Goal: Contribute content

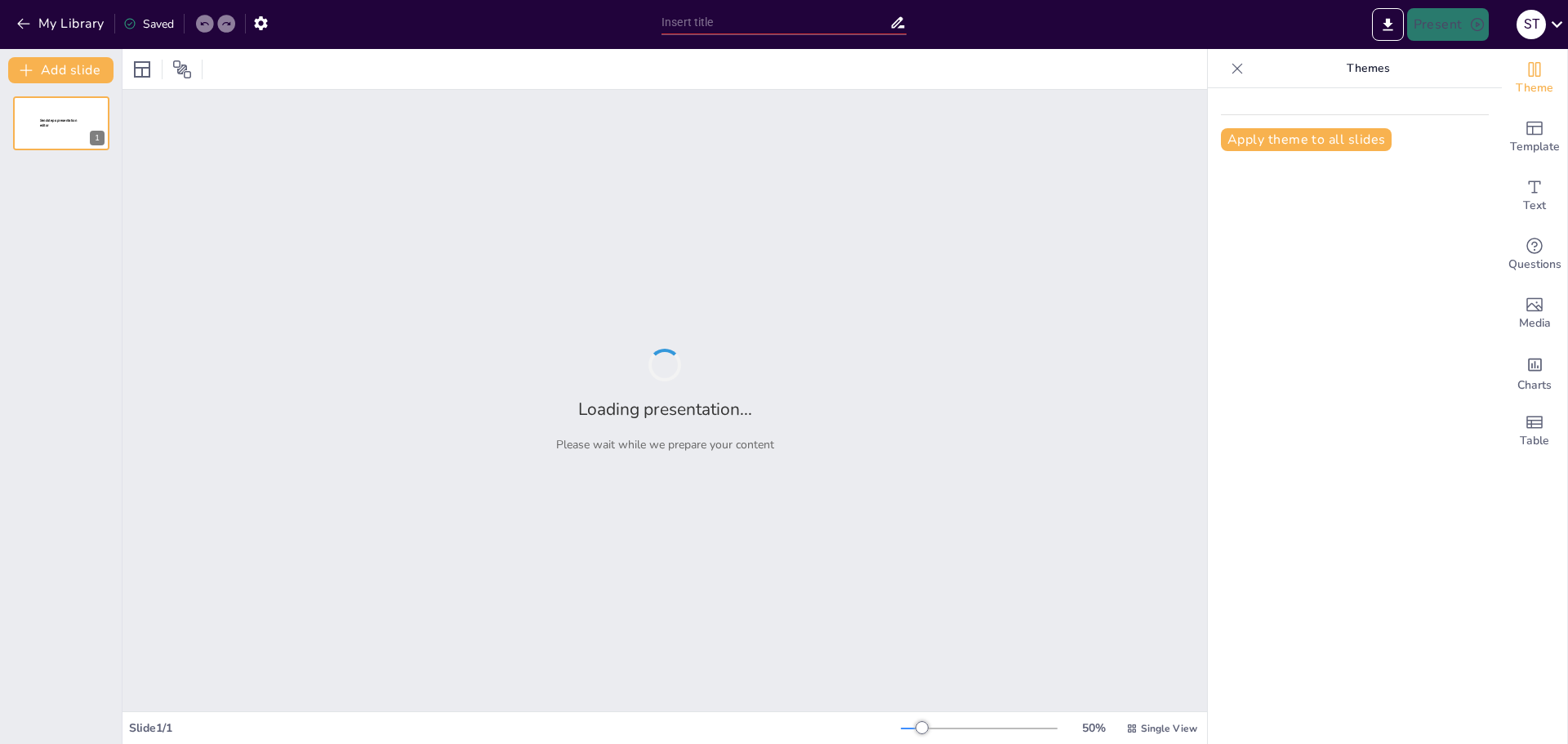
type input "La Importancia del Deporte en el Desarrollo Personal"
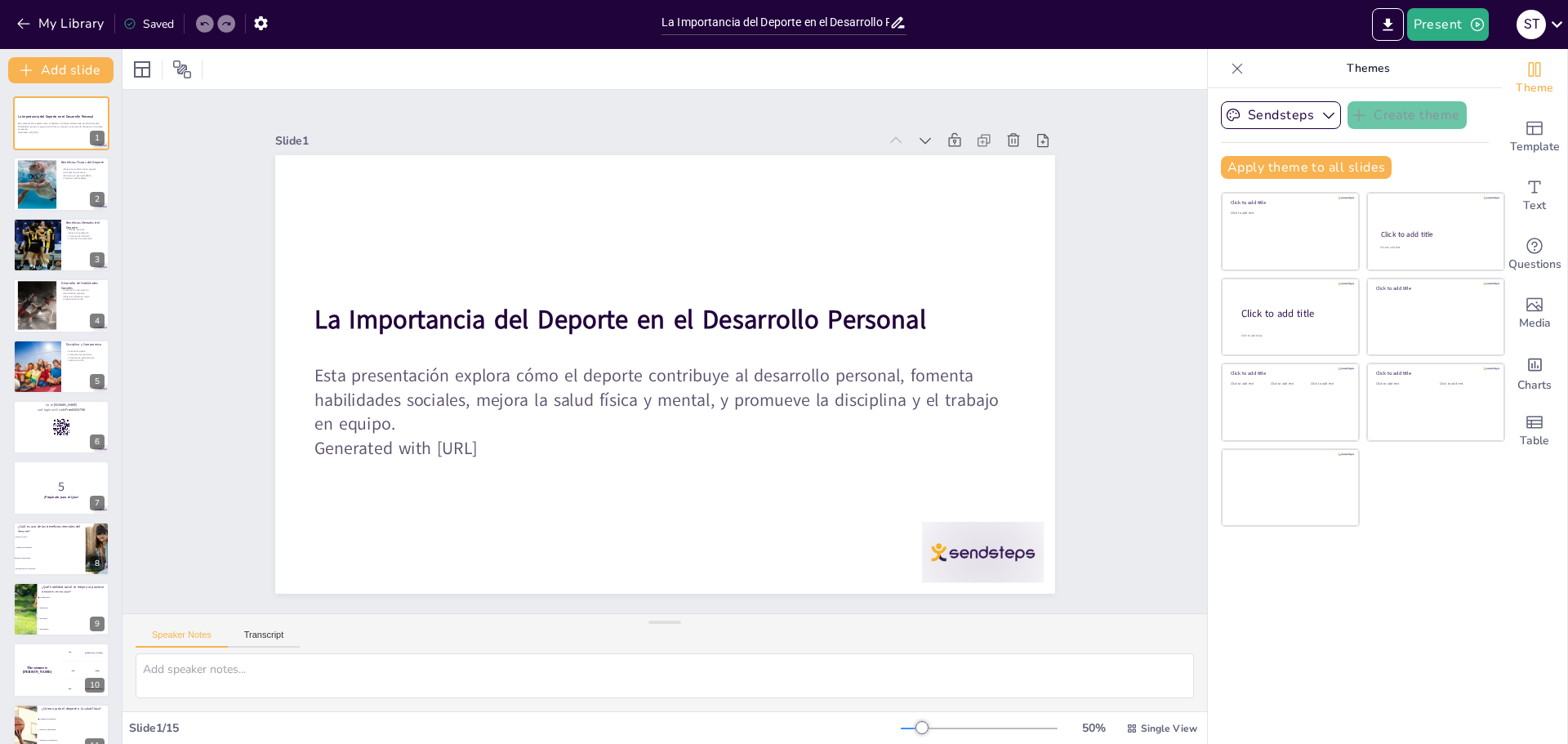
checkbox input "true"
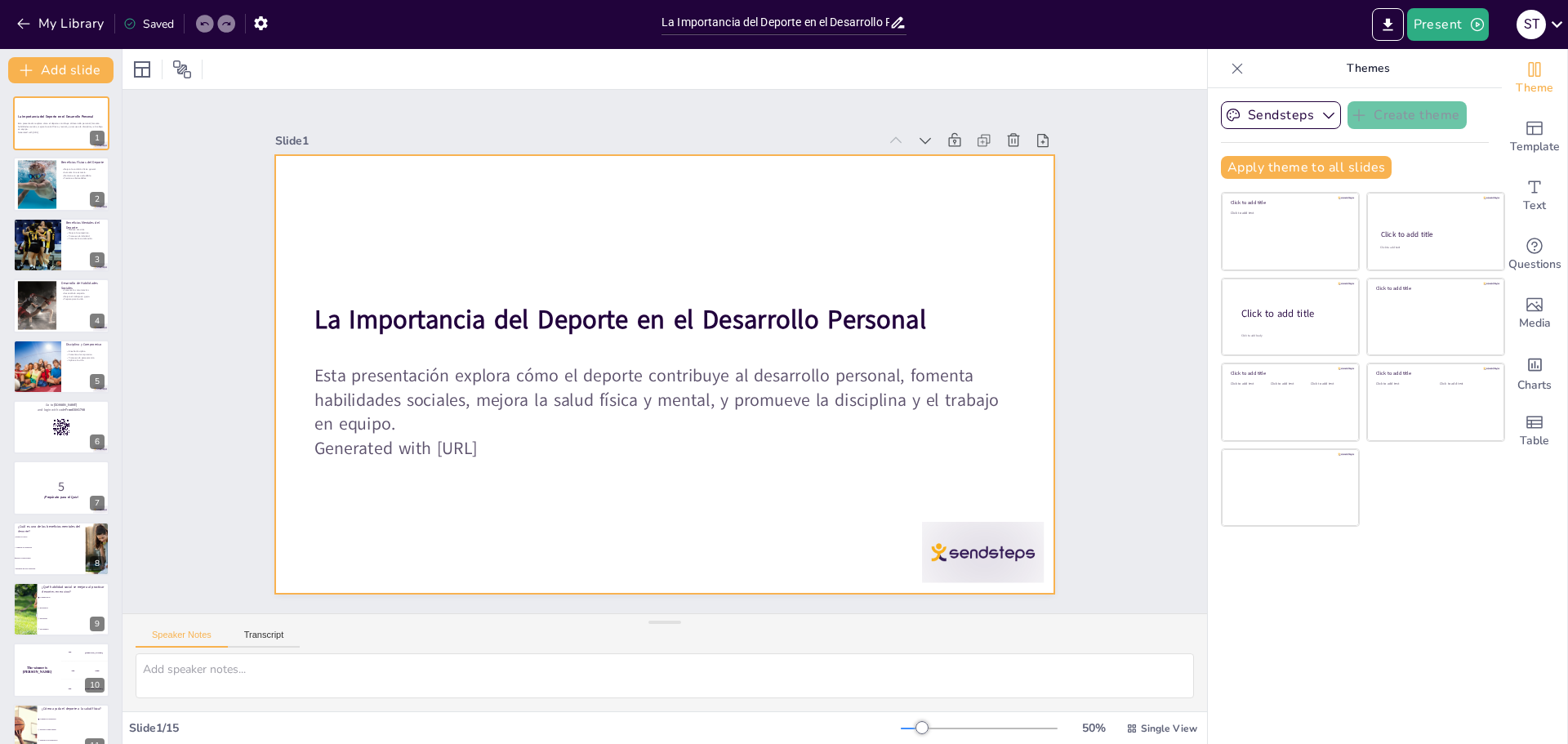
checkbox input "true"
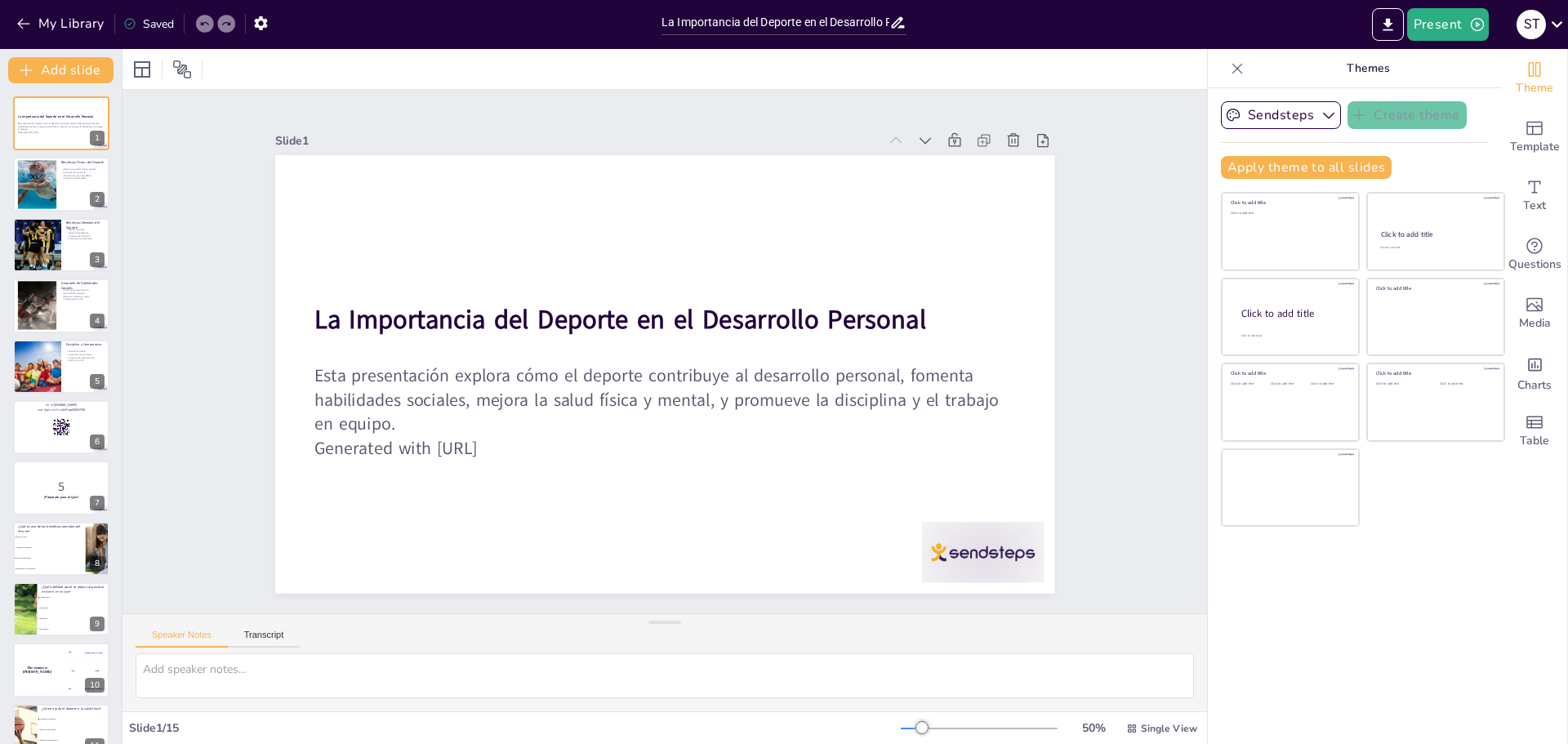
checkbox input "true"
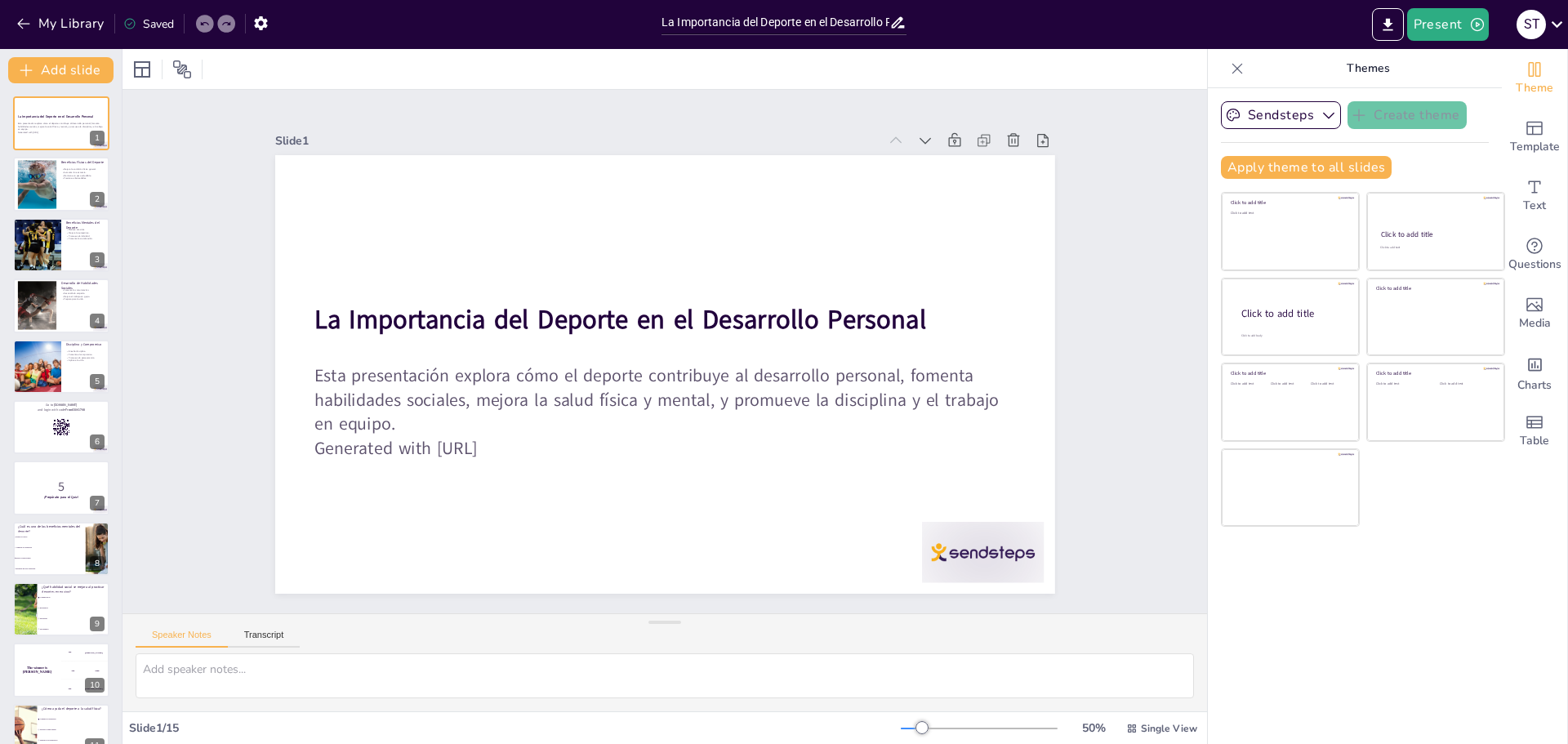
click at [1144, 271] on div "Slide 1 La Importancia del Deporte en el Desarrollo Personal Esta presentación …" at bounding box center [665, 351] width 1157 height 1115
checkbox input "true"
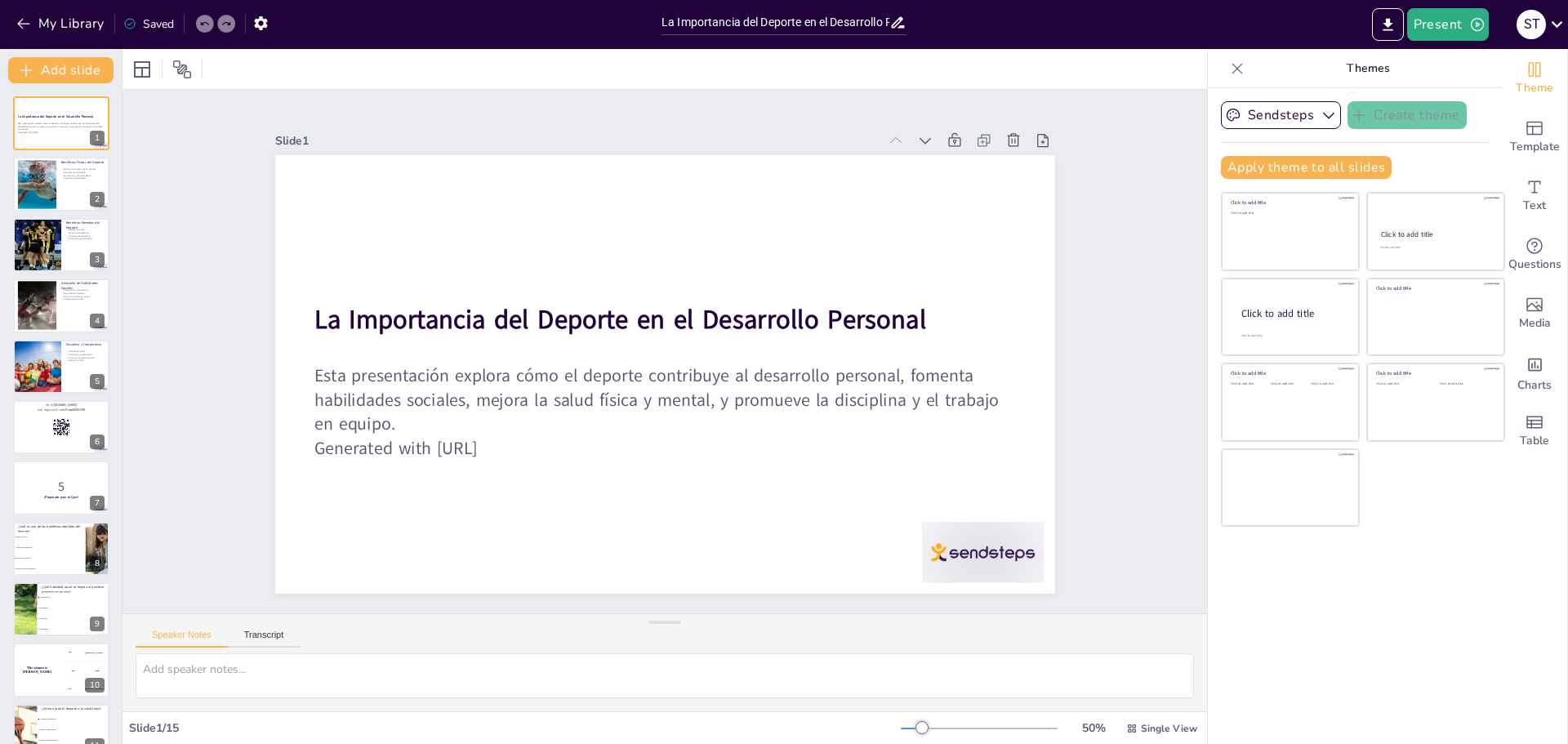
checkbox input "true"
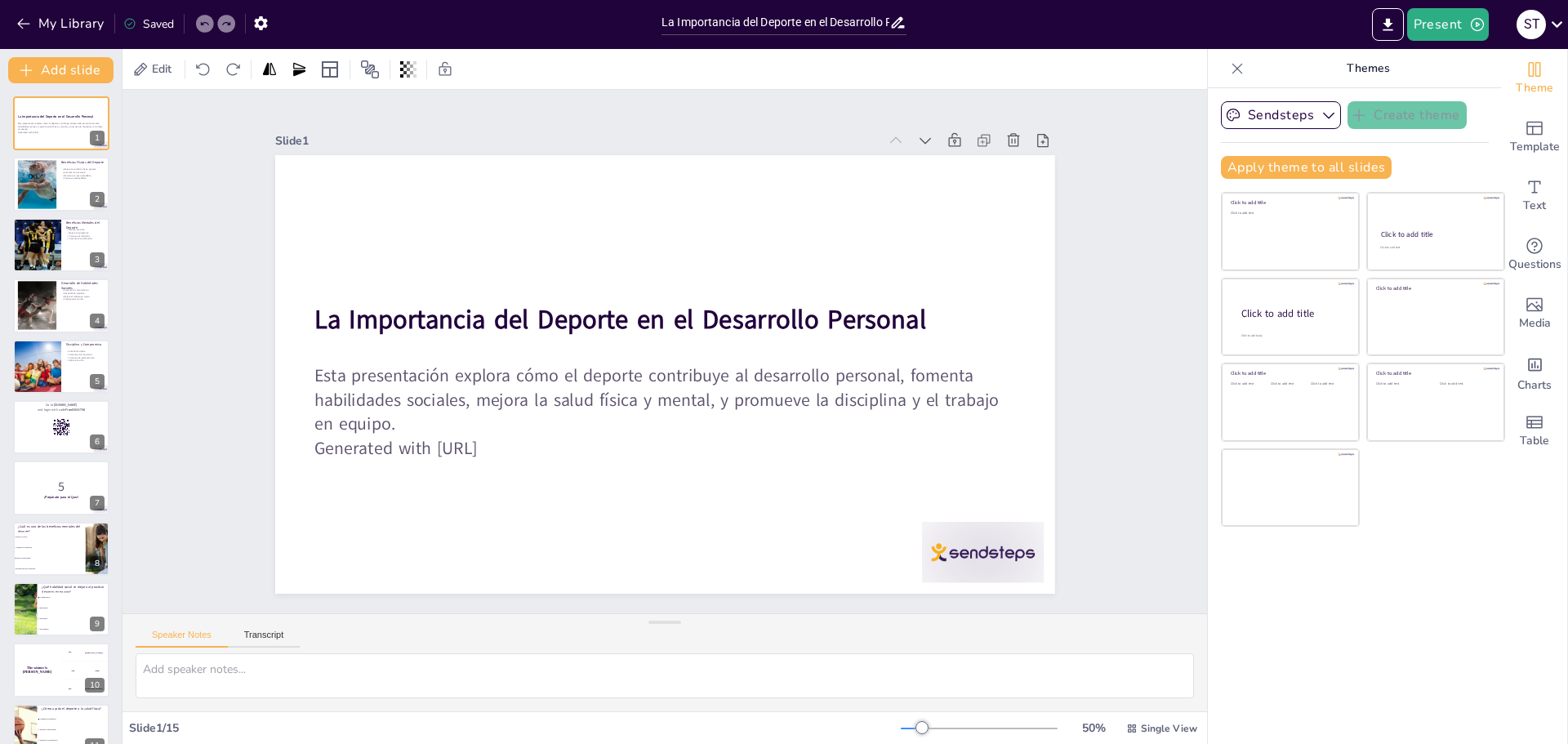
checkbox input "true"
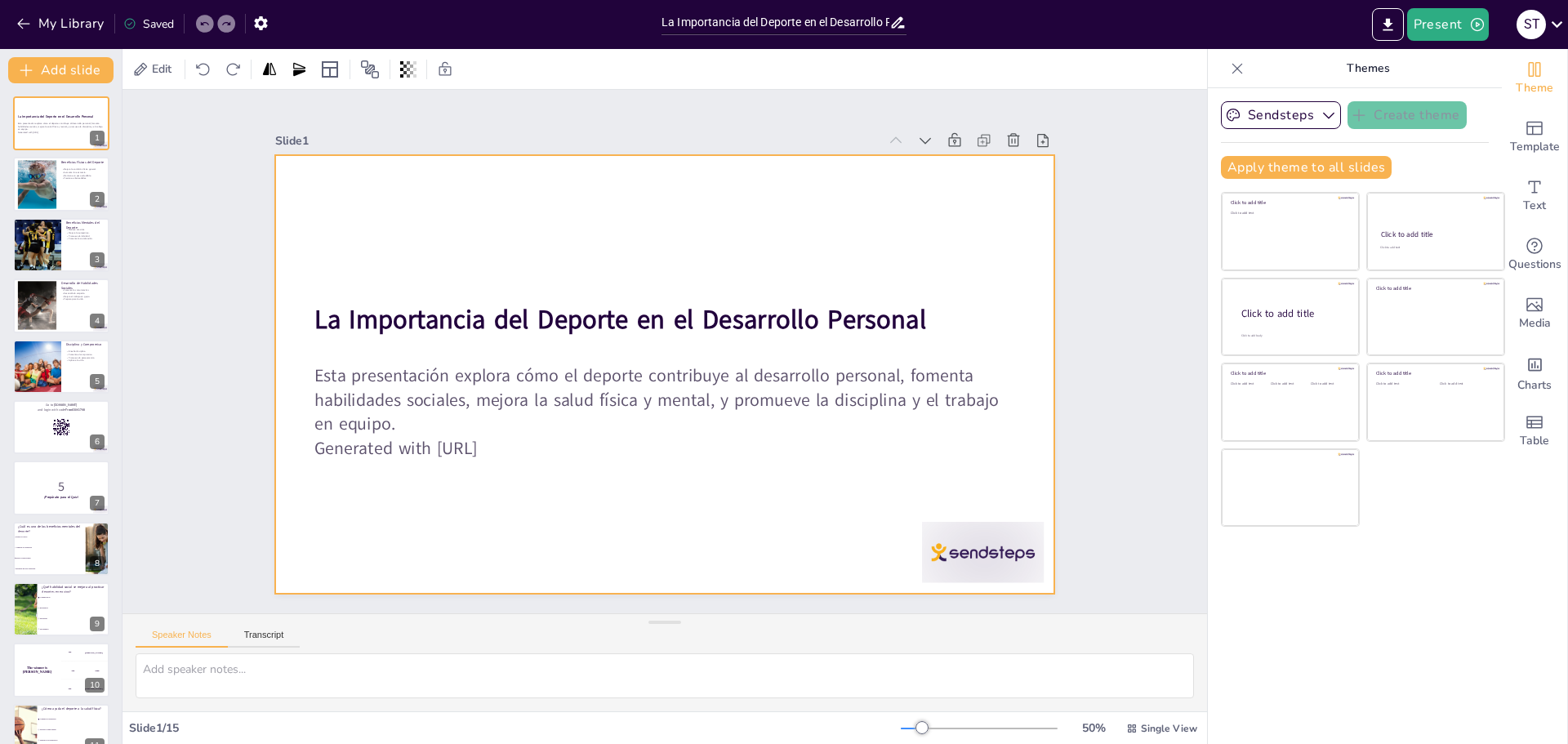
checkbox input "true"
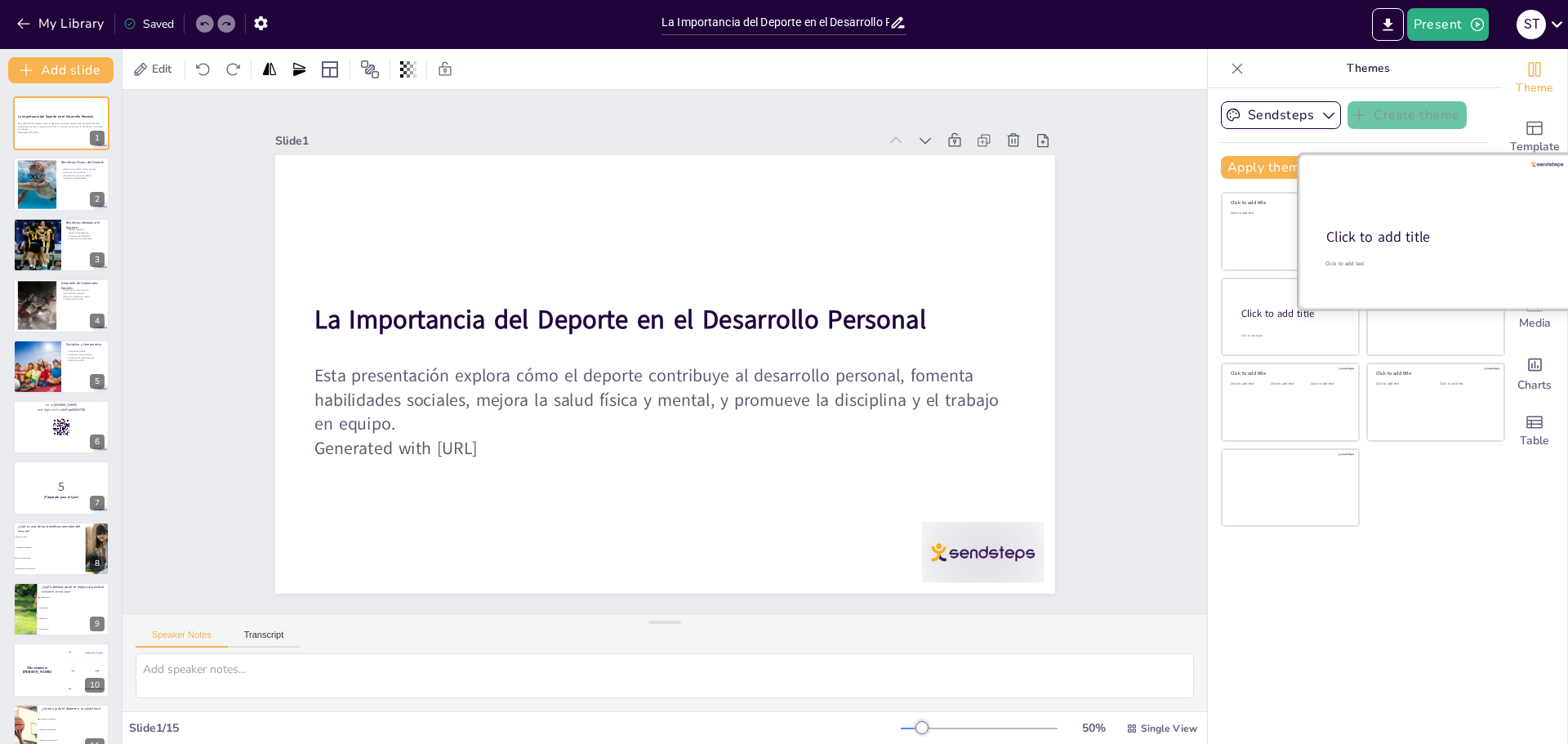
checkbox input "true"
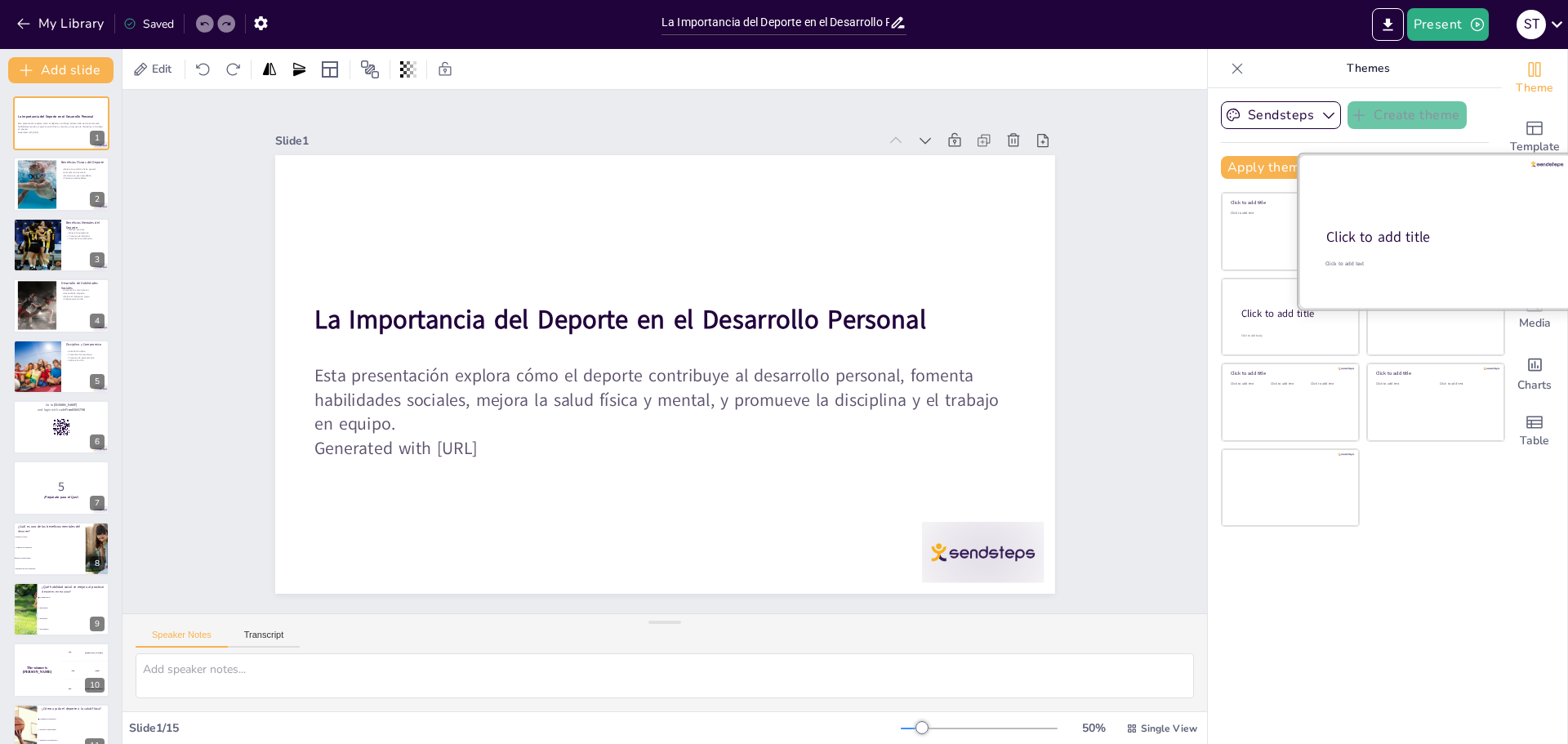
checkbox input "true"
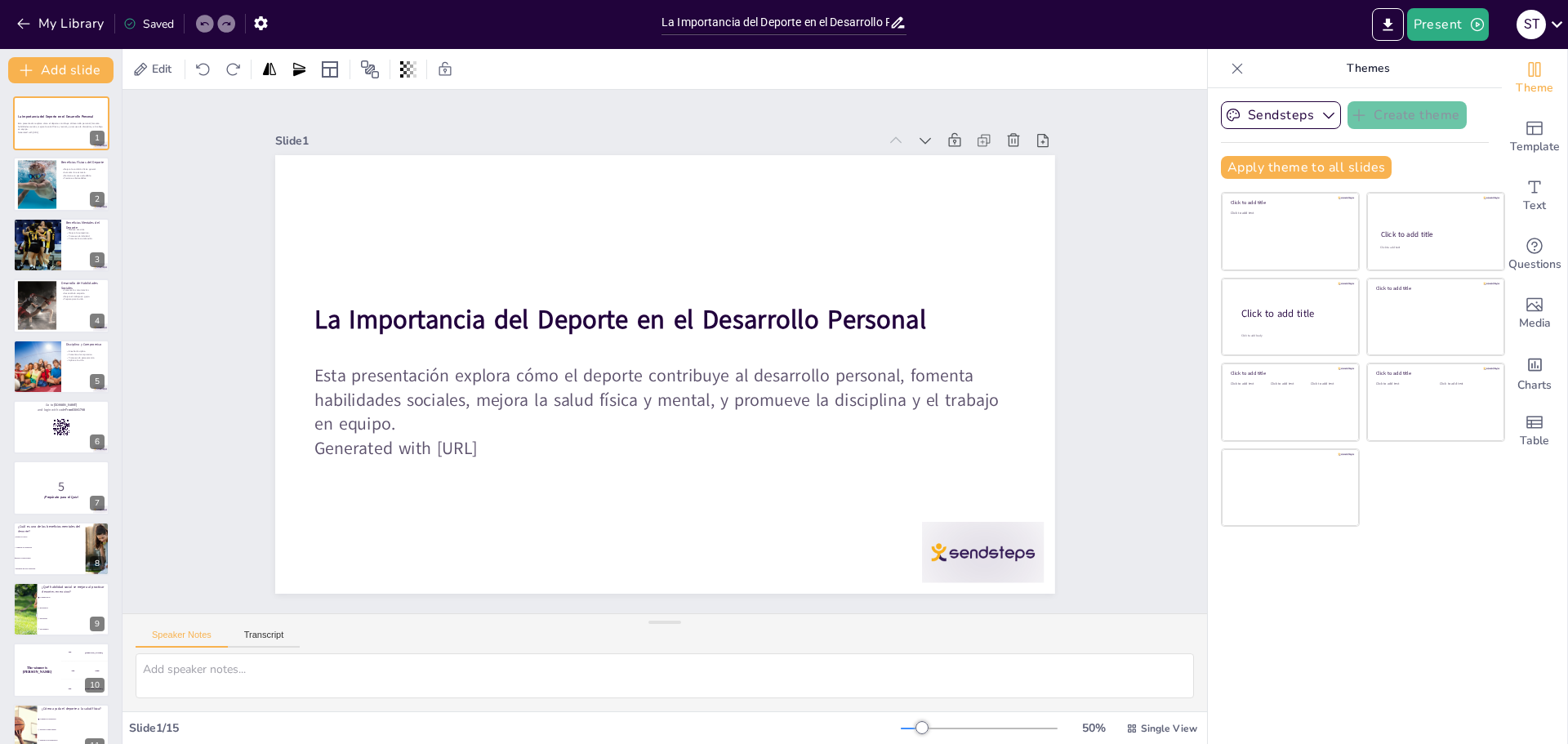
checkbox input "true"
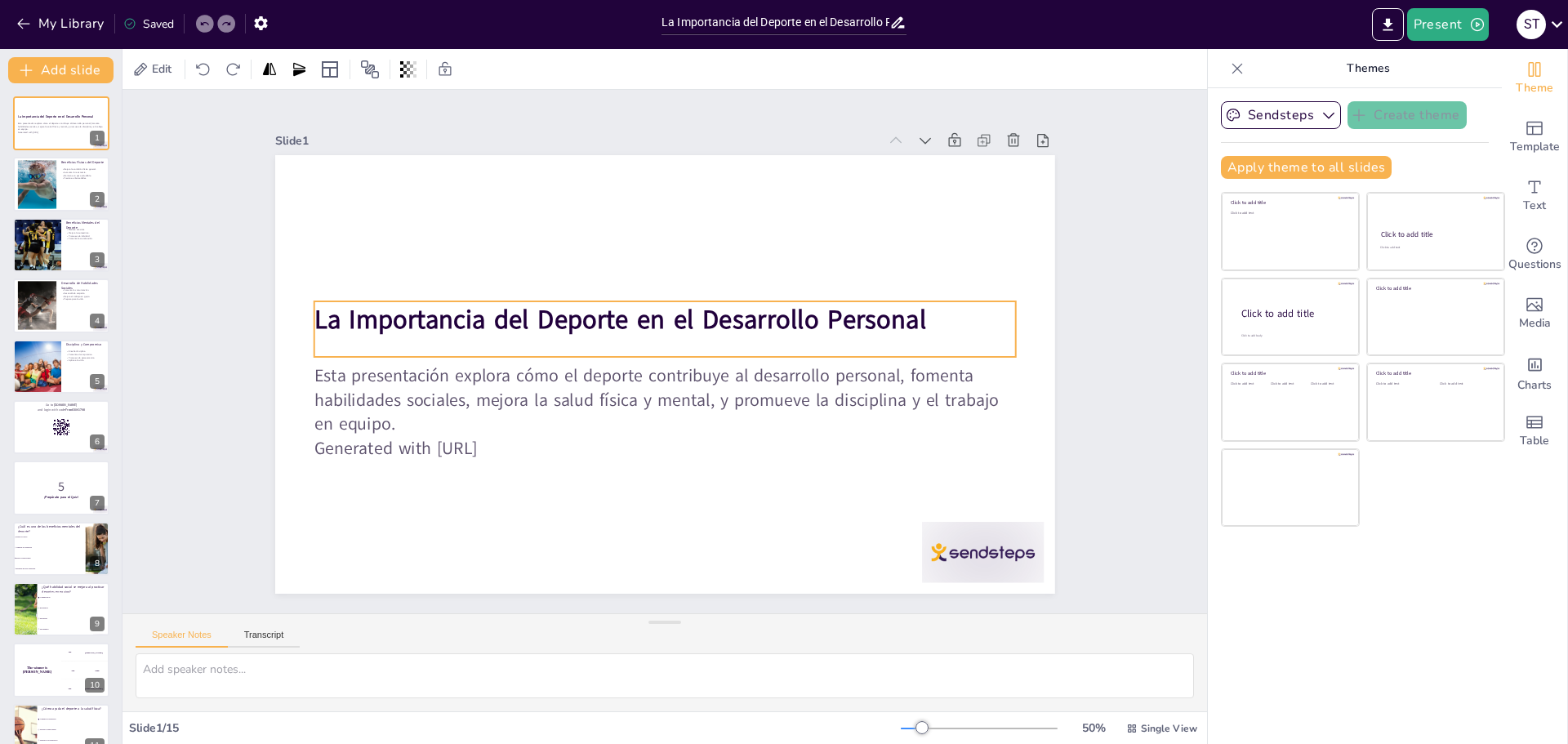
checkbox input "true"
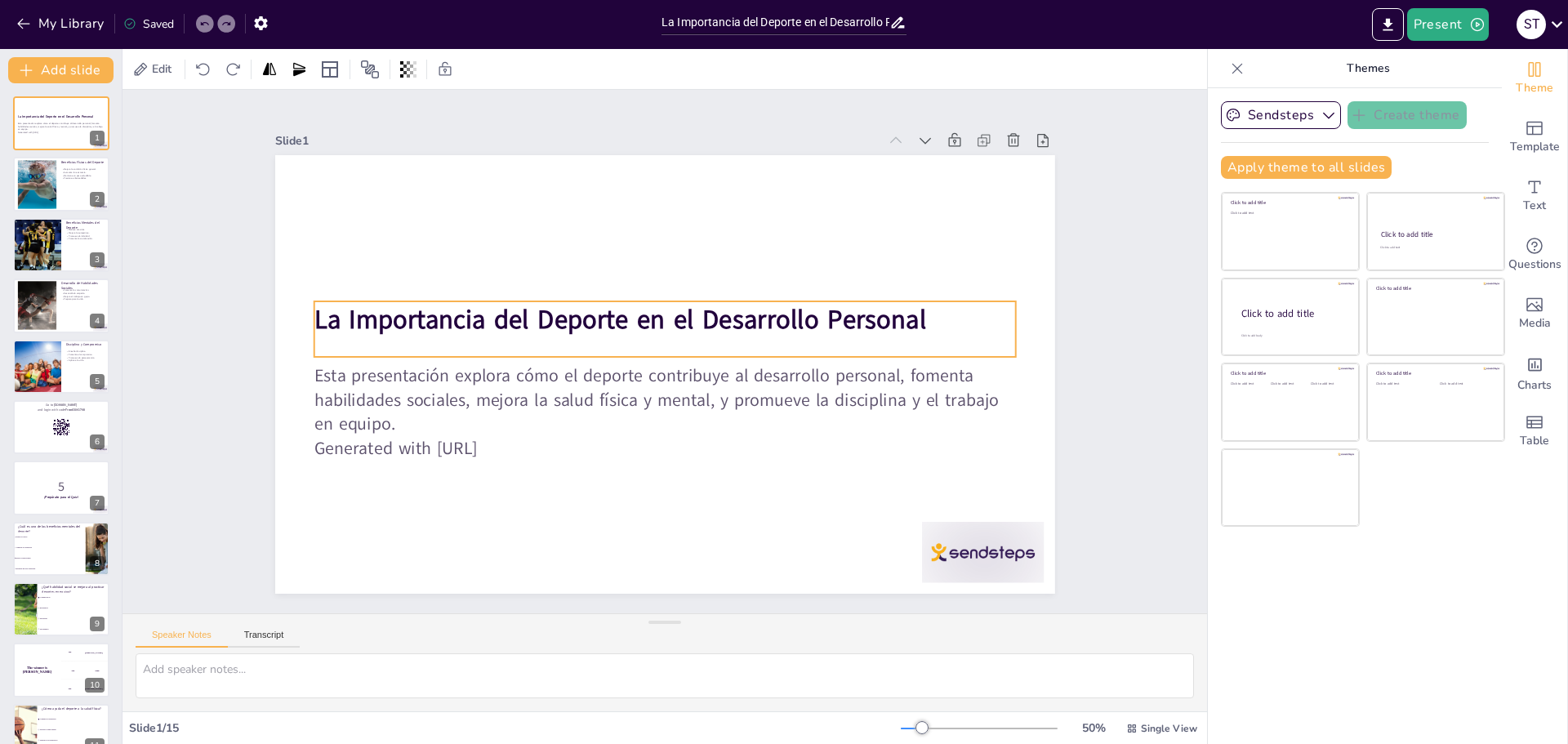
checkbox input "true"
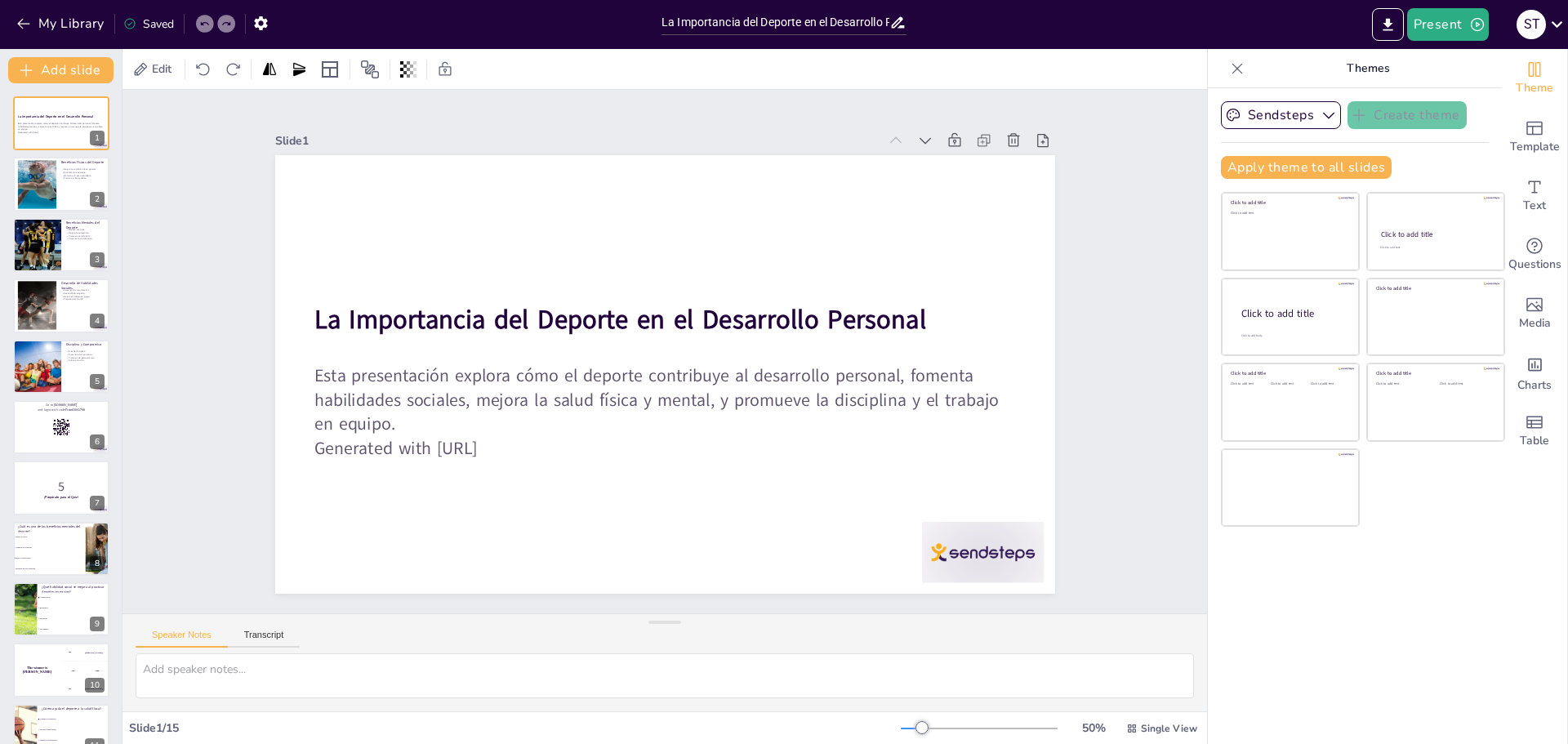
checkbox input "true"
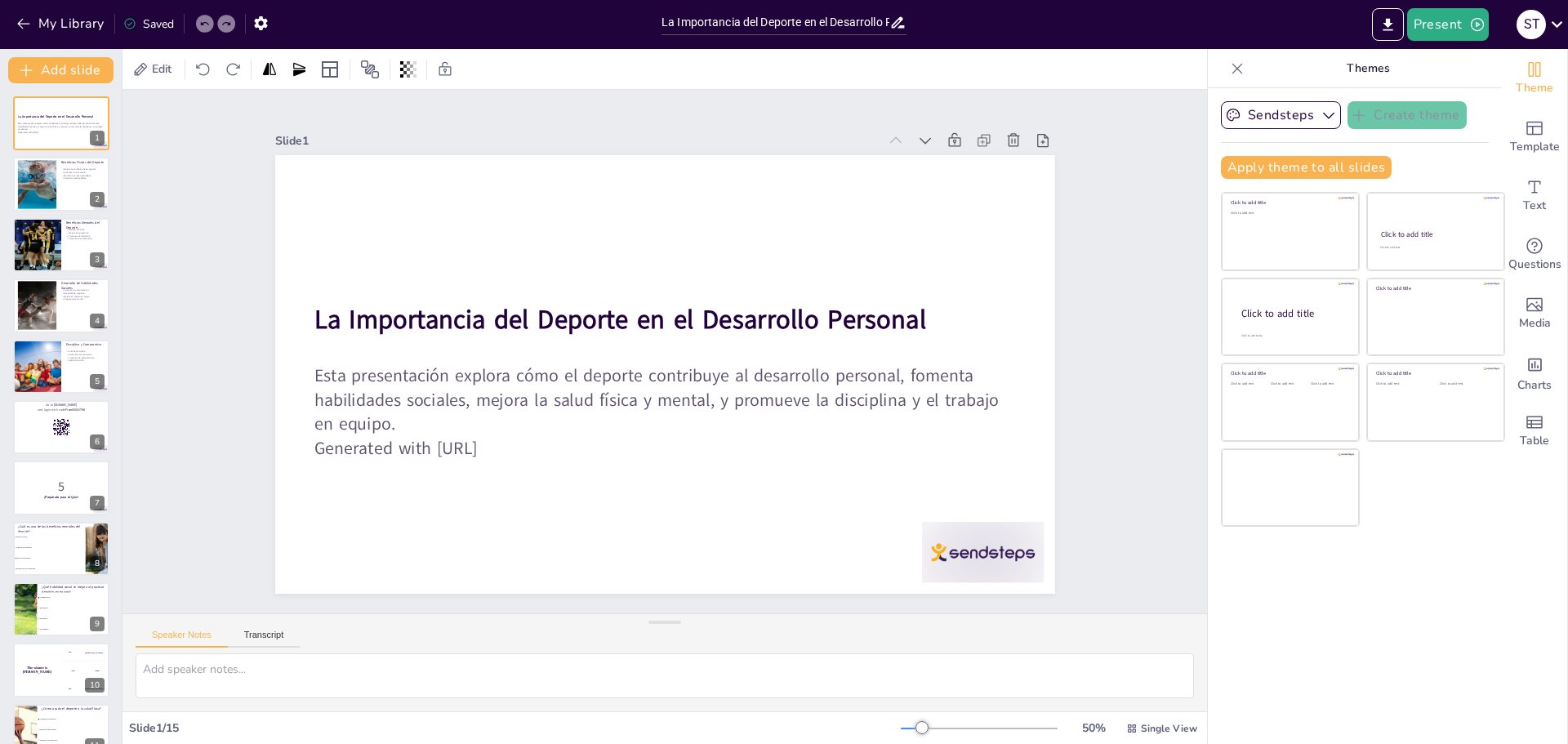
checkbox input "true"
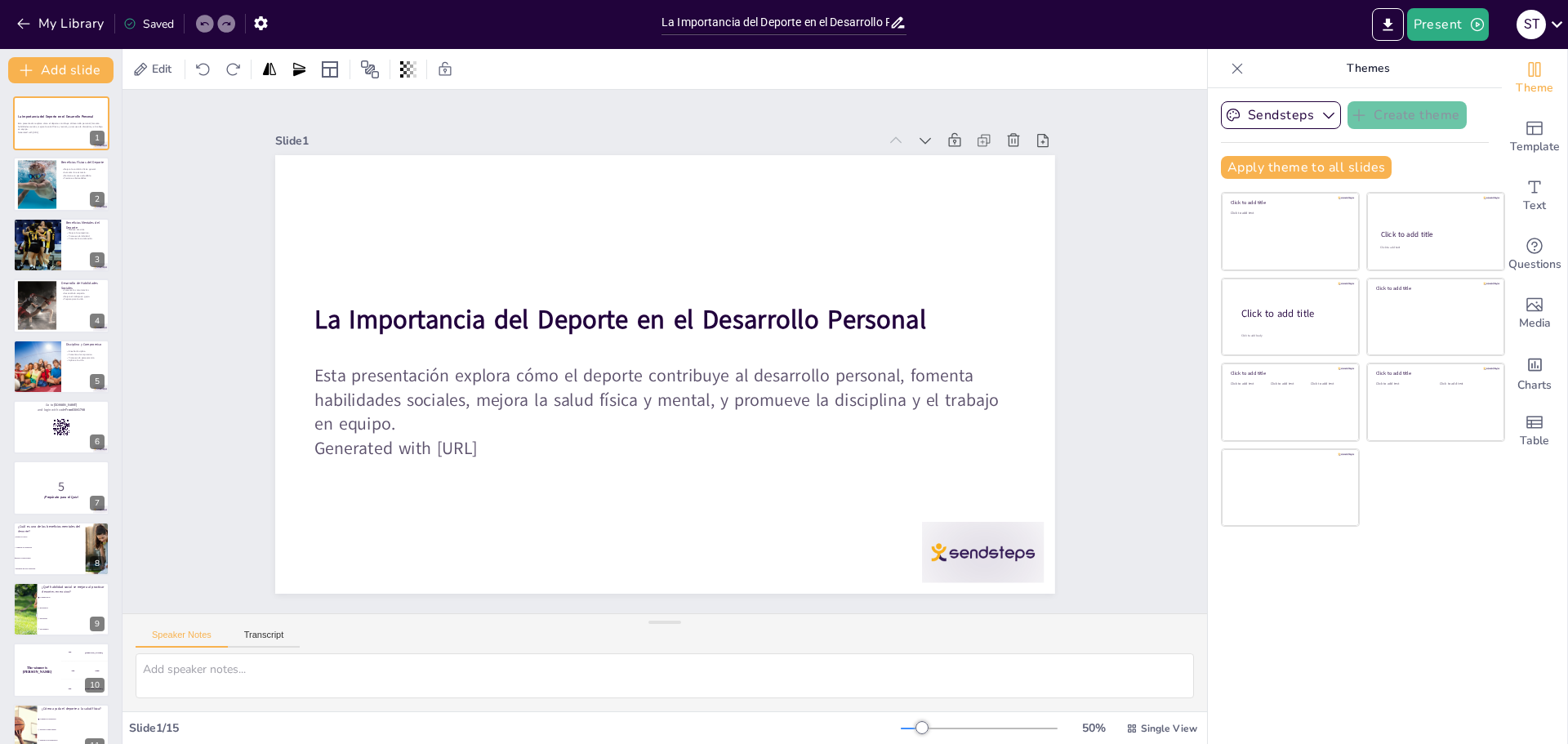
checkbox input "true"
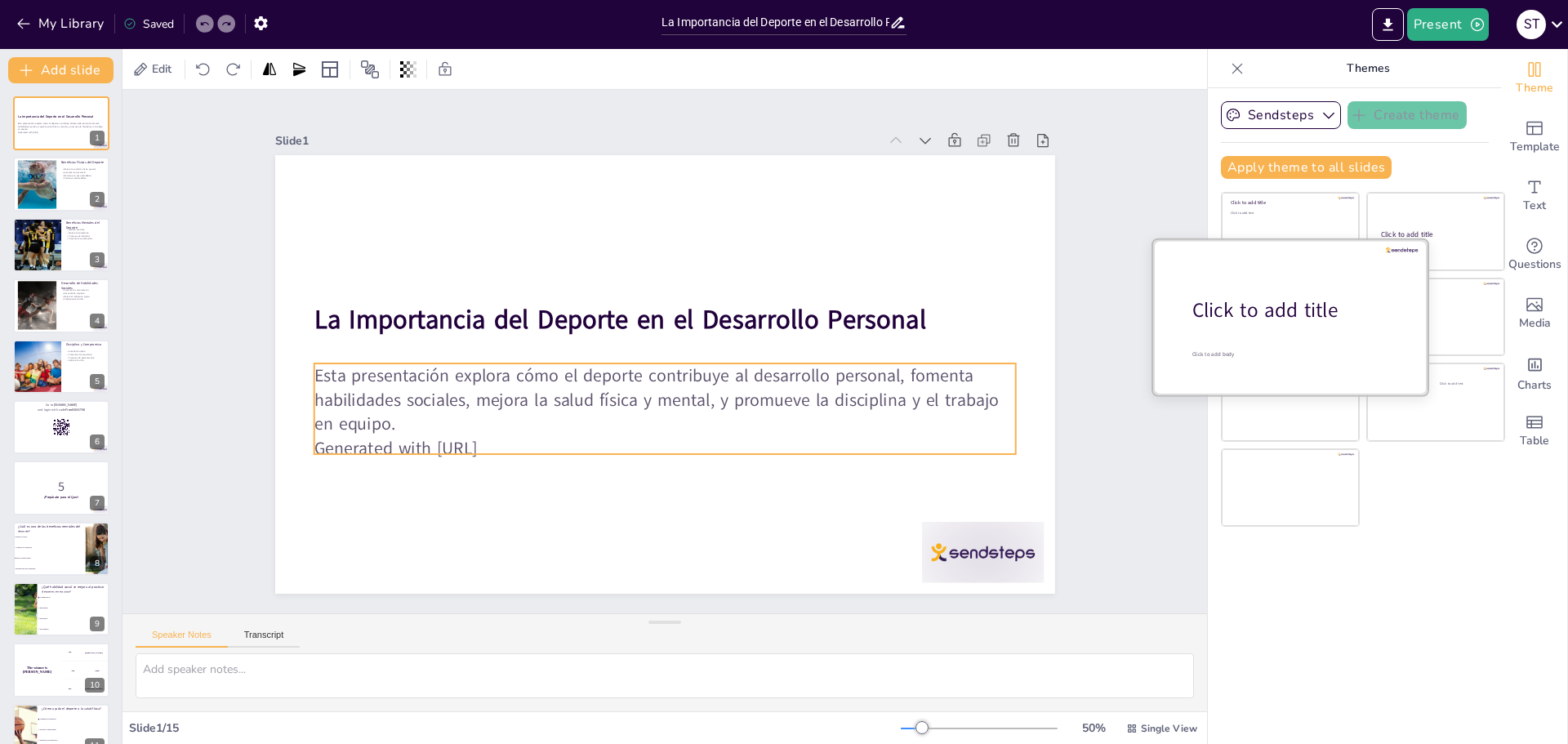
checkbox input "true"
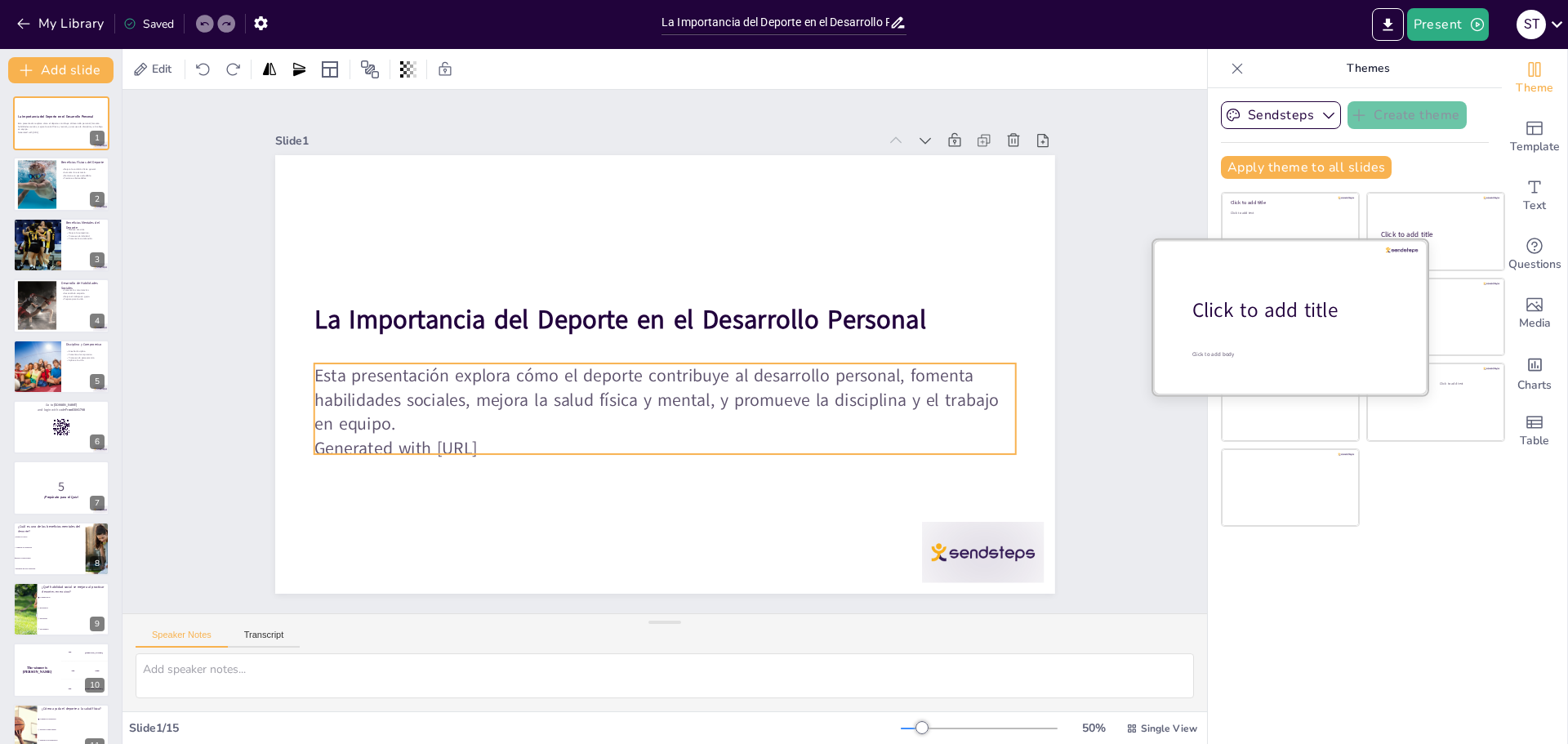
checkbox input "true"
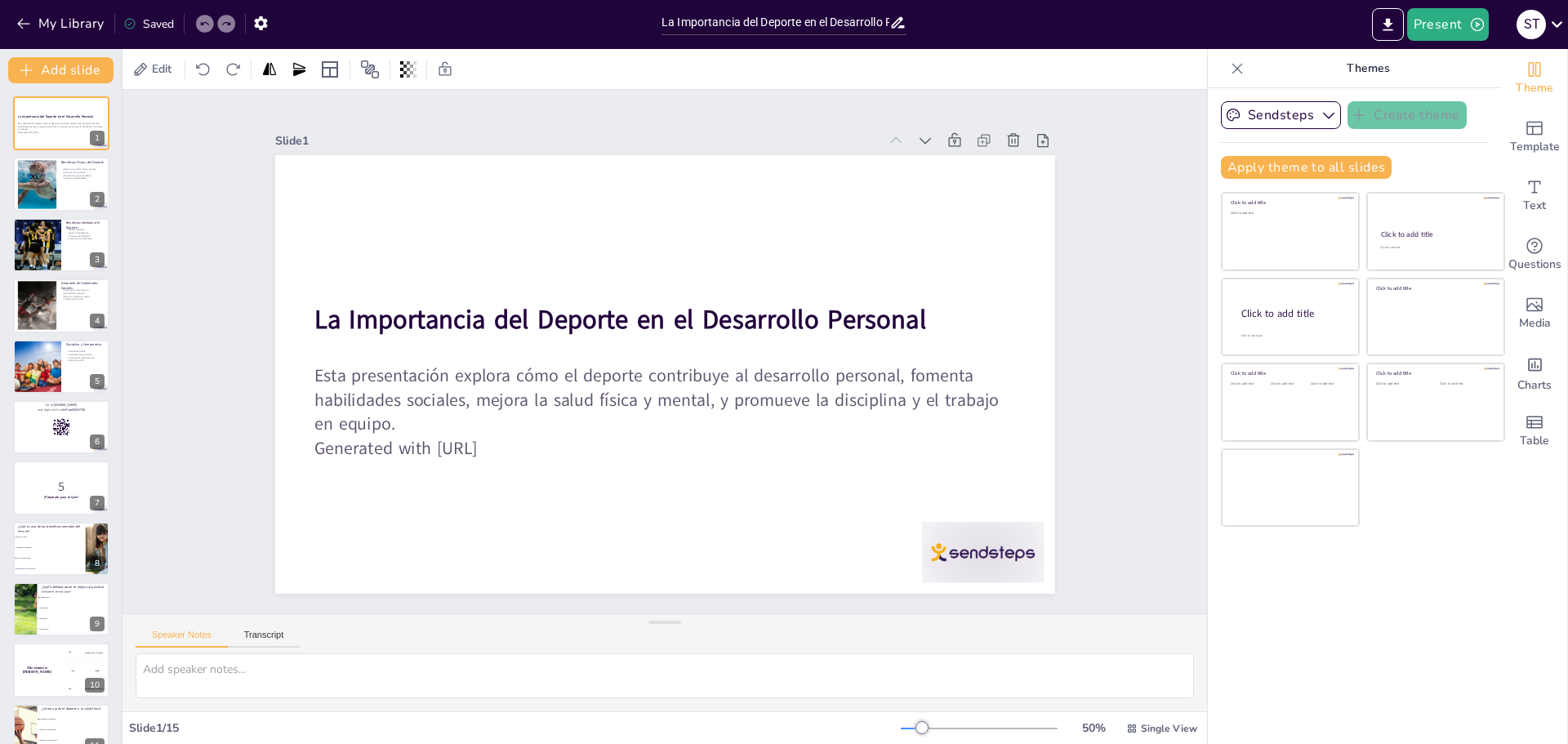
checkbox input "true"
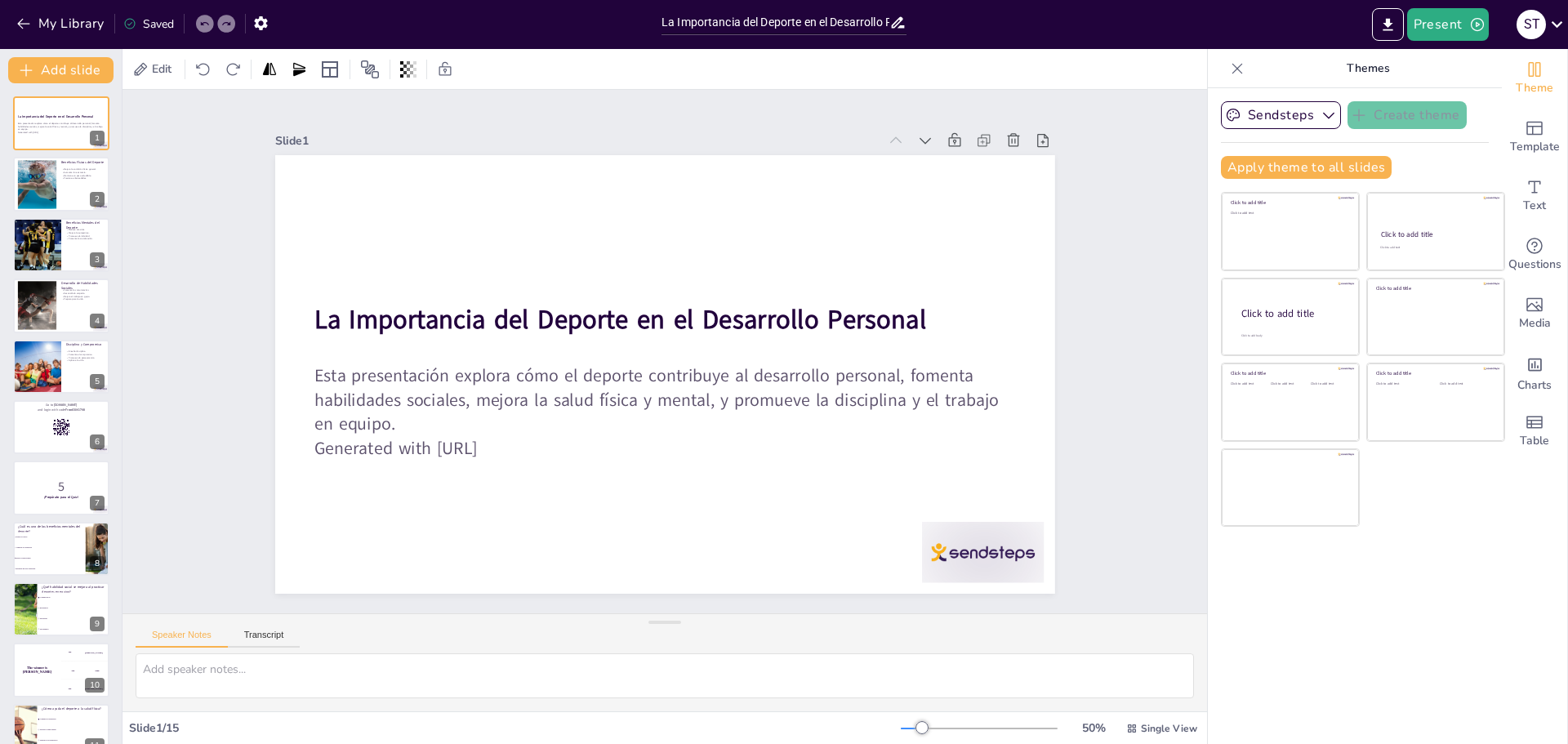
checkbox input "true"
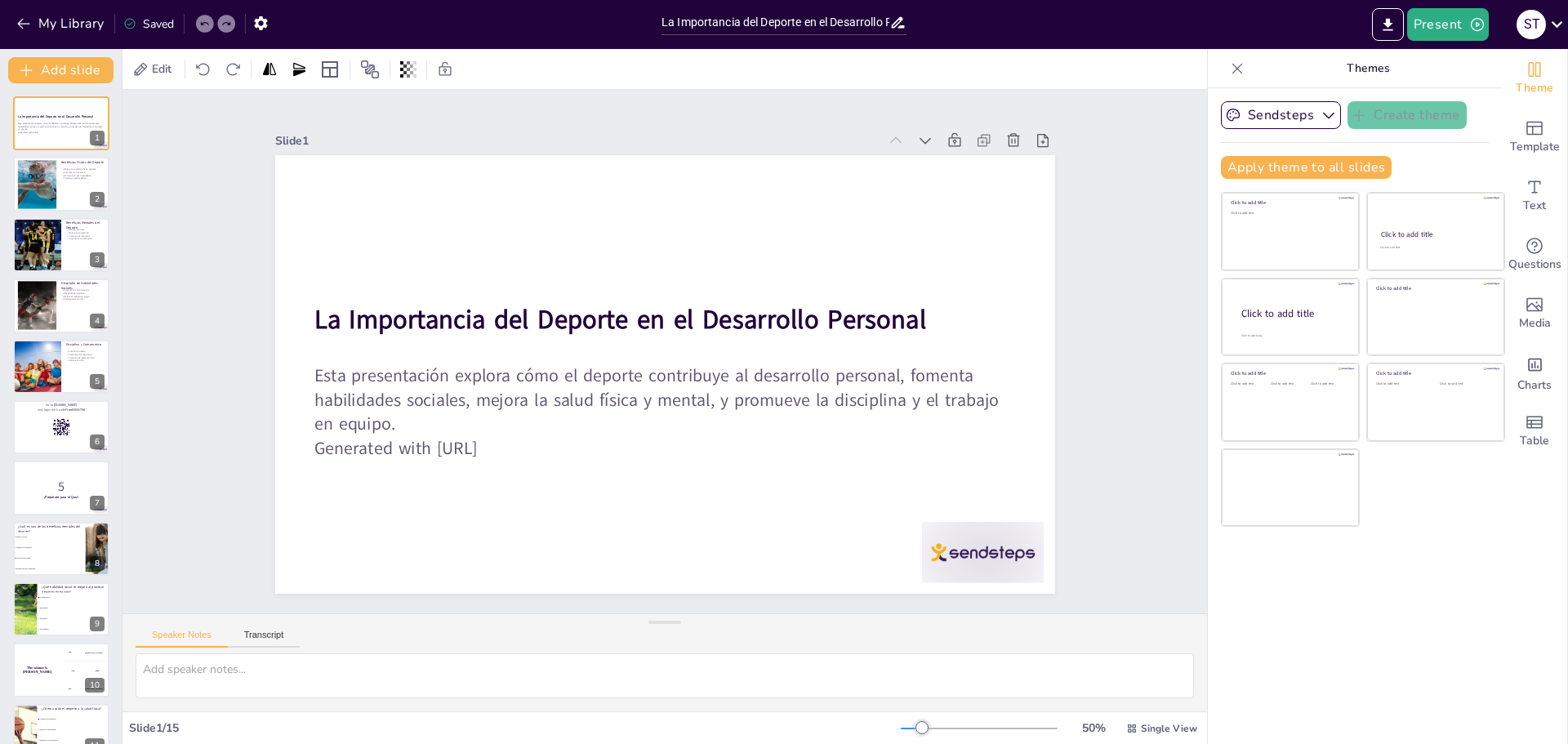
checkbox input "true"
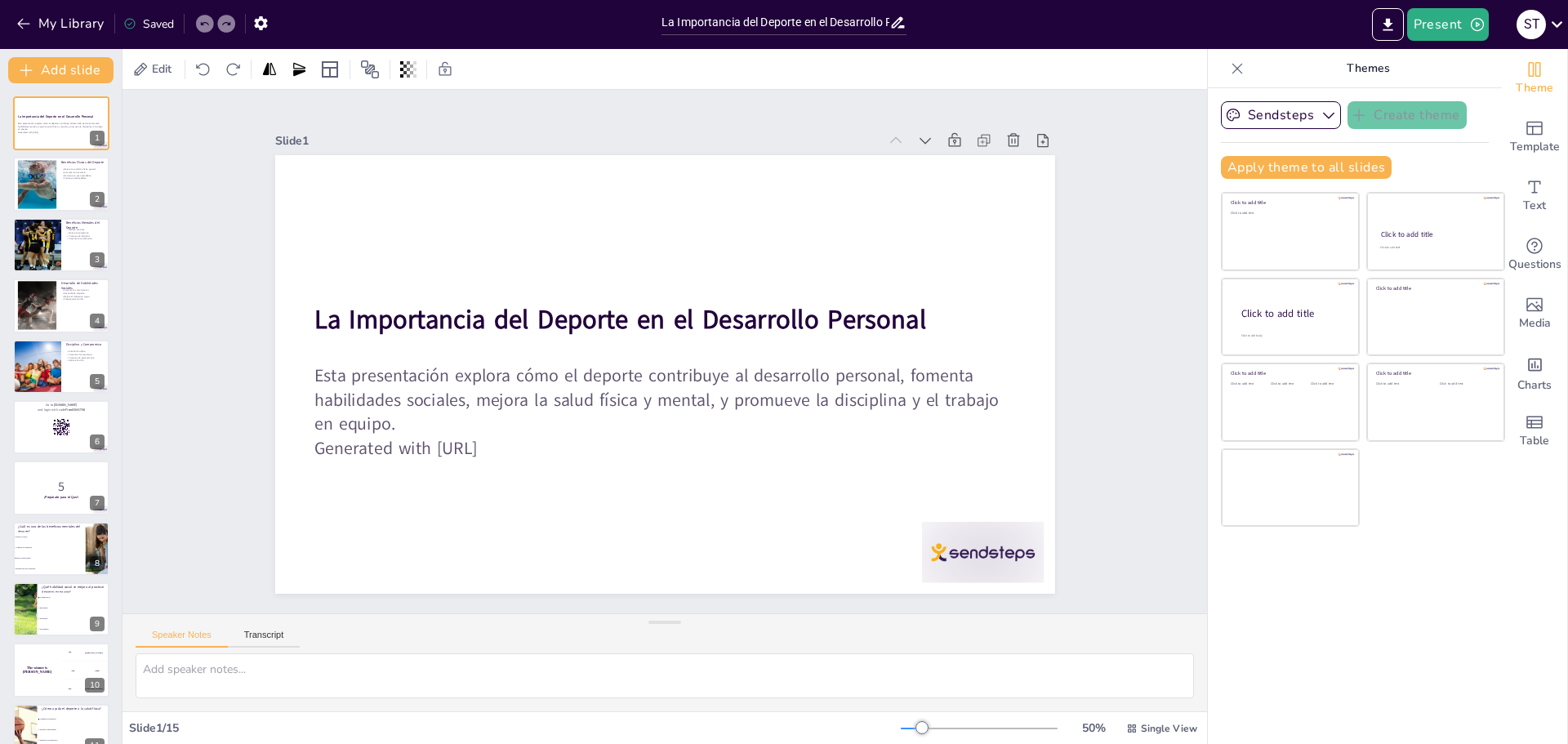
checkbox input "true"
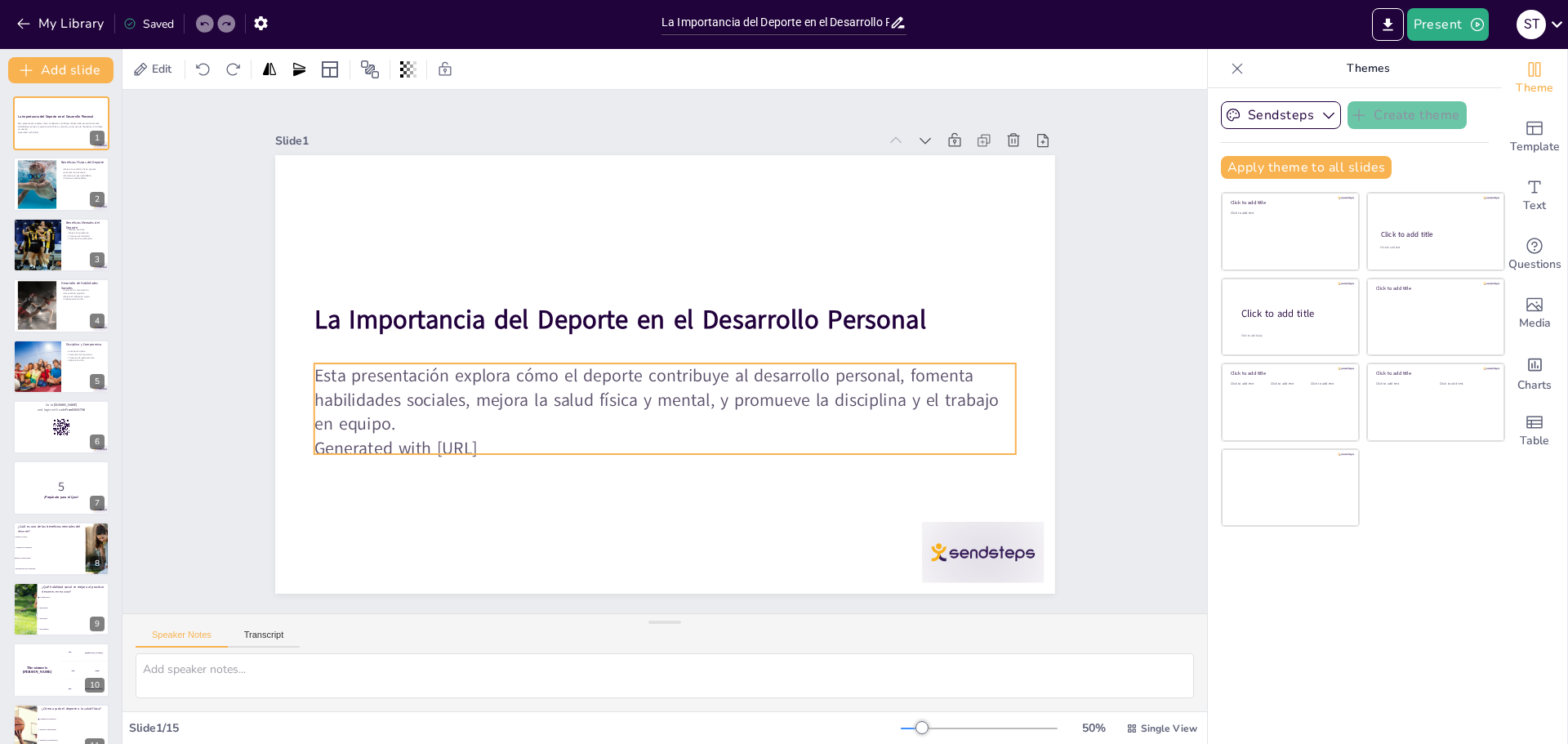
checkbox input "true"
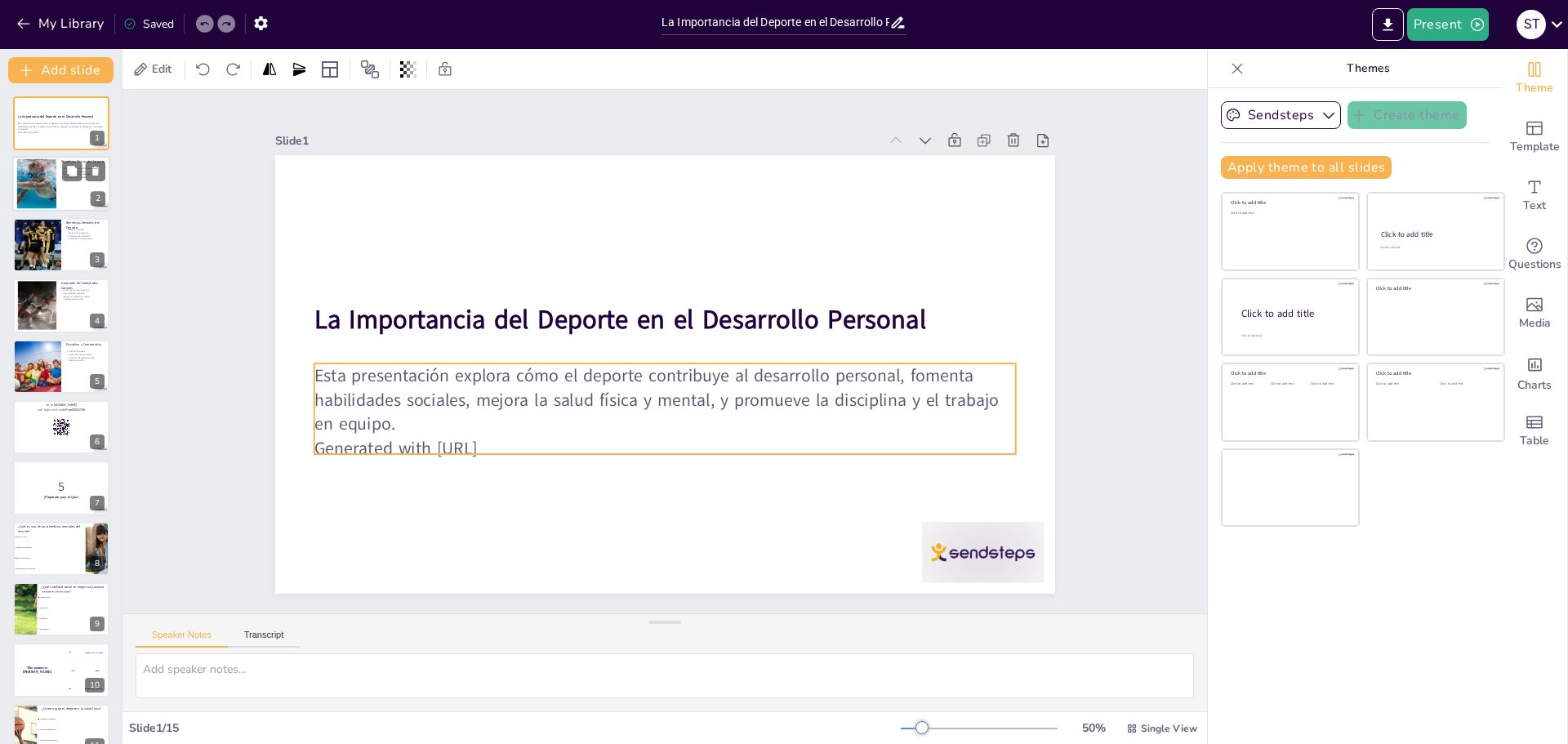
checkbox input "true"
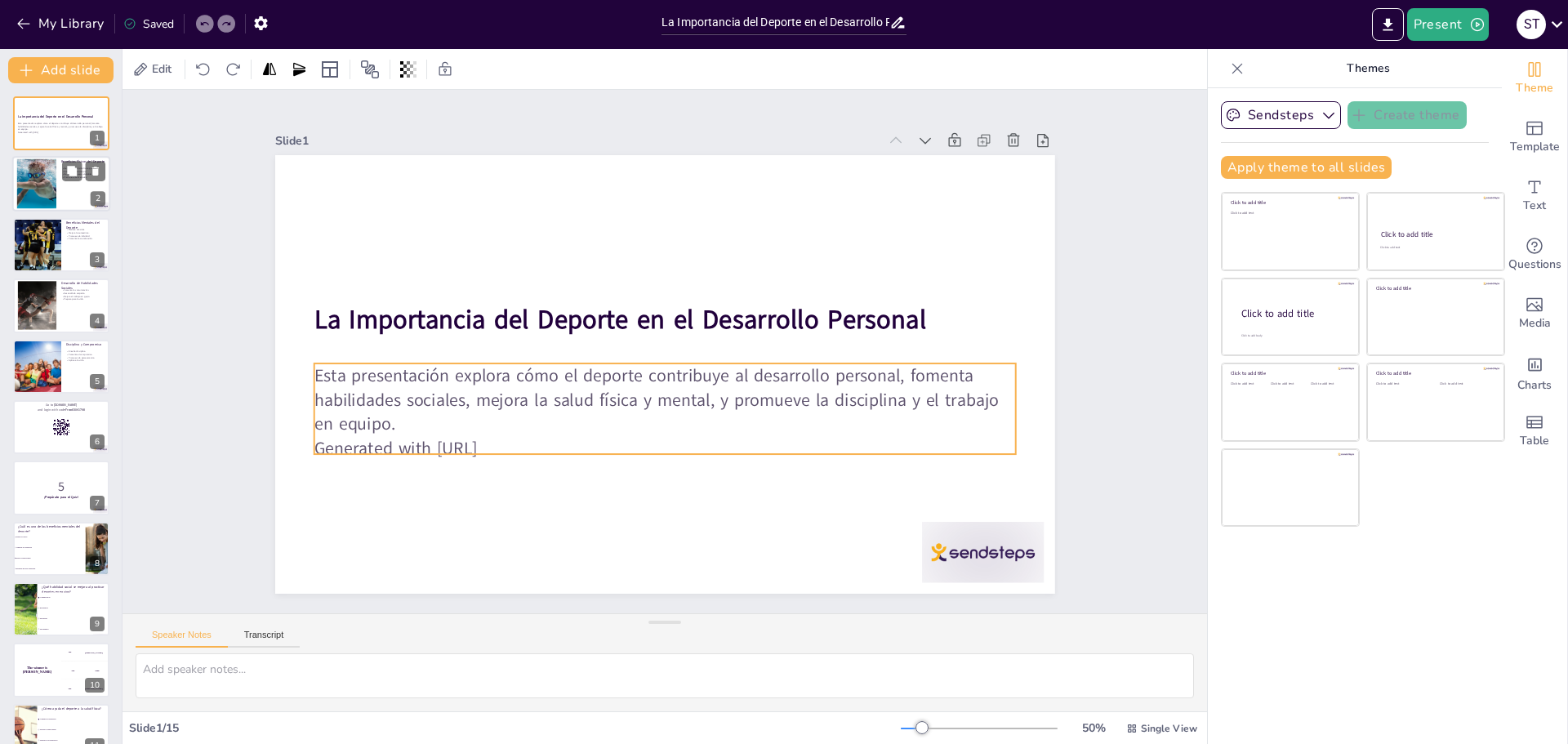
checkbox input "true"
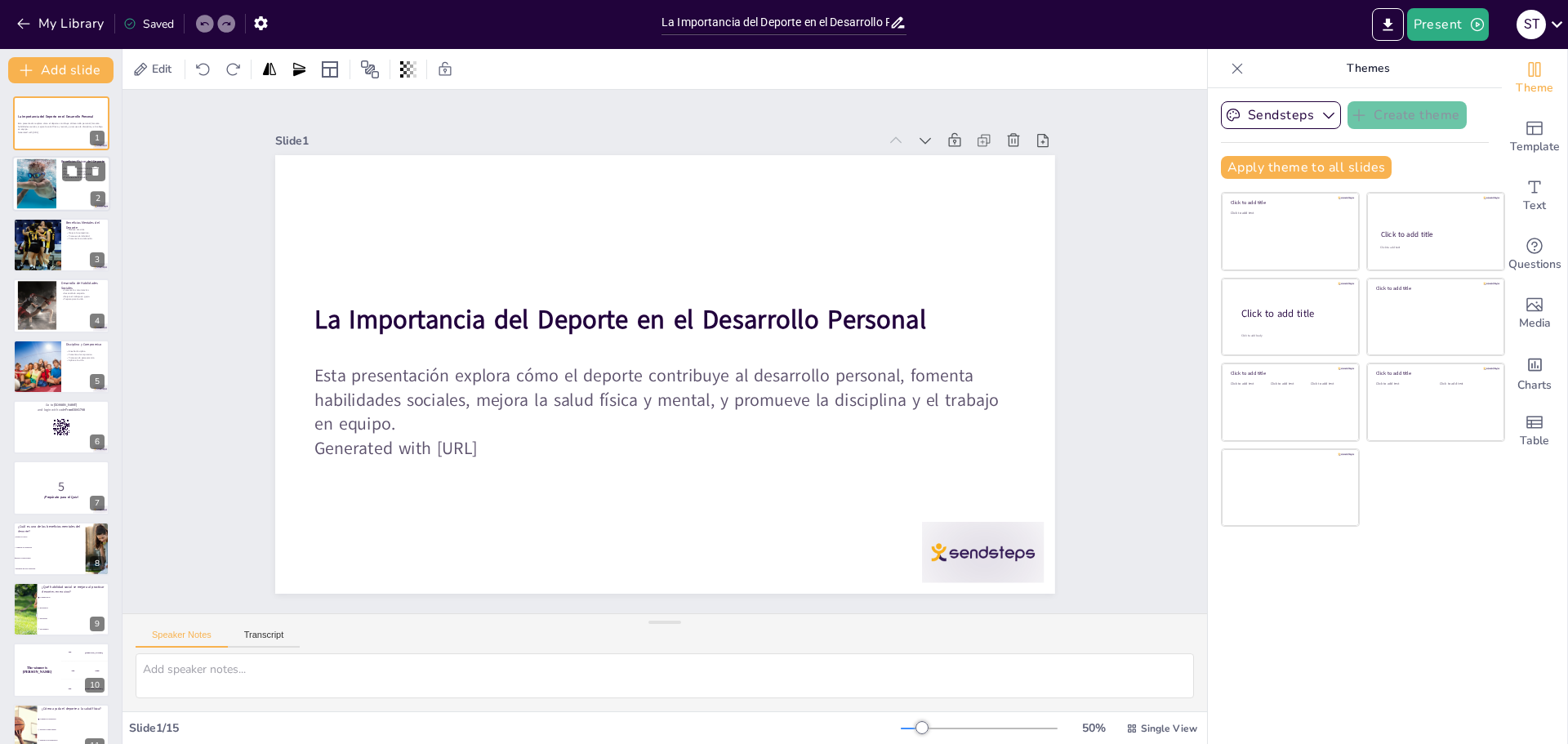
checkbox input "true"
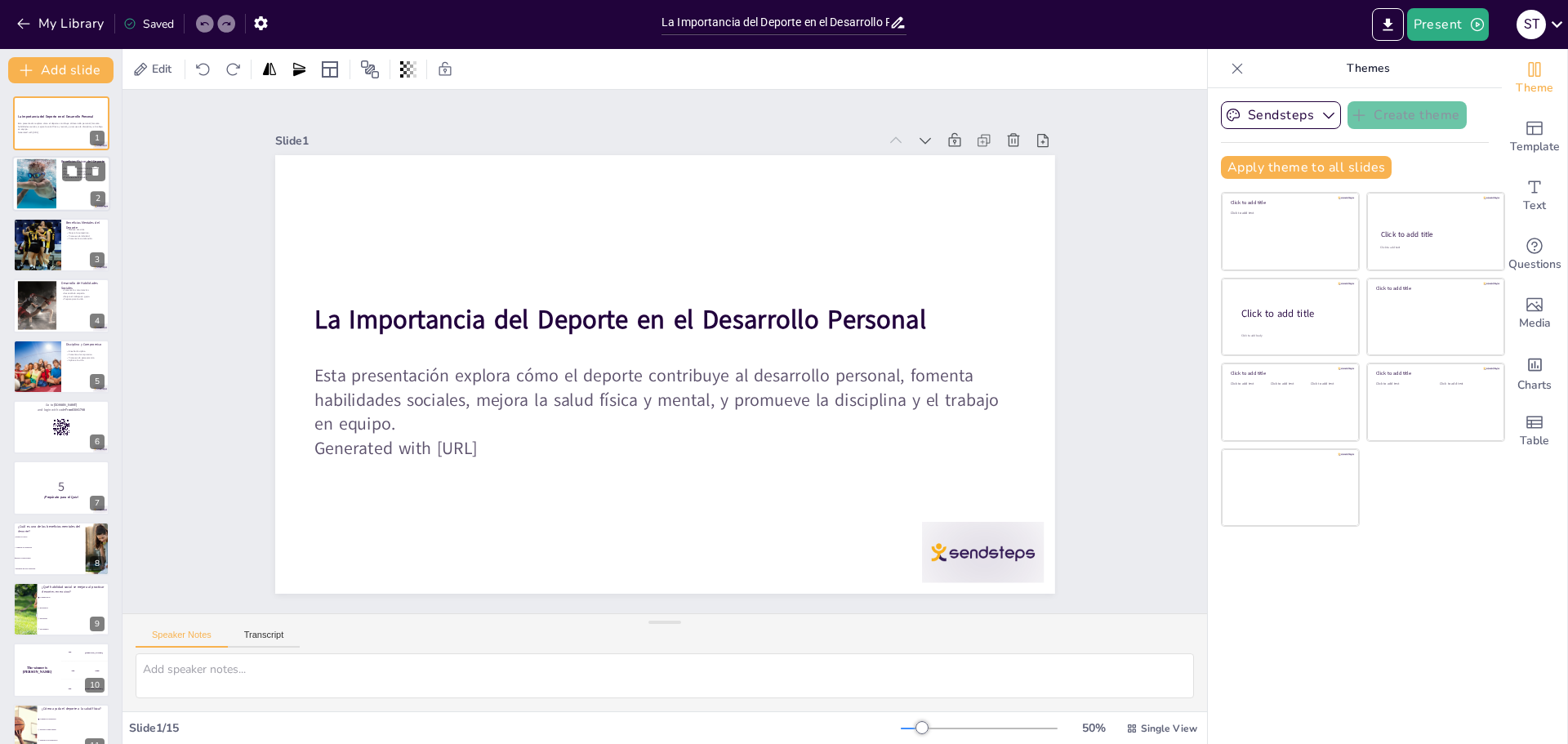
click at [63, 192] on div at bounding box center [62, 184] width 98 height 55
checkbox input "true"
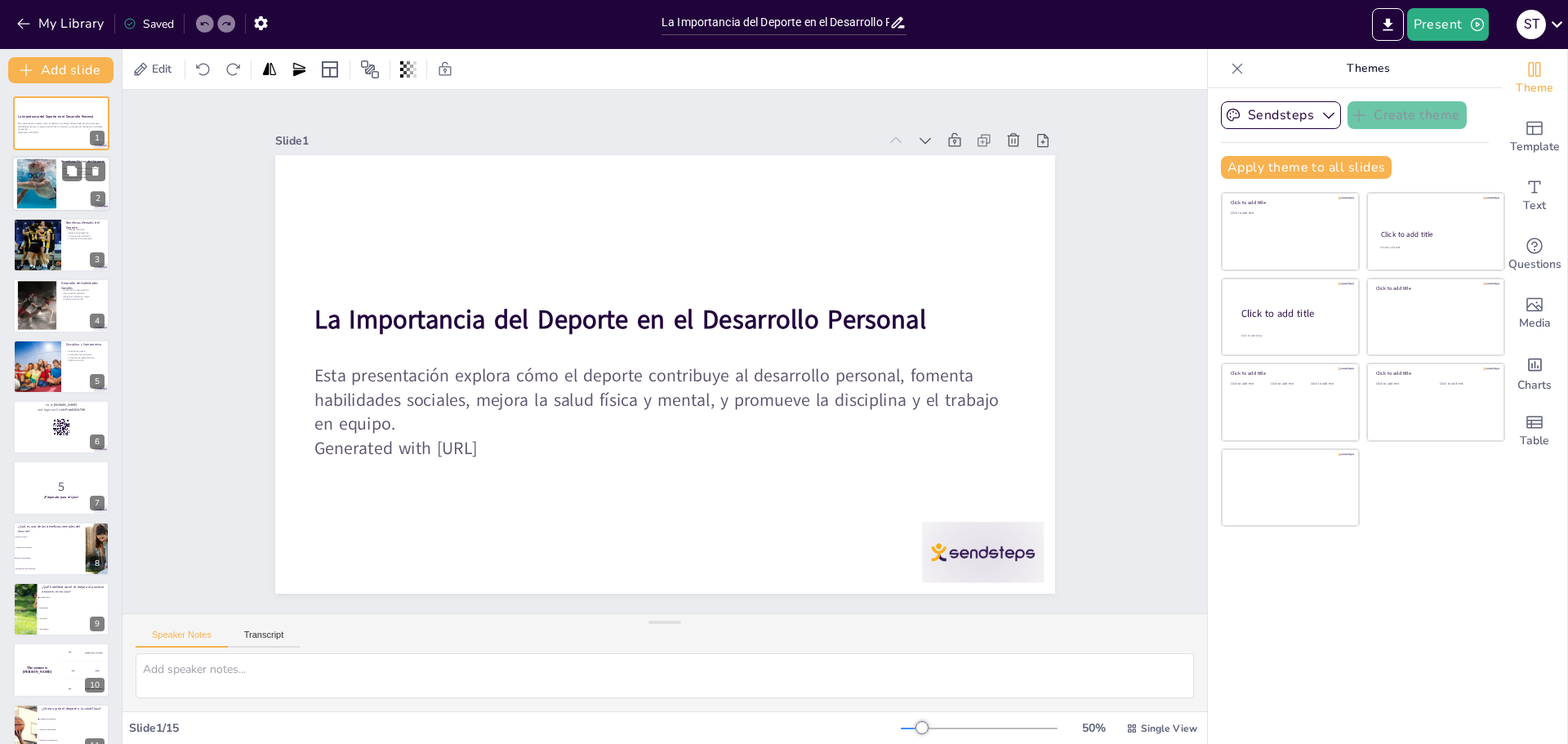
checkbox input "true"
type textarea "La mejora de la condición física es uno de los principales beneficios del depor…"
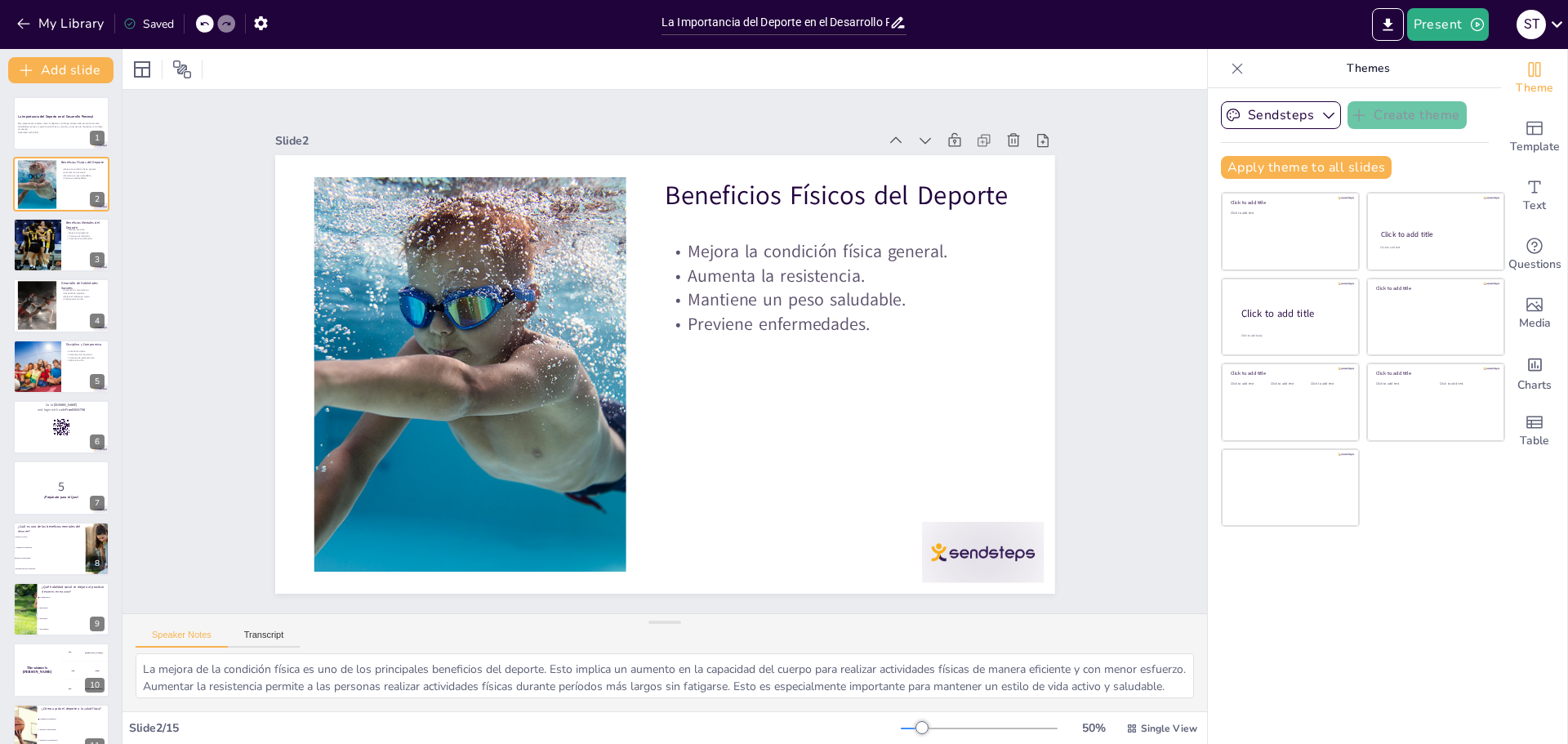
checkbox input "true"
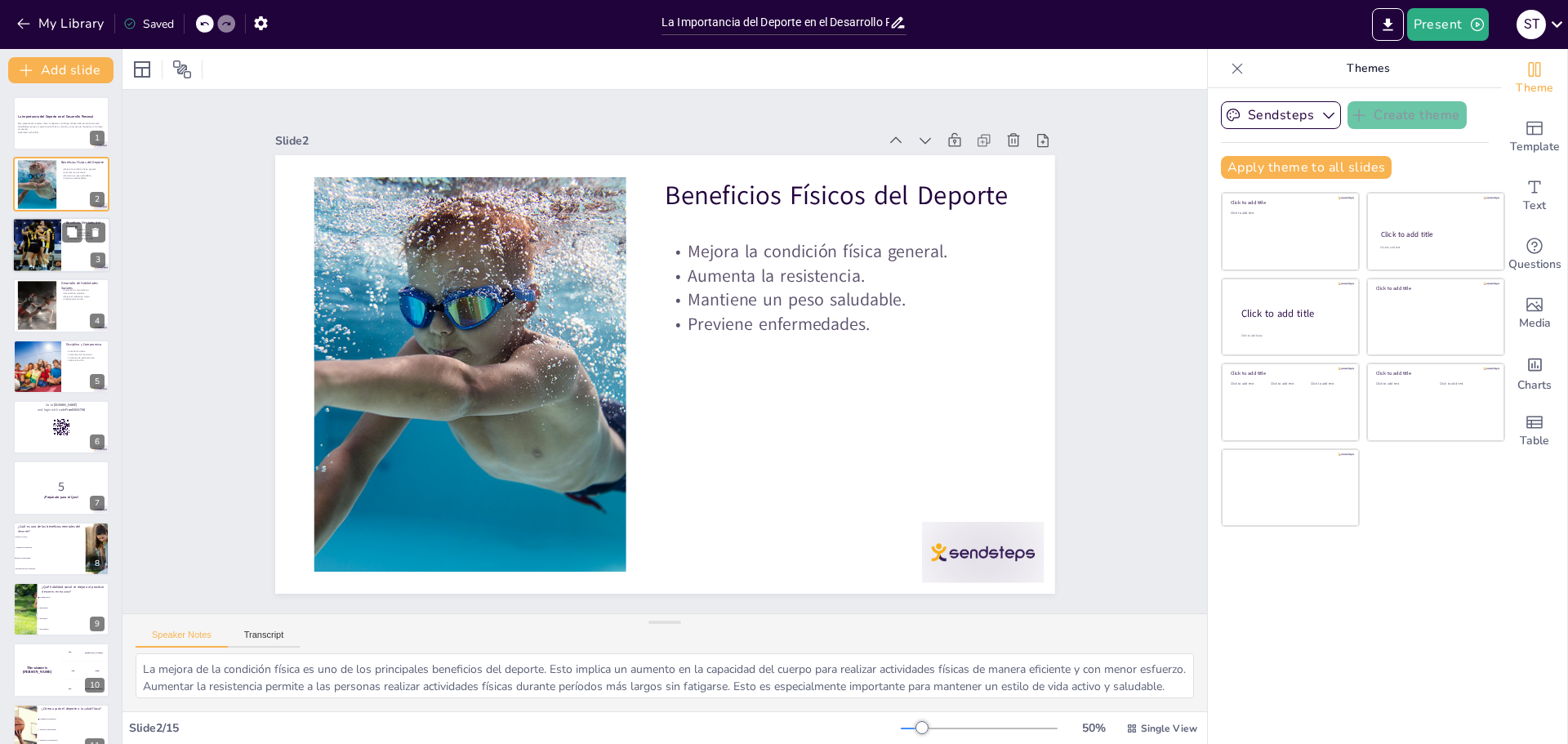
checkbox input "true"
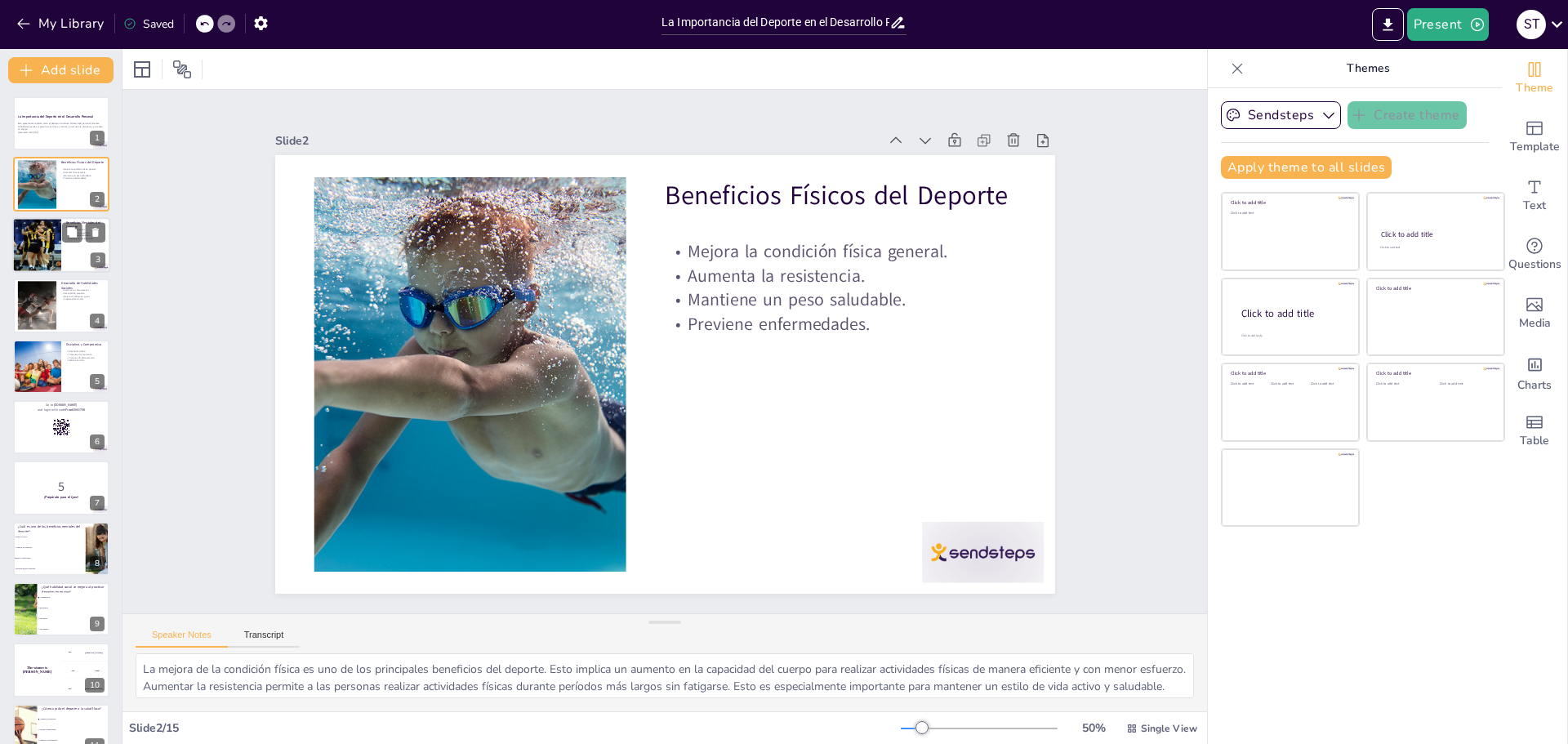
checkbox input "true"
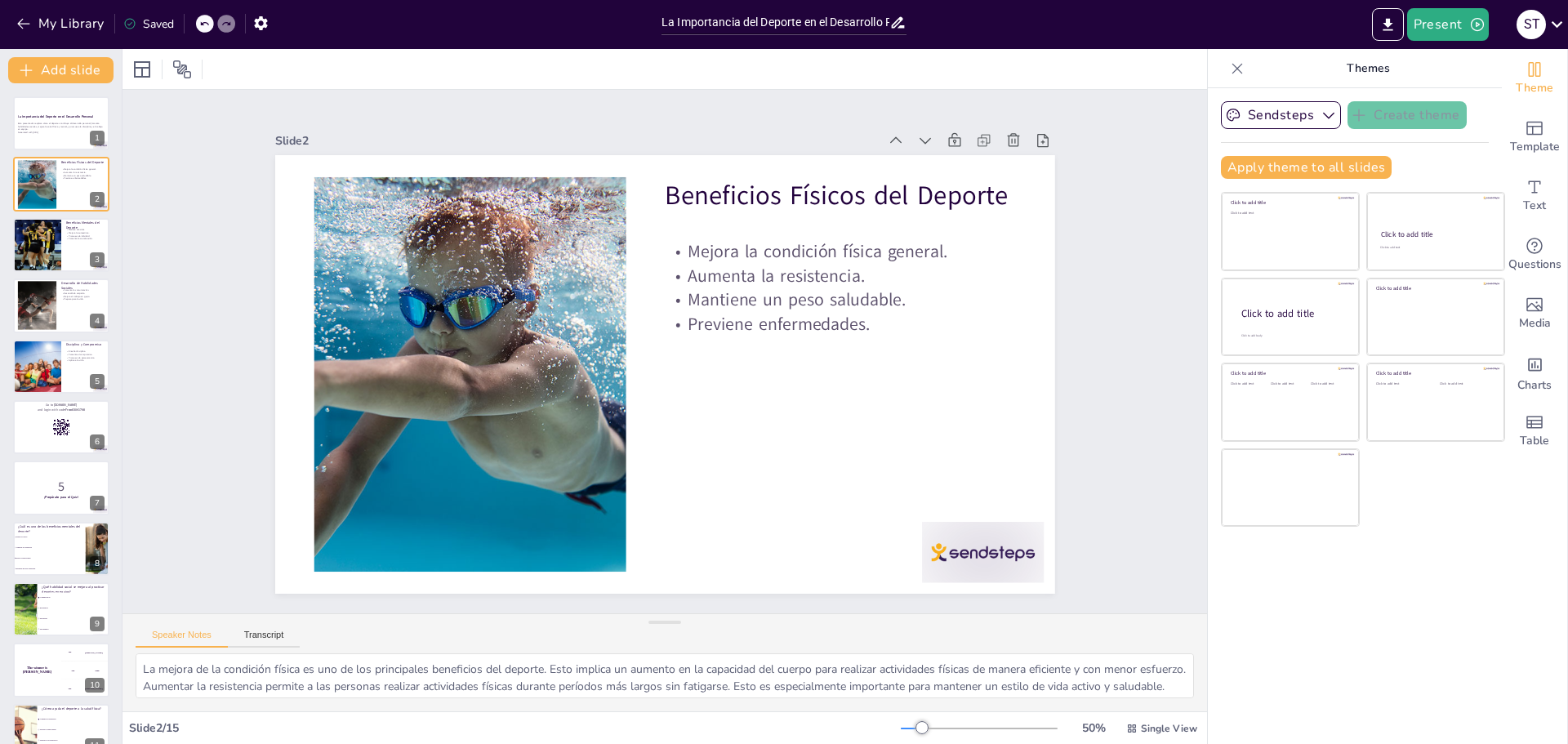
checkbox input "true"
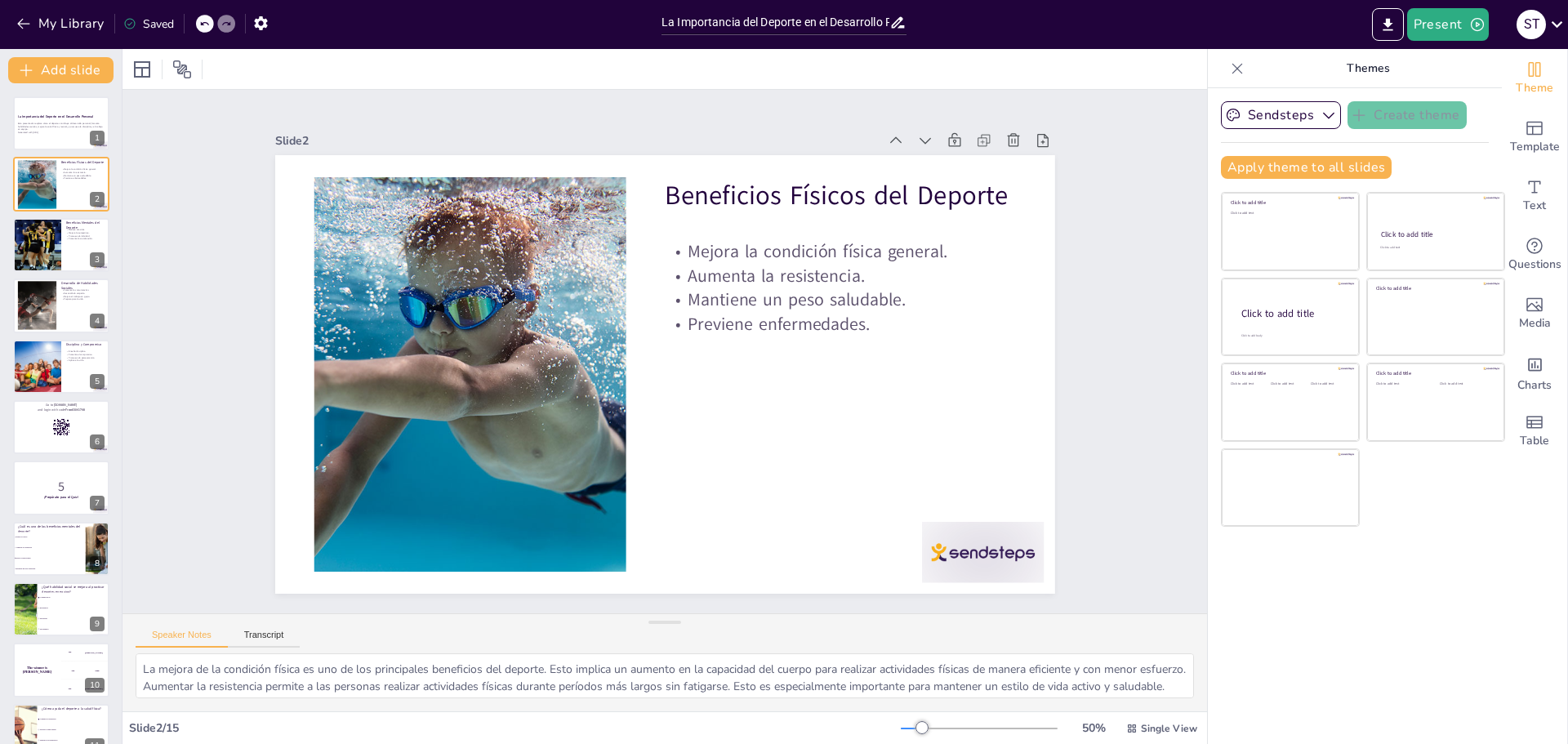
checkbox input "true"
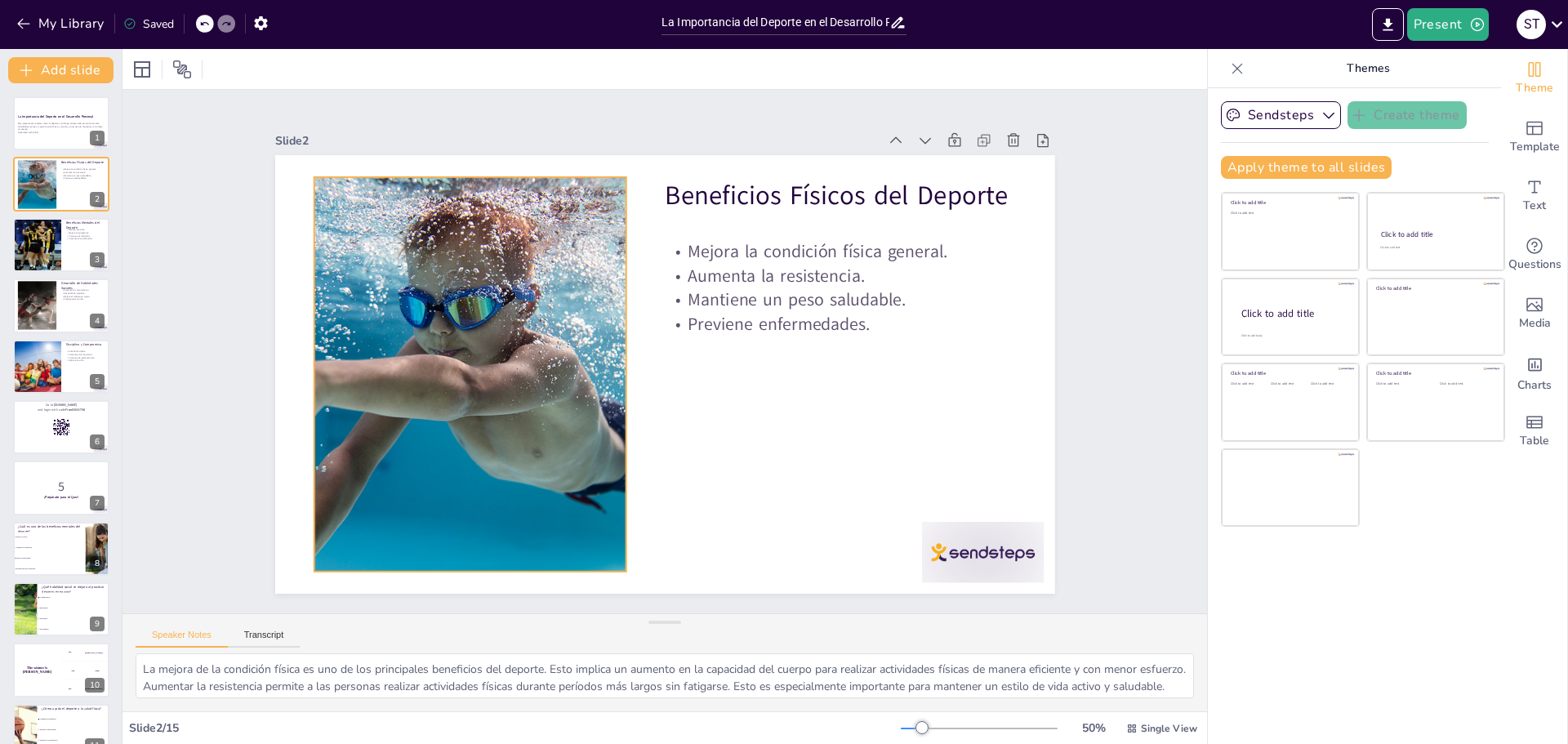
checkbox input "true"
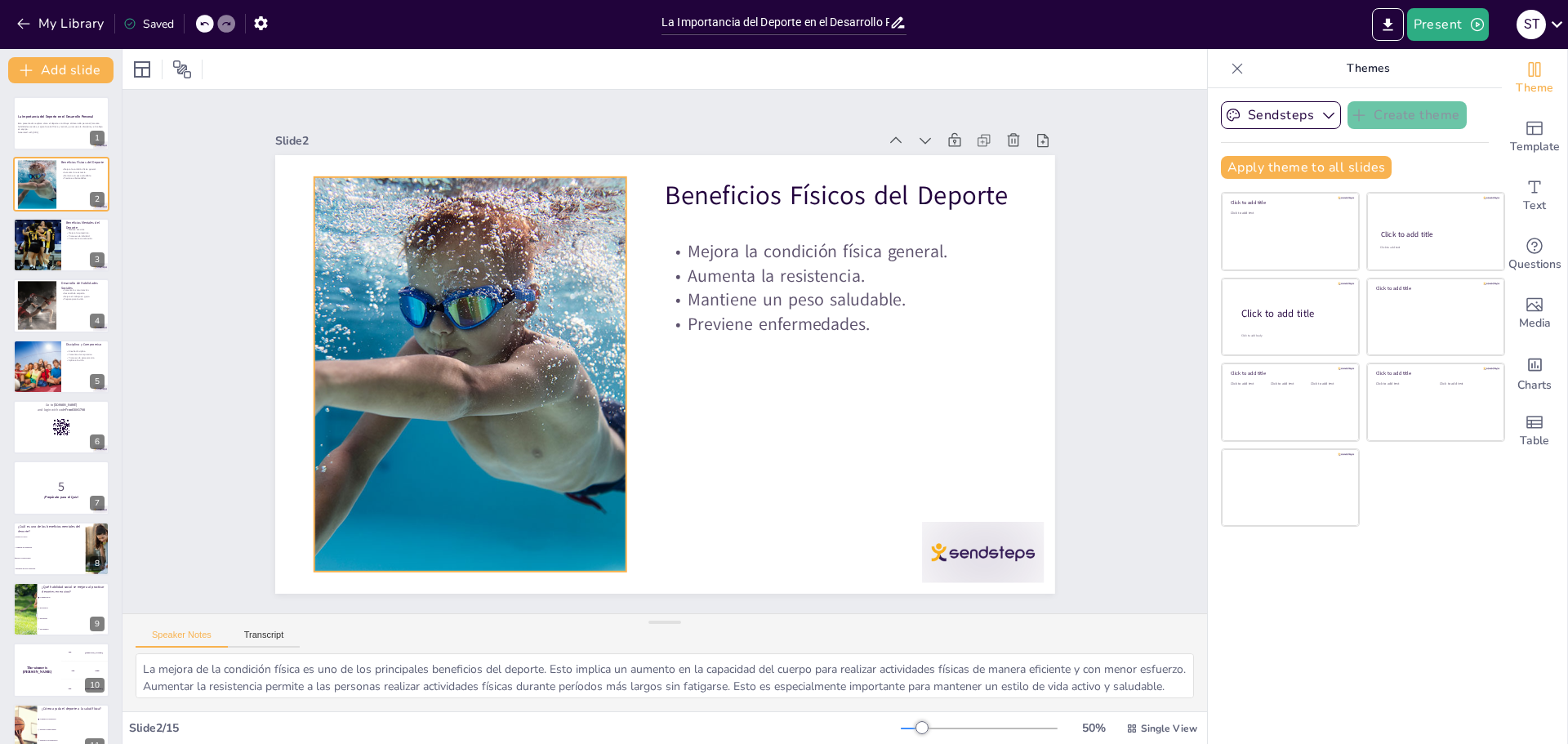
checkbox input "true"
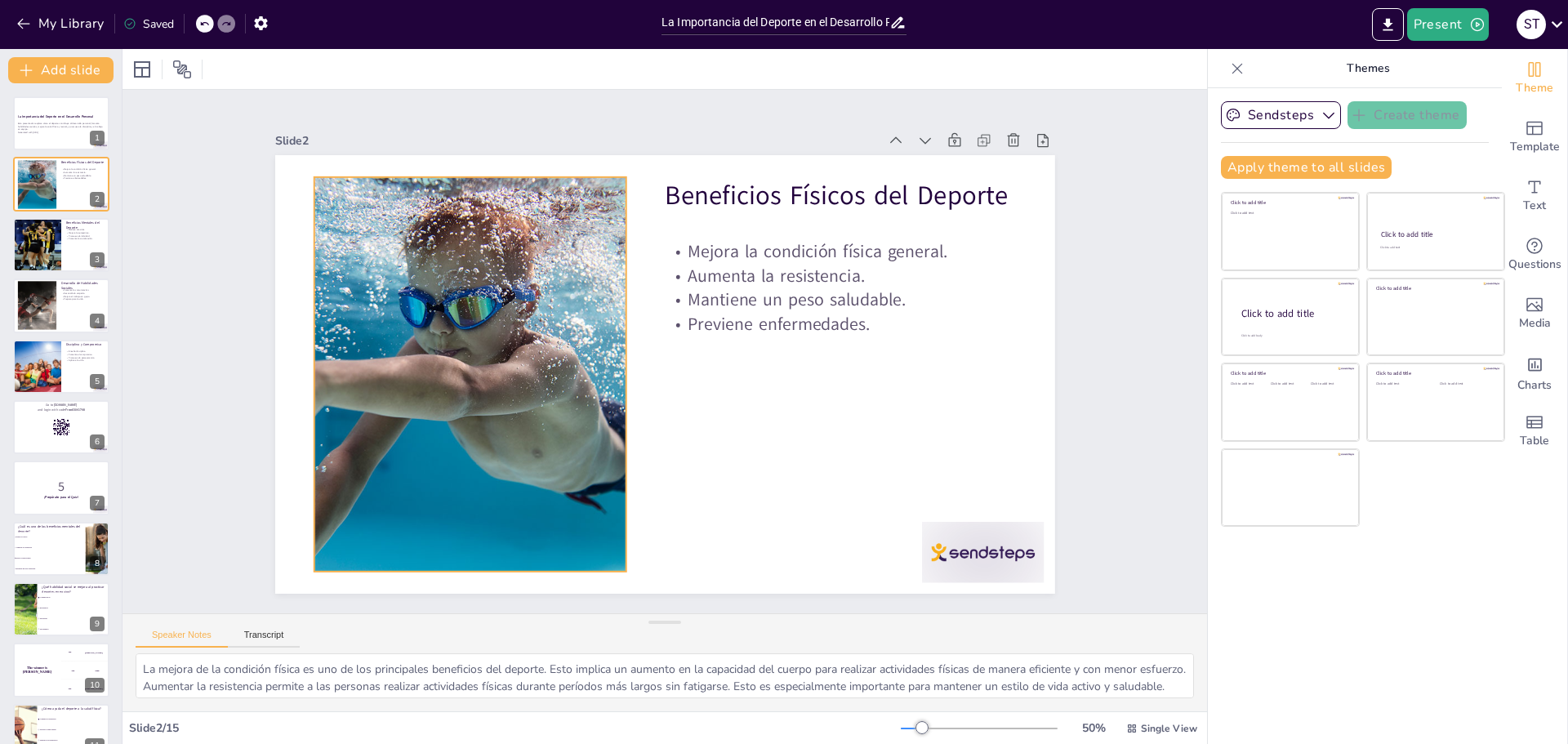
checkbox input "true"
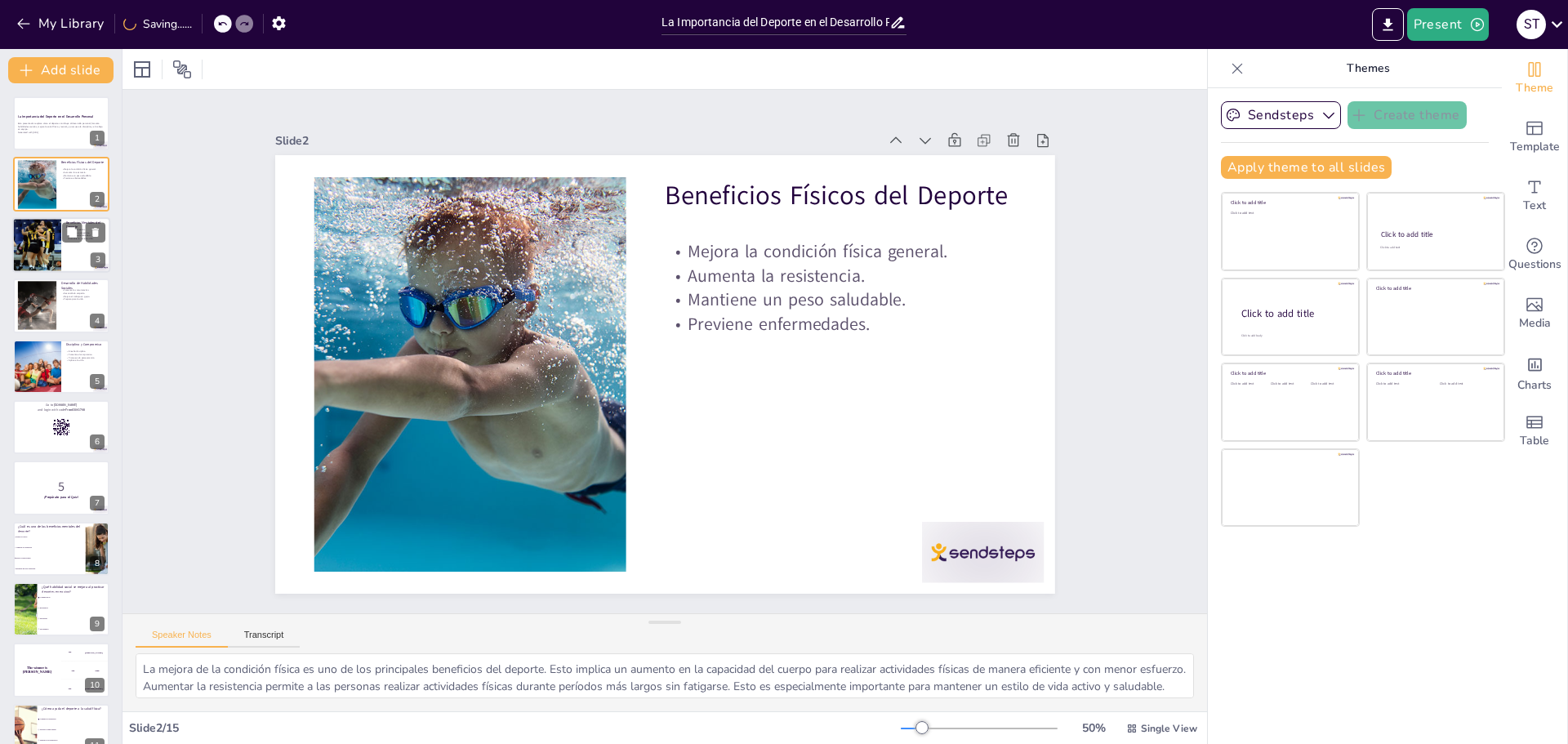
checkbox input "true"
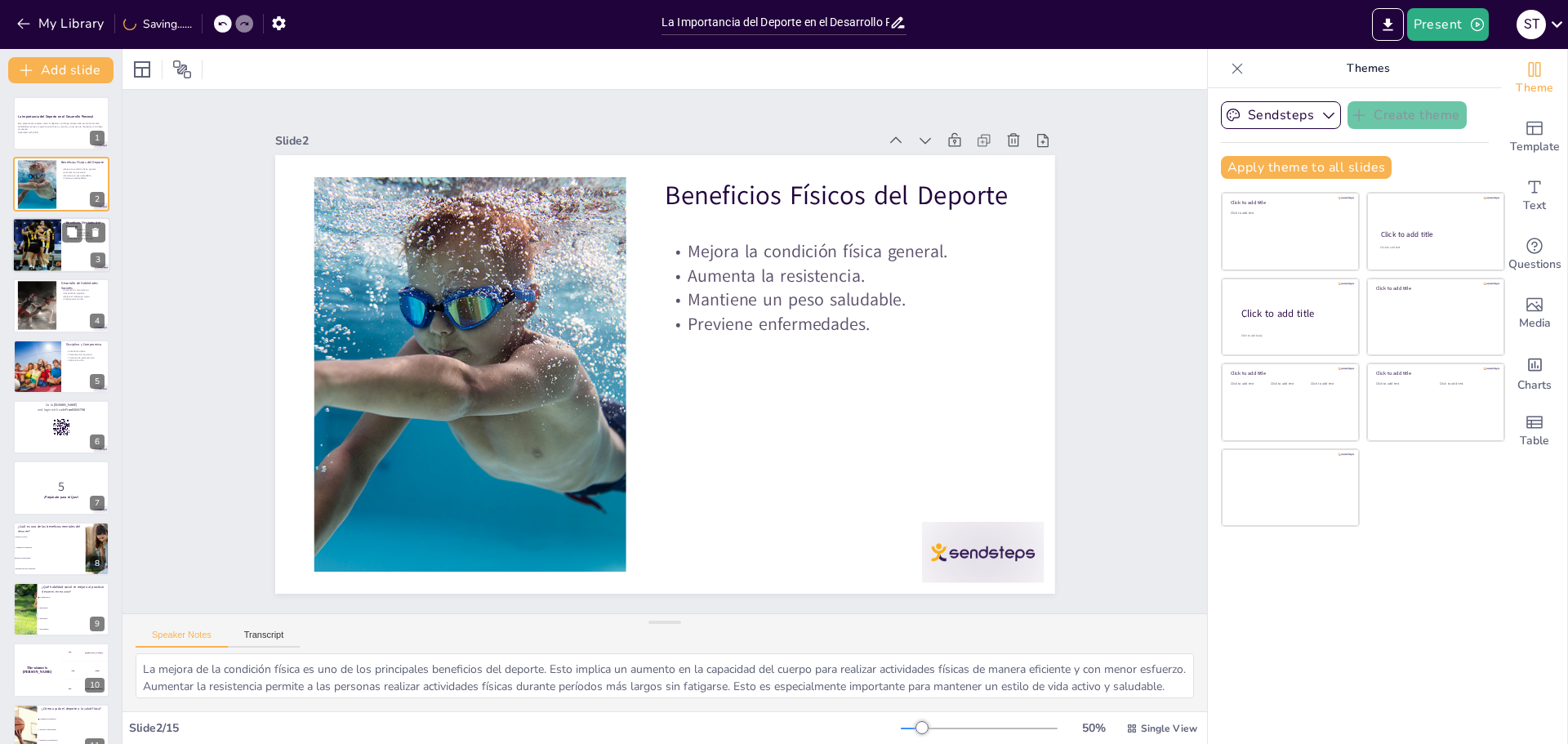
checkbox input "true"
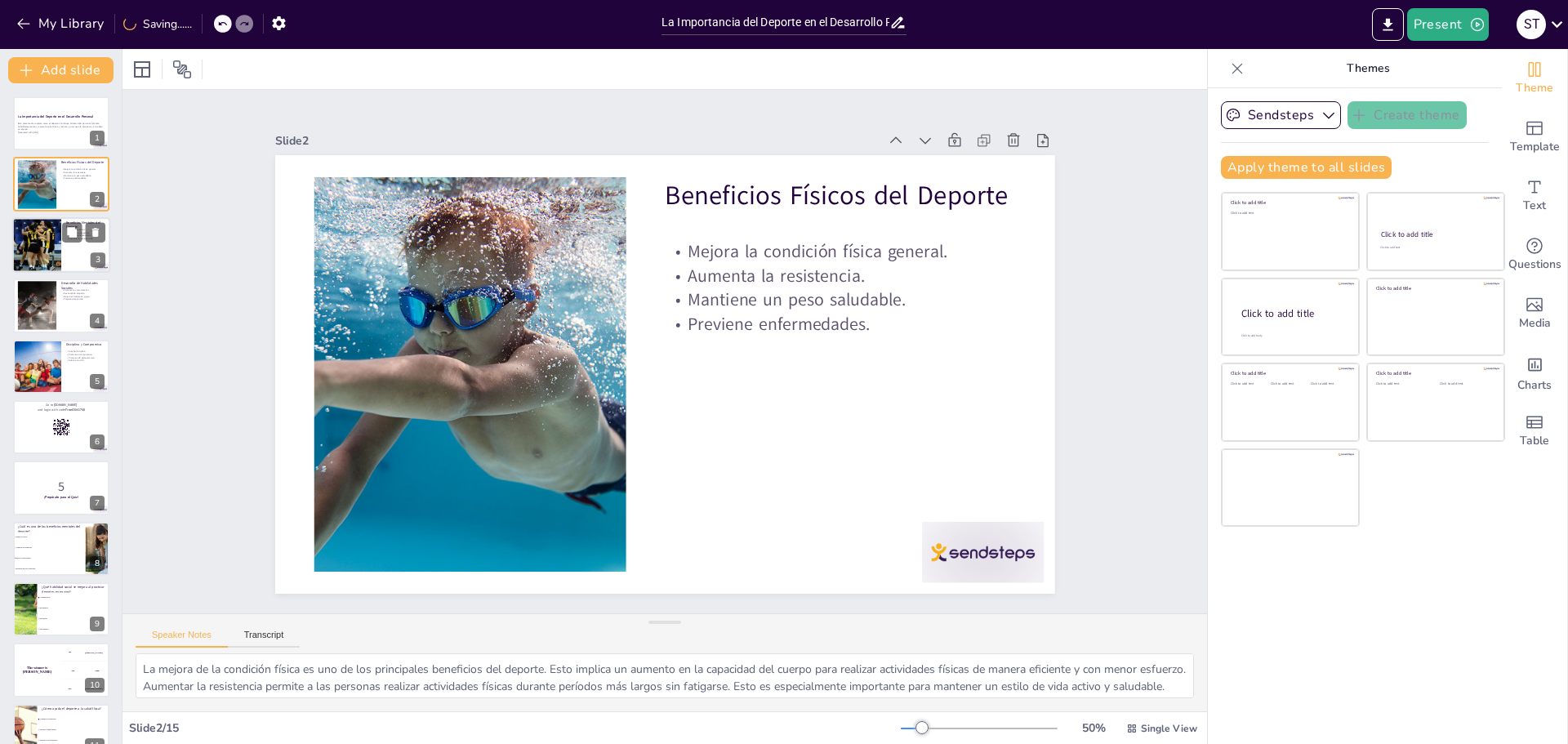
click at [38, 251] on div at bounding box center [37, 245] width 49 height 73
checkbox input "true"
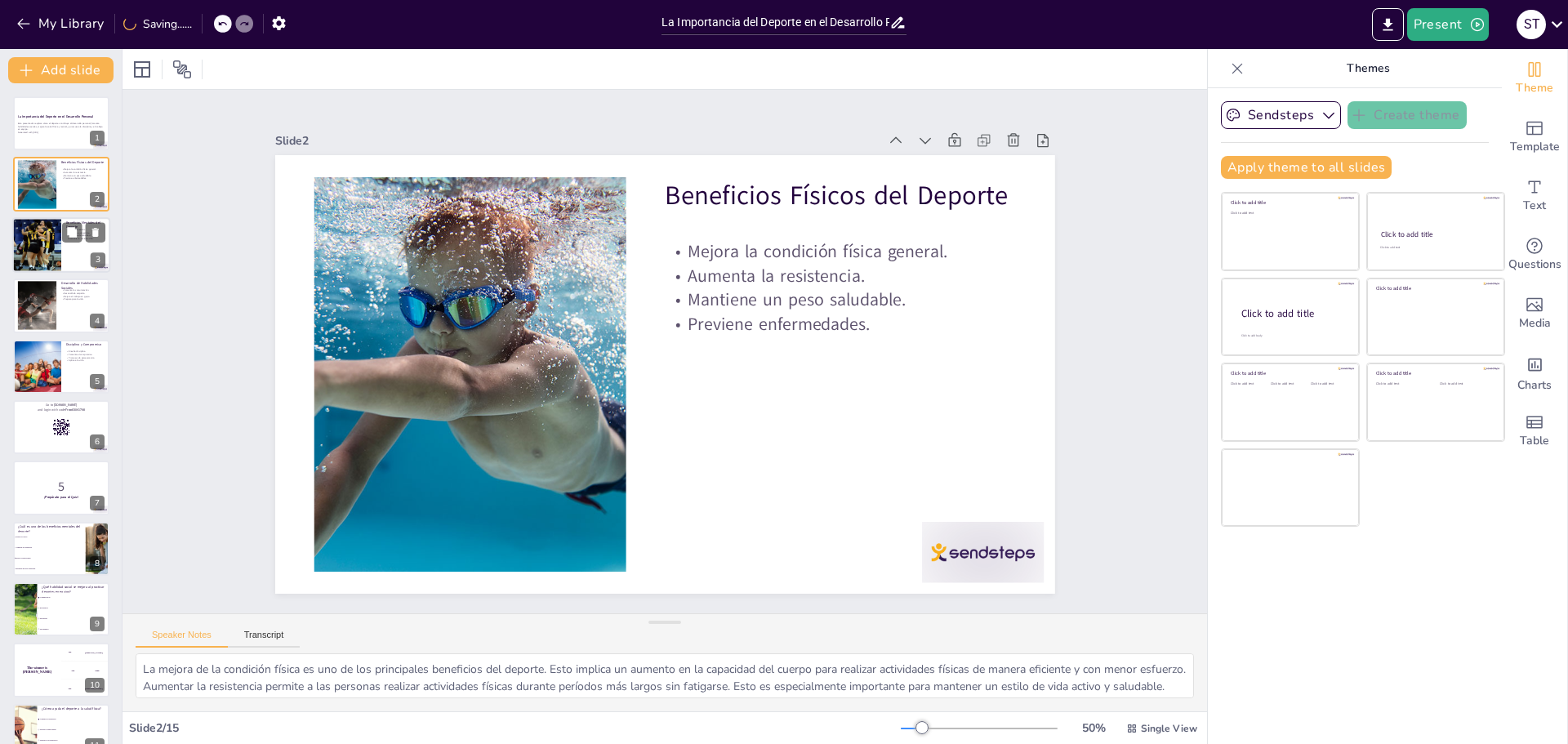
checkbox input "true"
type textarea "Reducir el estrés es un beneficio crucial del deporte. La actividad física ayud…"
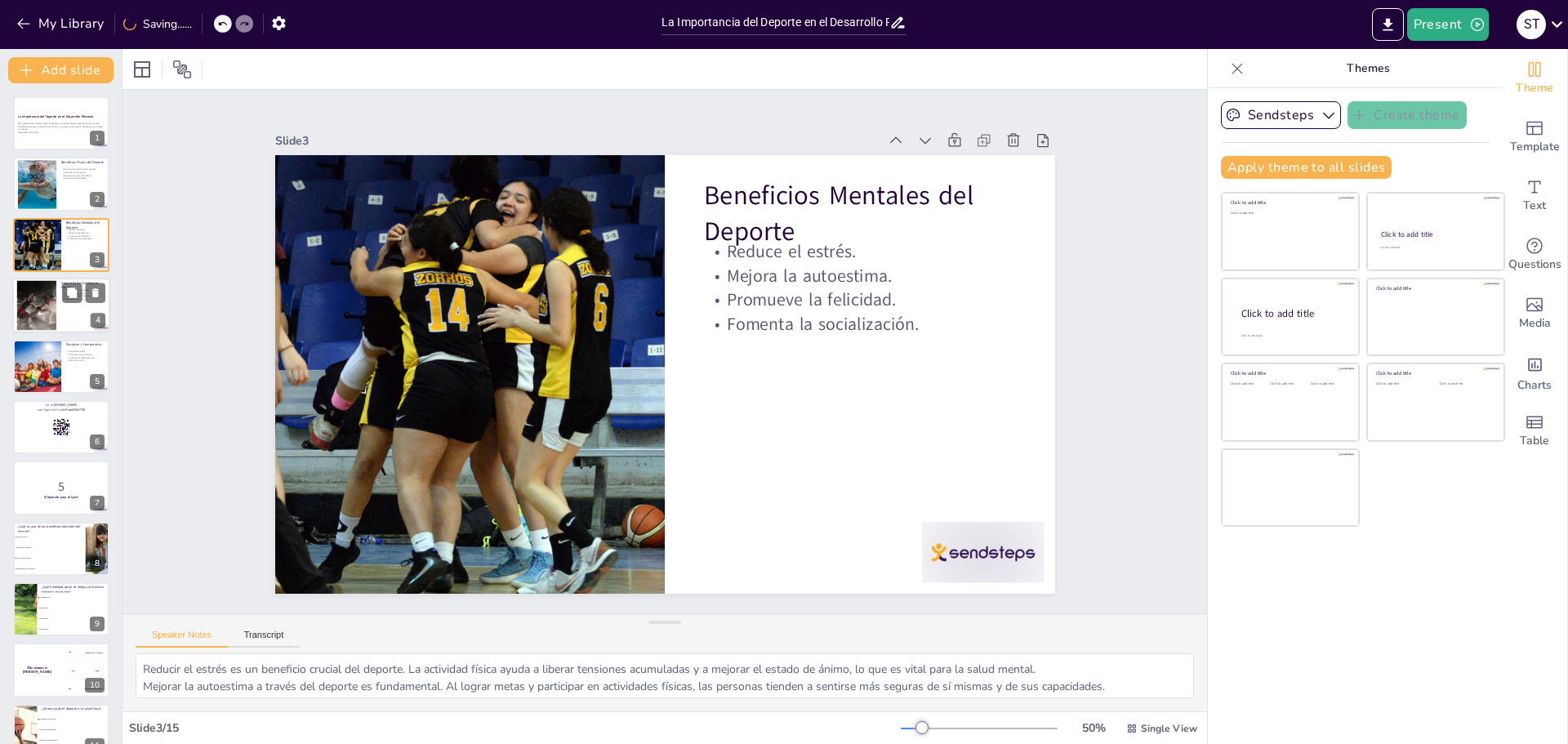
checkbox input "true"
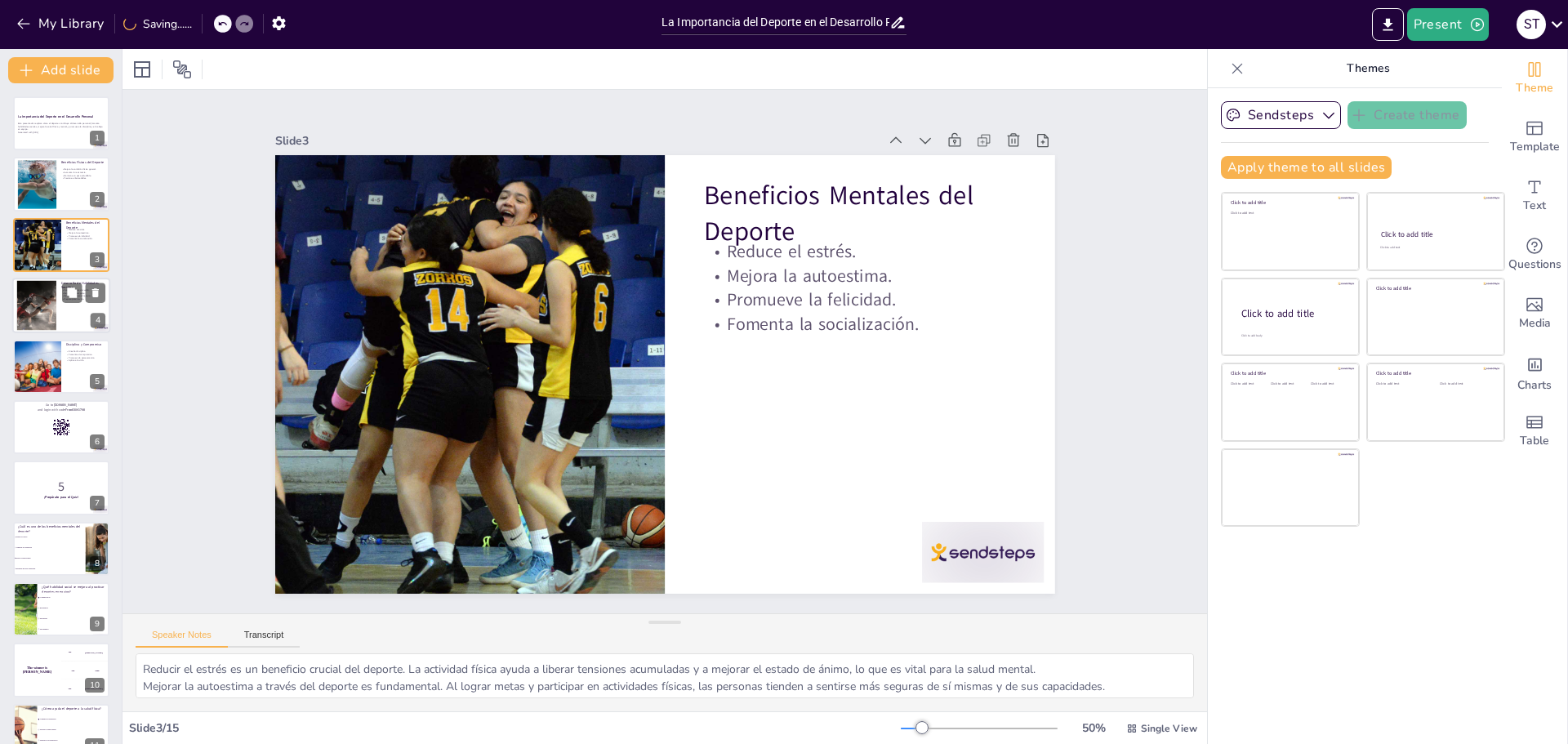
checkbox input "true"
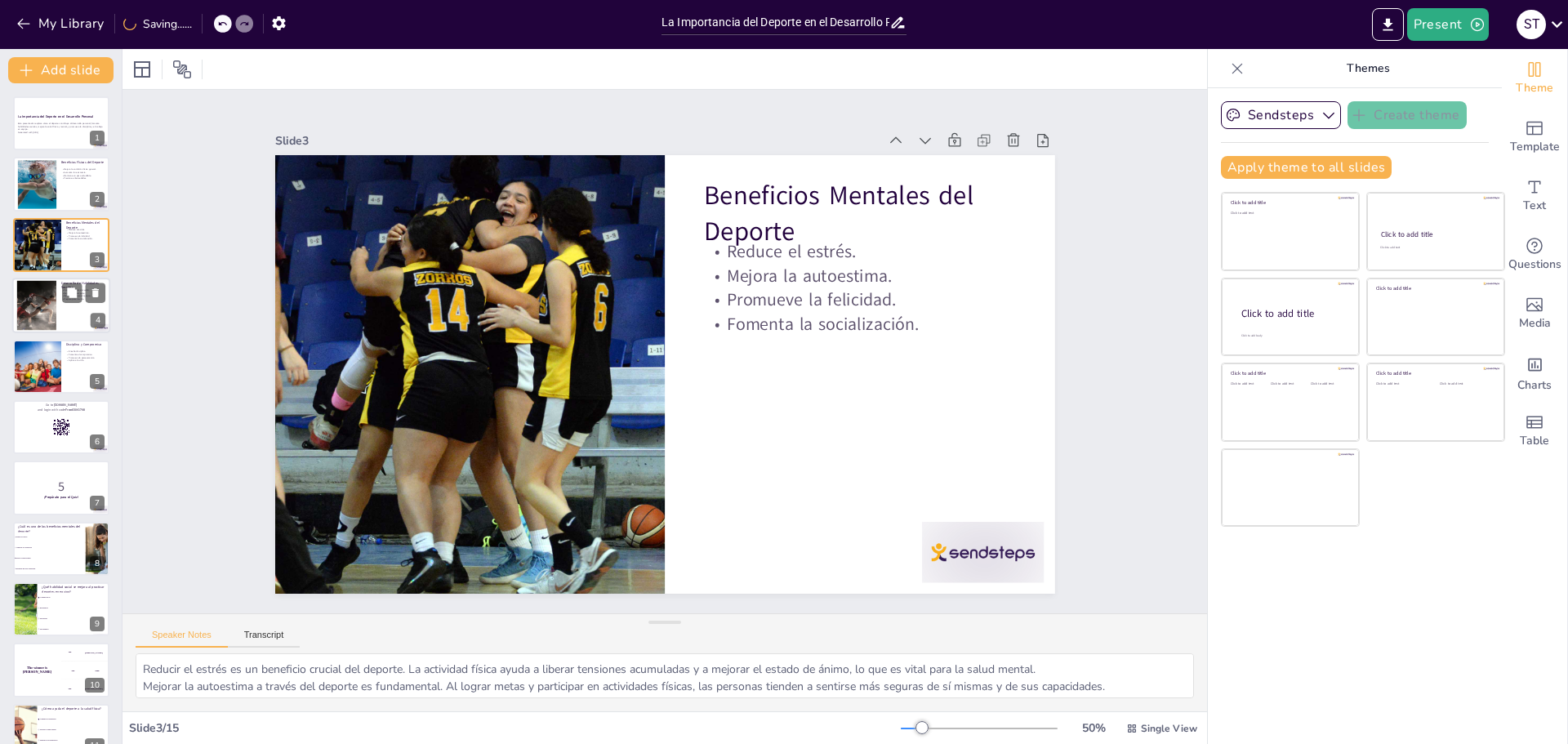
click at [38, 291] on div at bounding box center [37, 306] width 92 height 50
checkbox input "true"
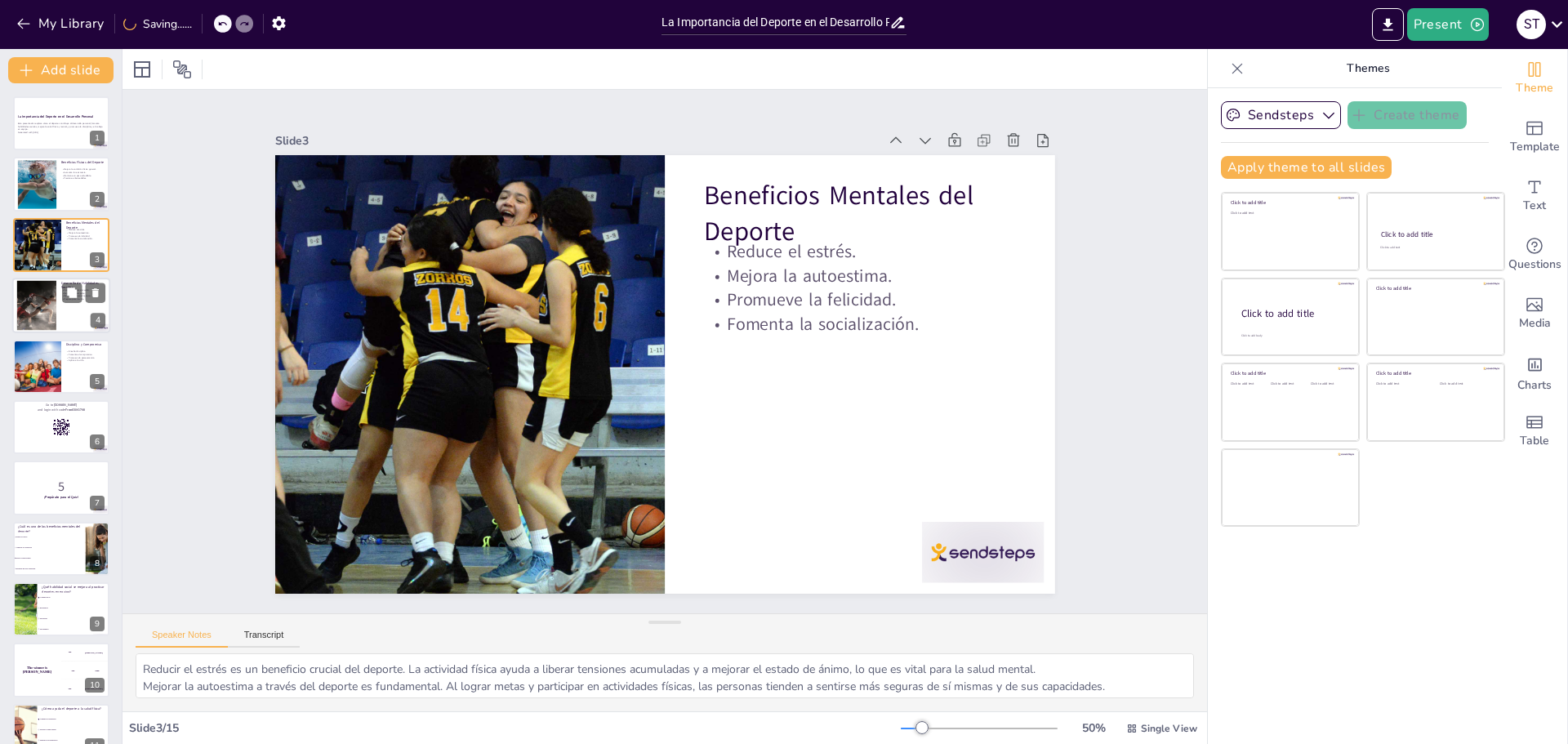
checkbox input "true"
type textarea "Fomentar la comunicación es clave en el deporte en equipo. Aprender a expresar …"
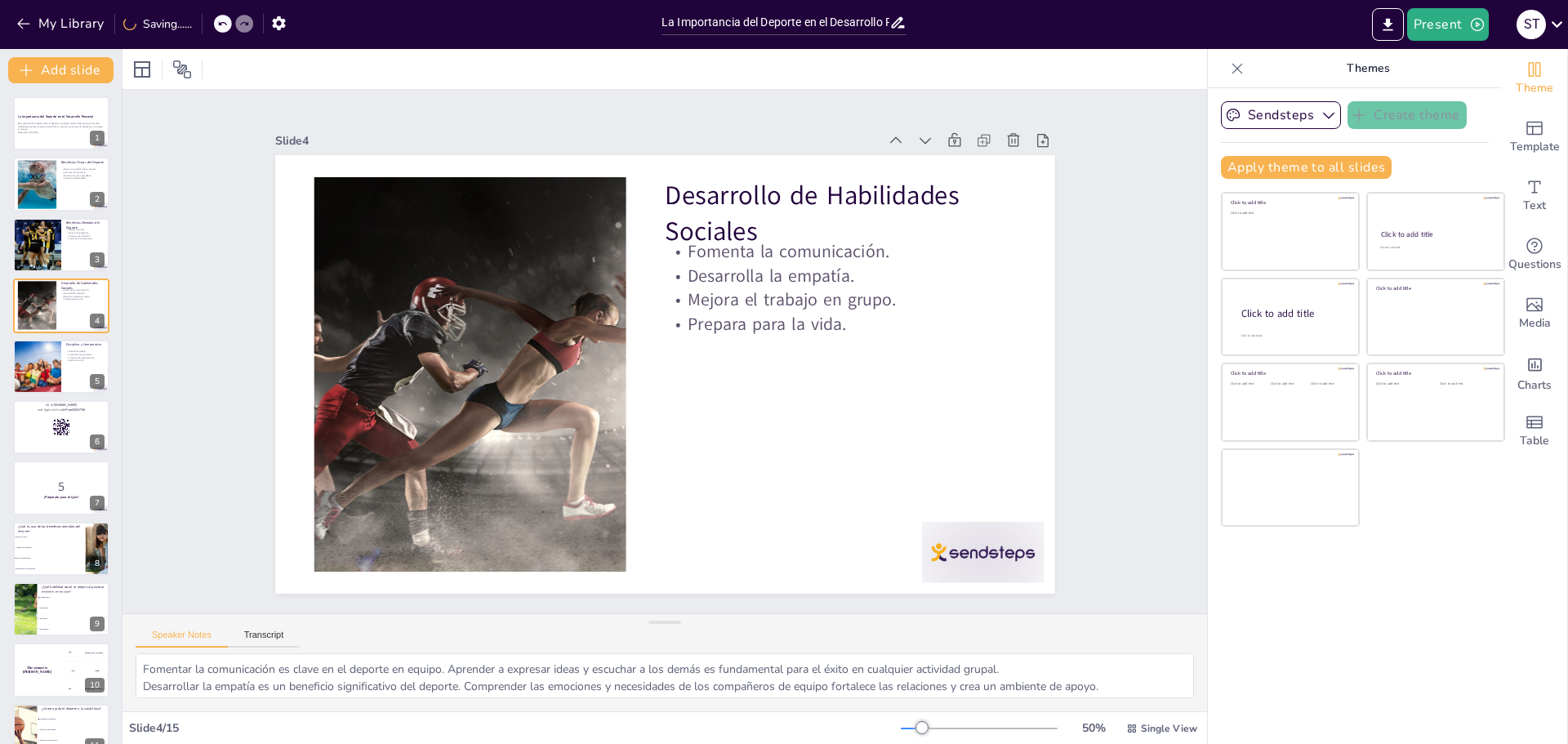
checkbox input "true"
drag, startPoint x: 34, startPoint y: 337, endPoint x: 33, endPoint y: 354, distance: 17.0
click at [34, 338] on div "La Importancia del Deporte en el Desarrollo Personal Esta presentación explora …" at bounding box center [61, 549] width 122 height 905
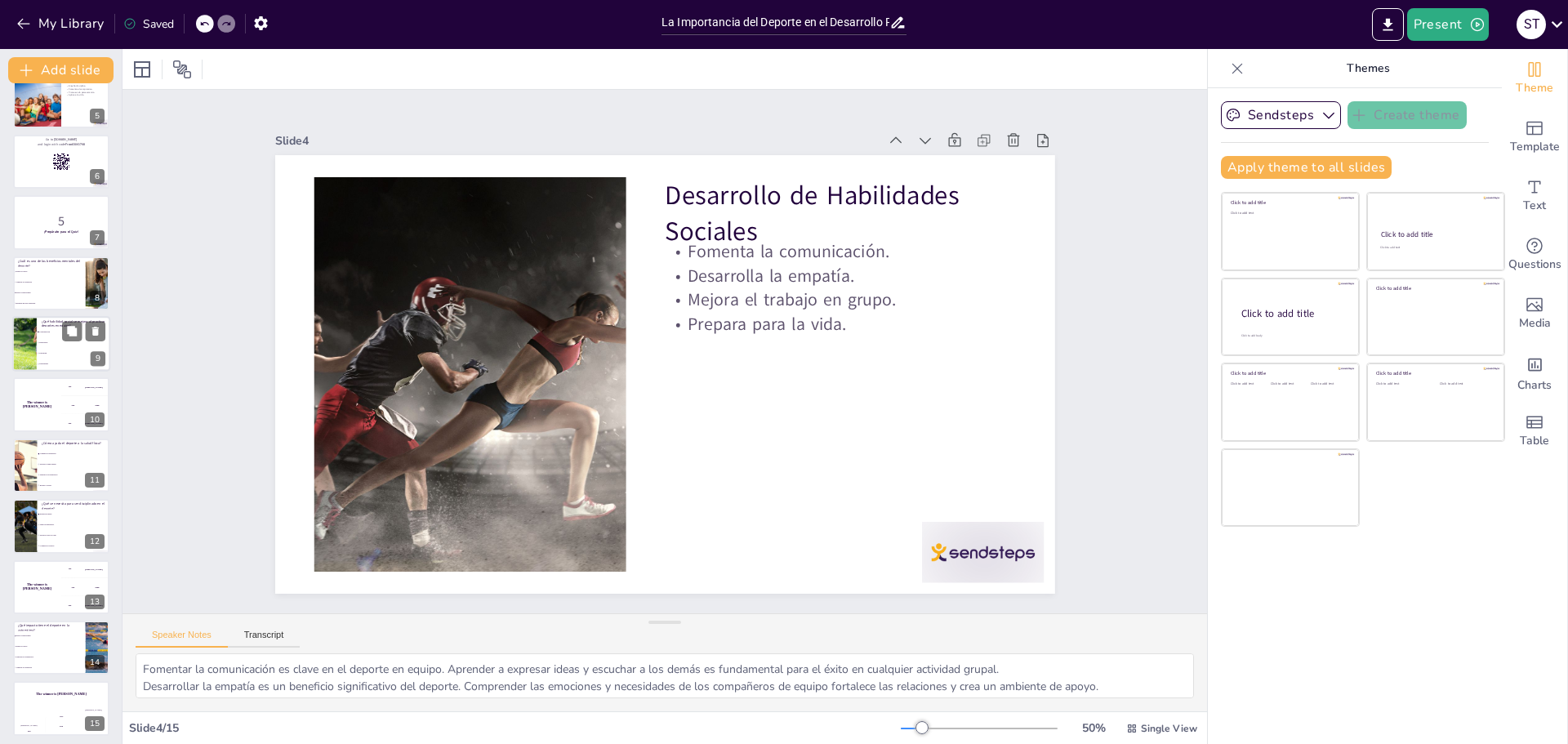
scroll to position [270, 0]
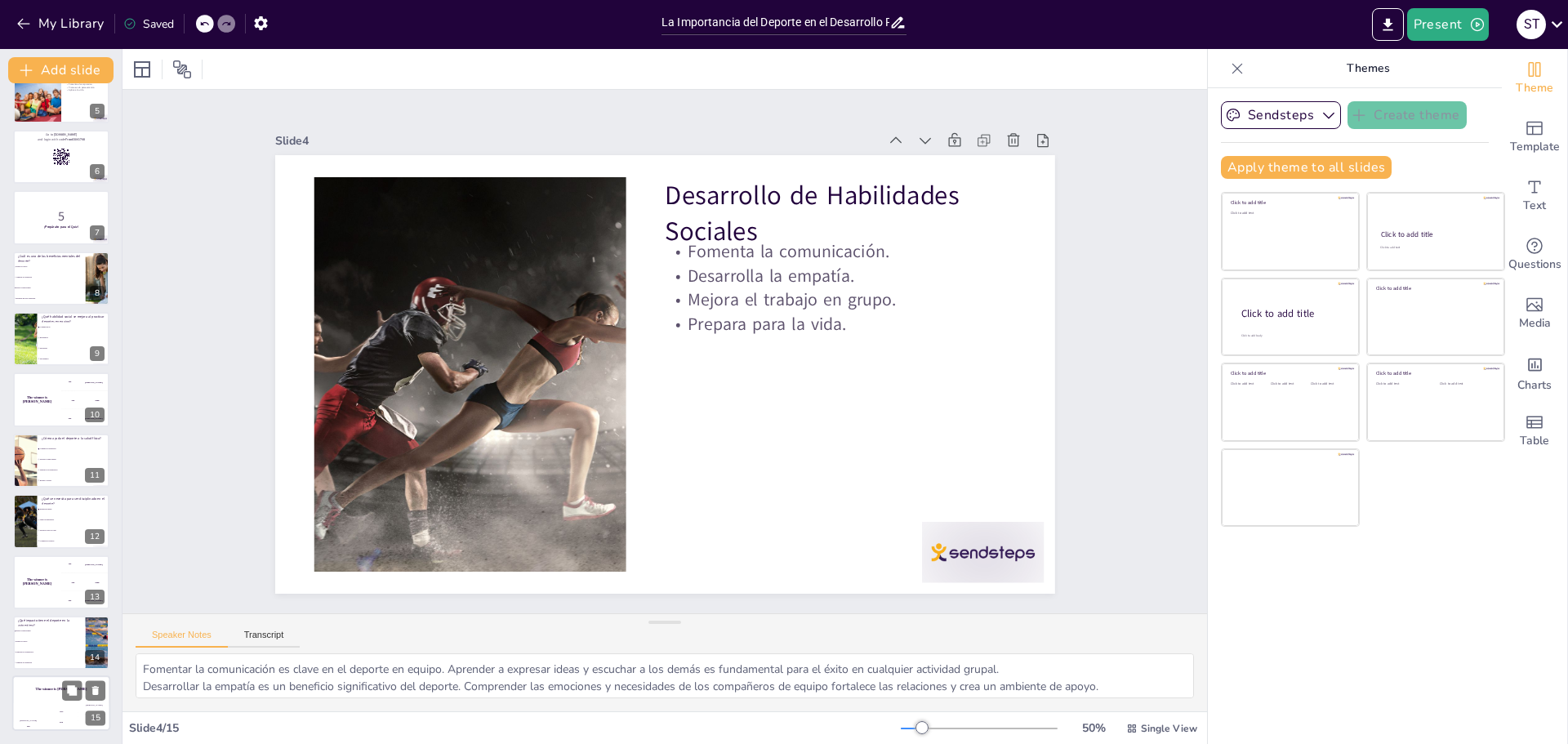
click at [42, 689] on h4 "The winner is [PERSON_NAME]" at bounding box center [62, 689] width 98 height 4
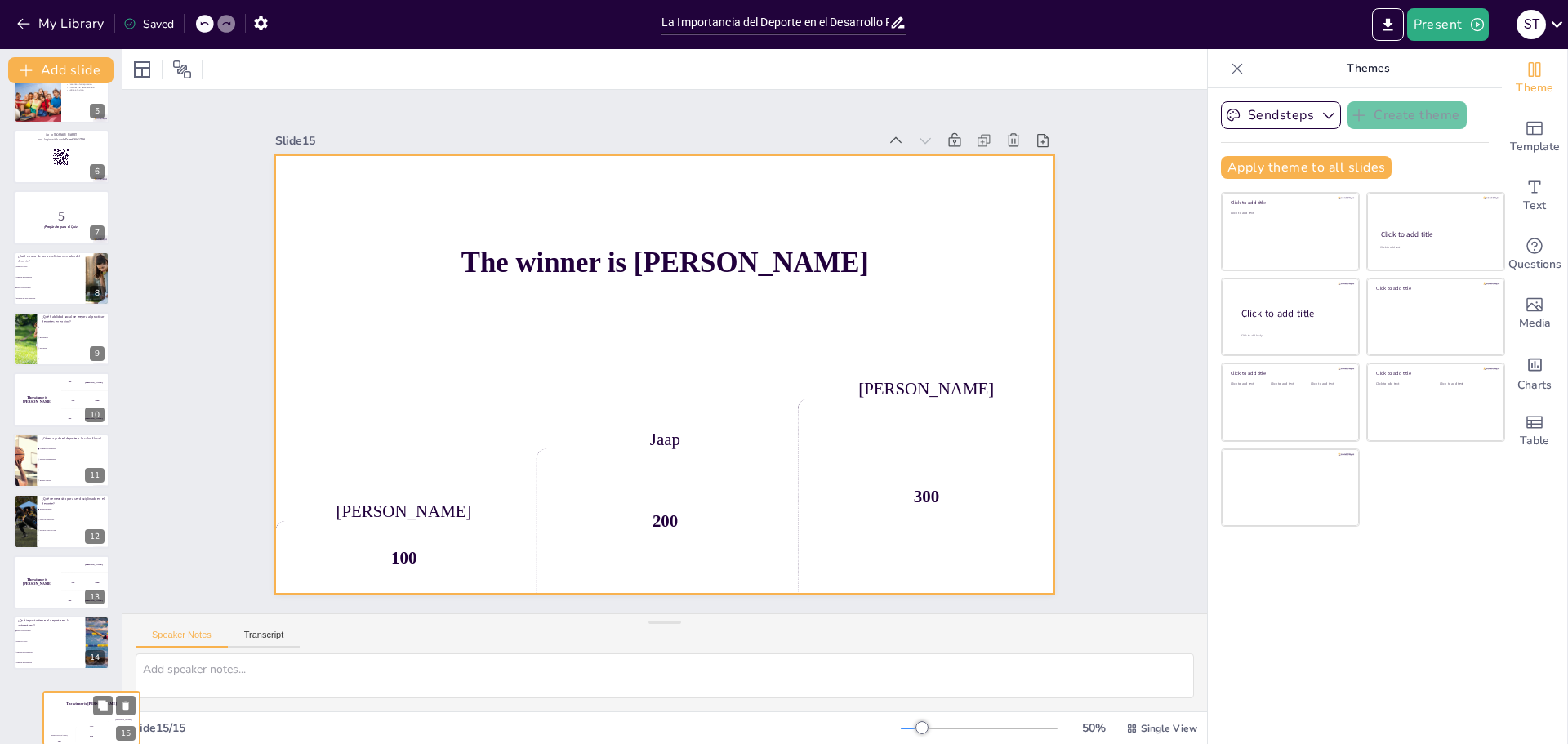
drag, startPoint x: 41, startPoint y: 690, endPoint x: 74, endPoint y: 703, distance: 35.5
click at [74, 703] on h4 "The winner is [PERSON_NAME]" at bounding box center [91, 705] width 97 height 4
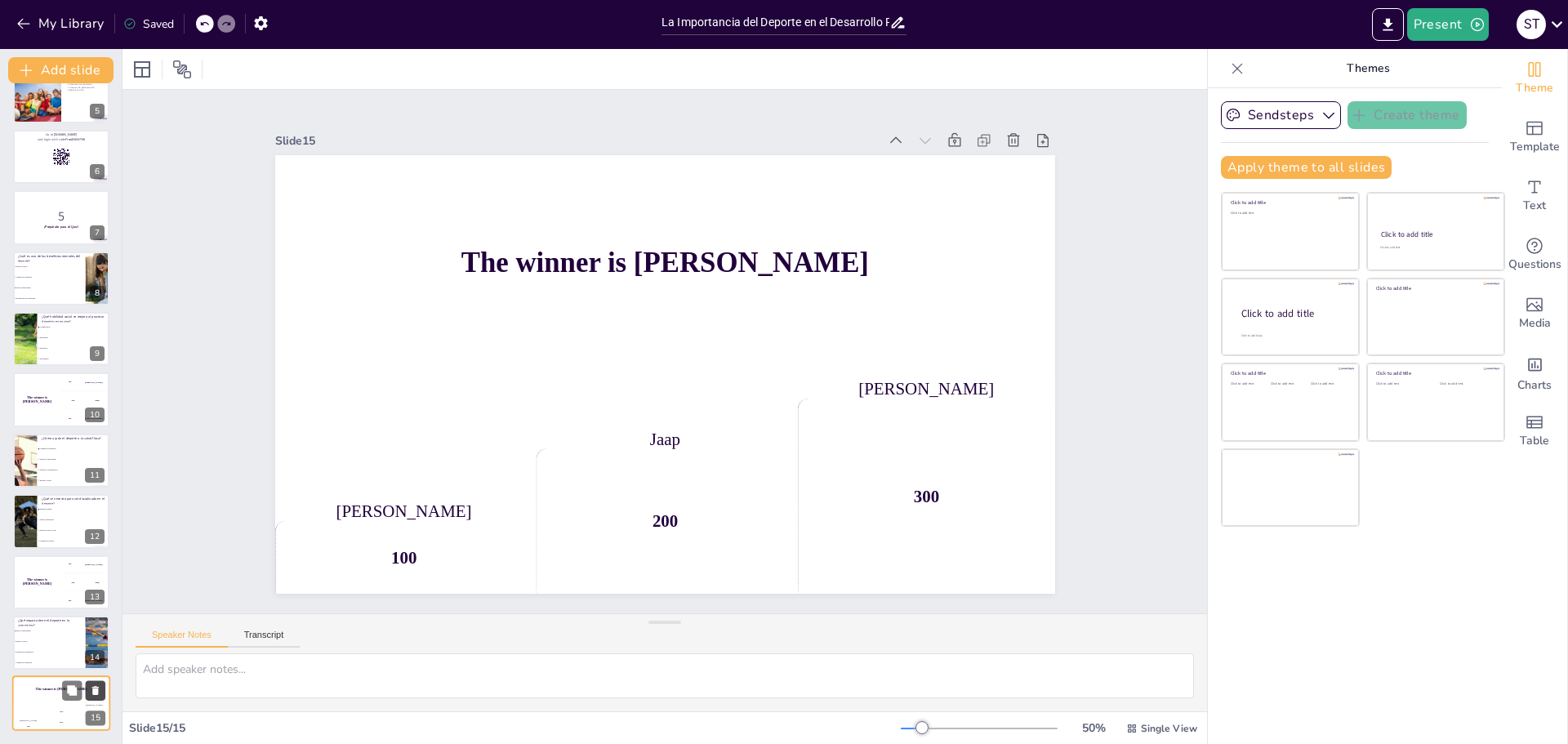
click at [99, 689] on icon at bounding box center [95, 690] width 12 height 12
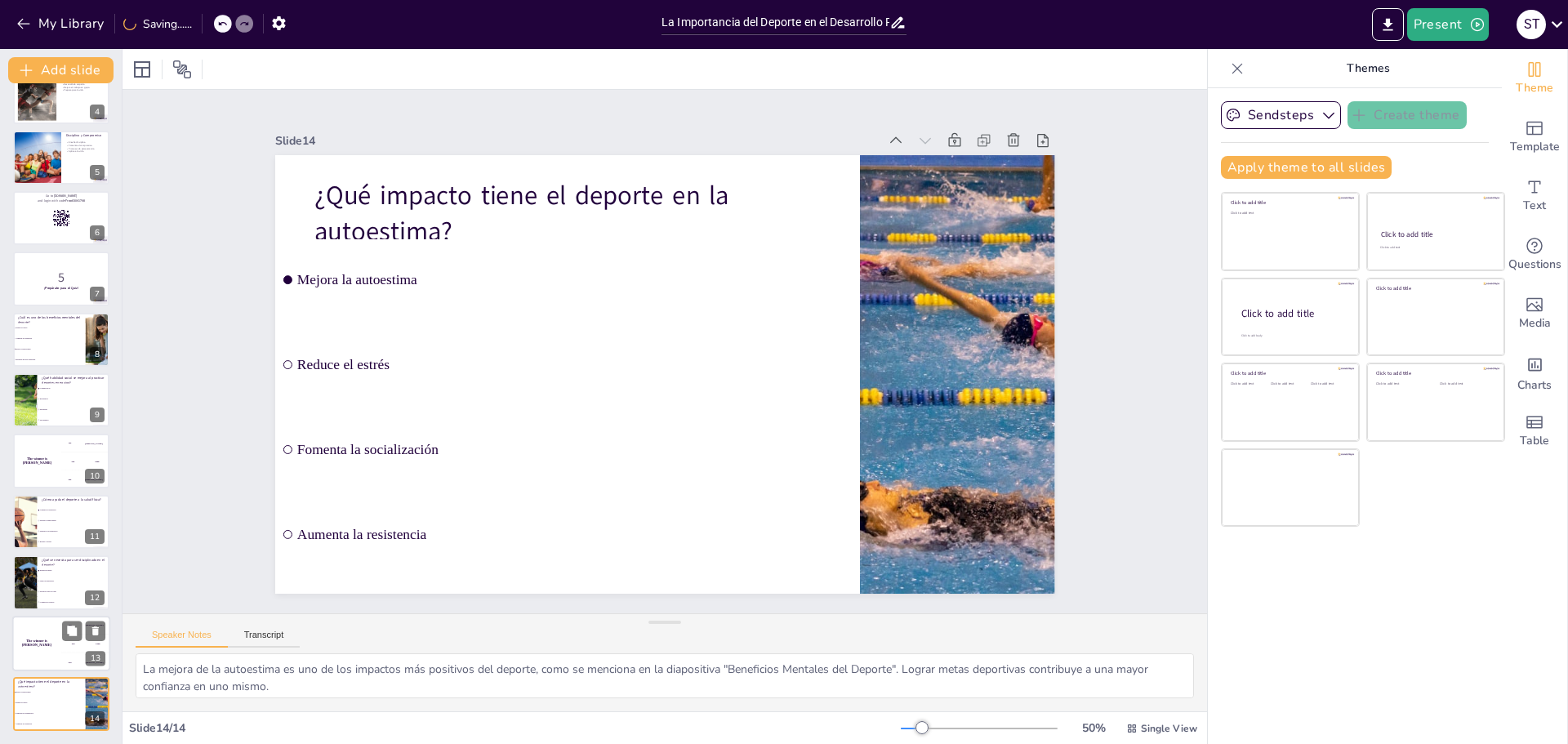
click at [51, 637] on div "The winner is [PERSON_NAME]" at bounding box center [37, 644] width 49 height 55
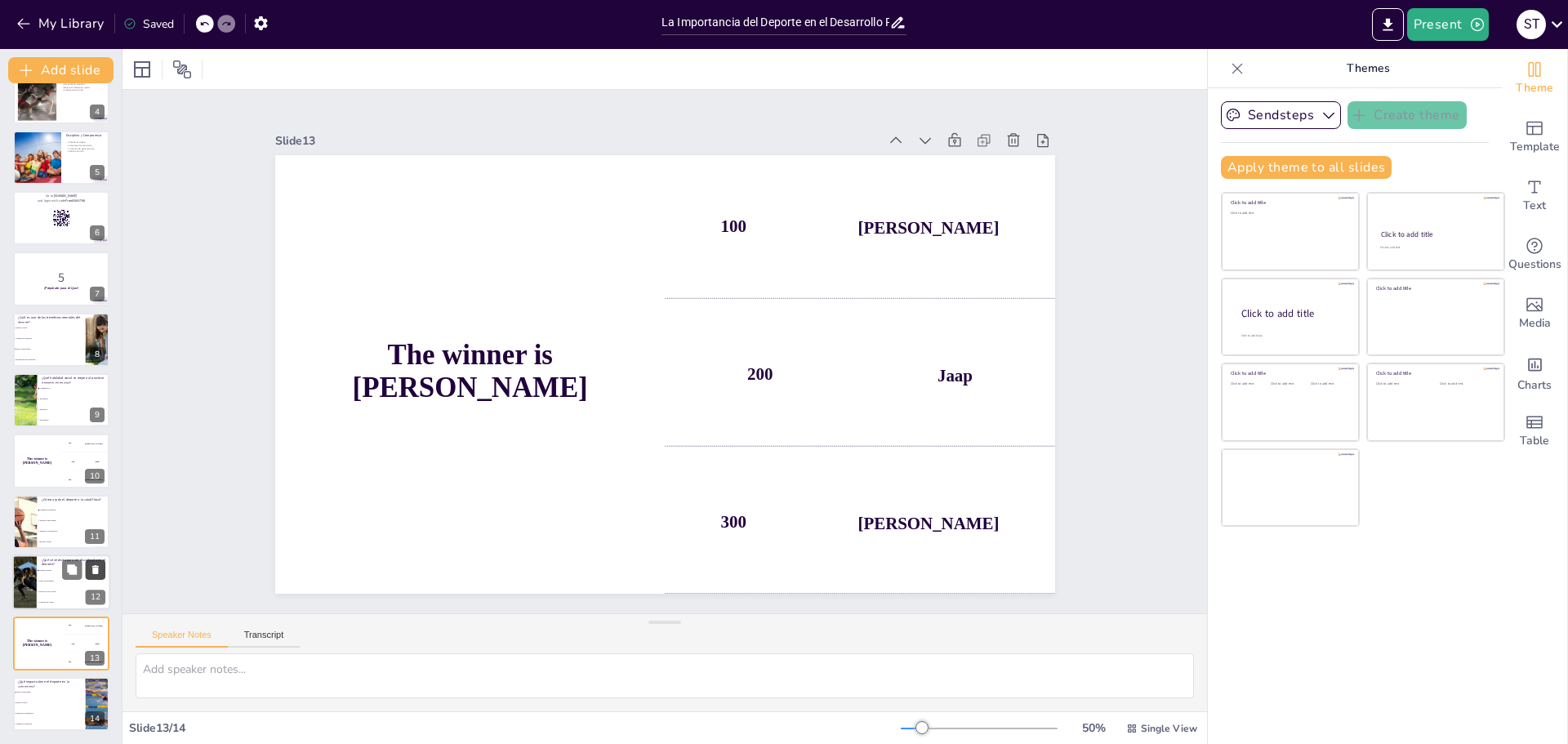
click at [98, 629] on icon at bounding box center [94, 631] width 6 height 9
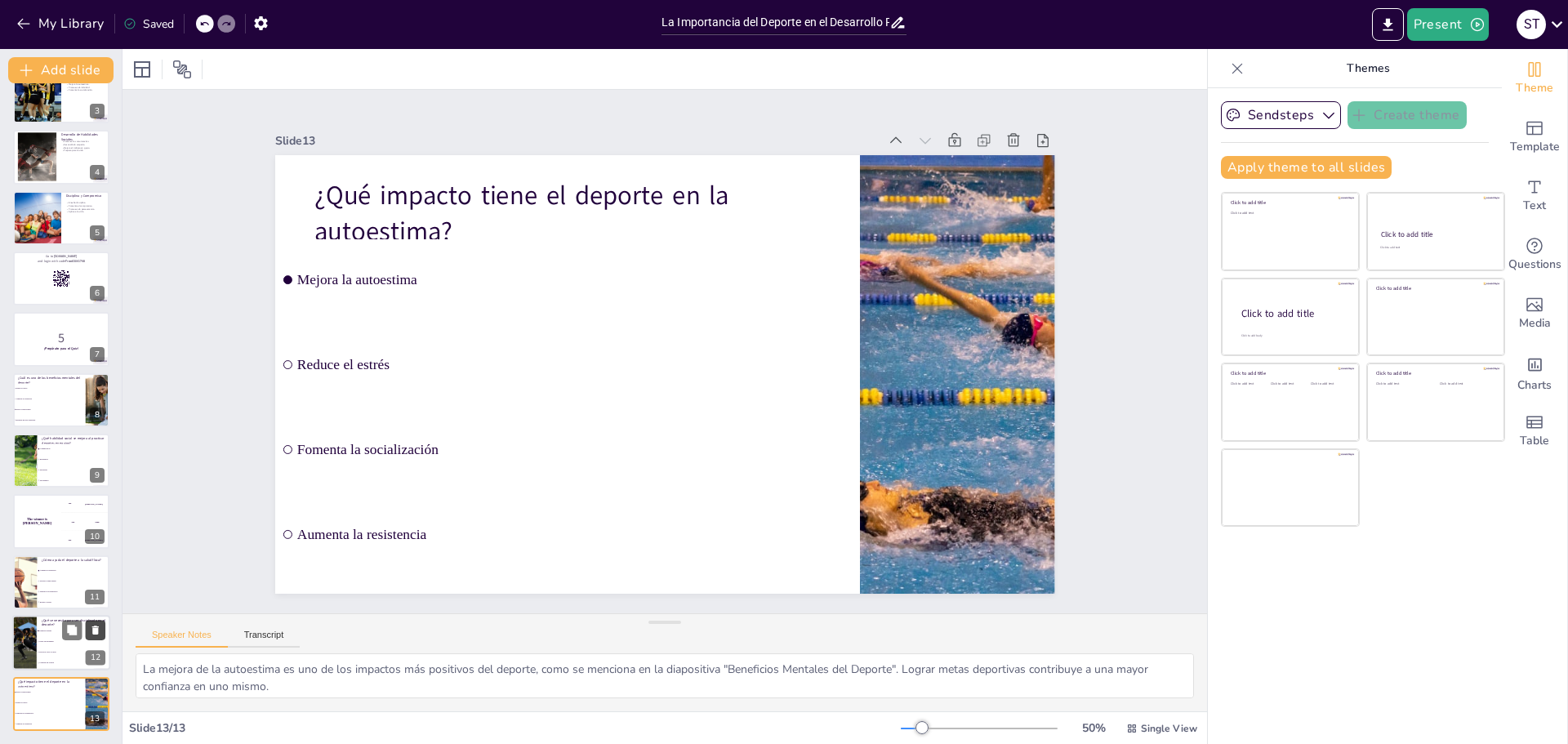
scroll to position [148, 0]
click at [41, 638] on li "Tener un entrenador" at bounding box center [73, 643] width 73 height 11
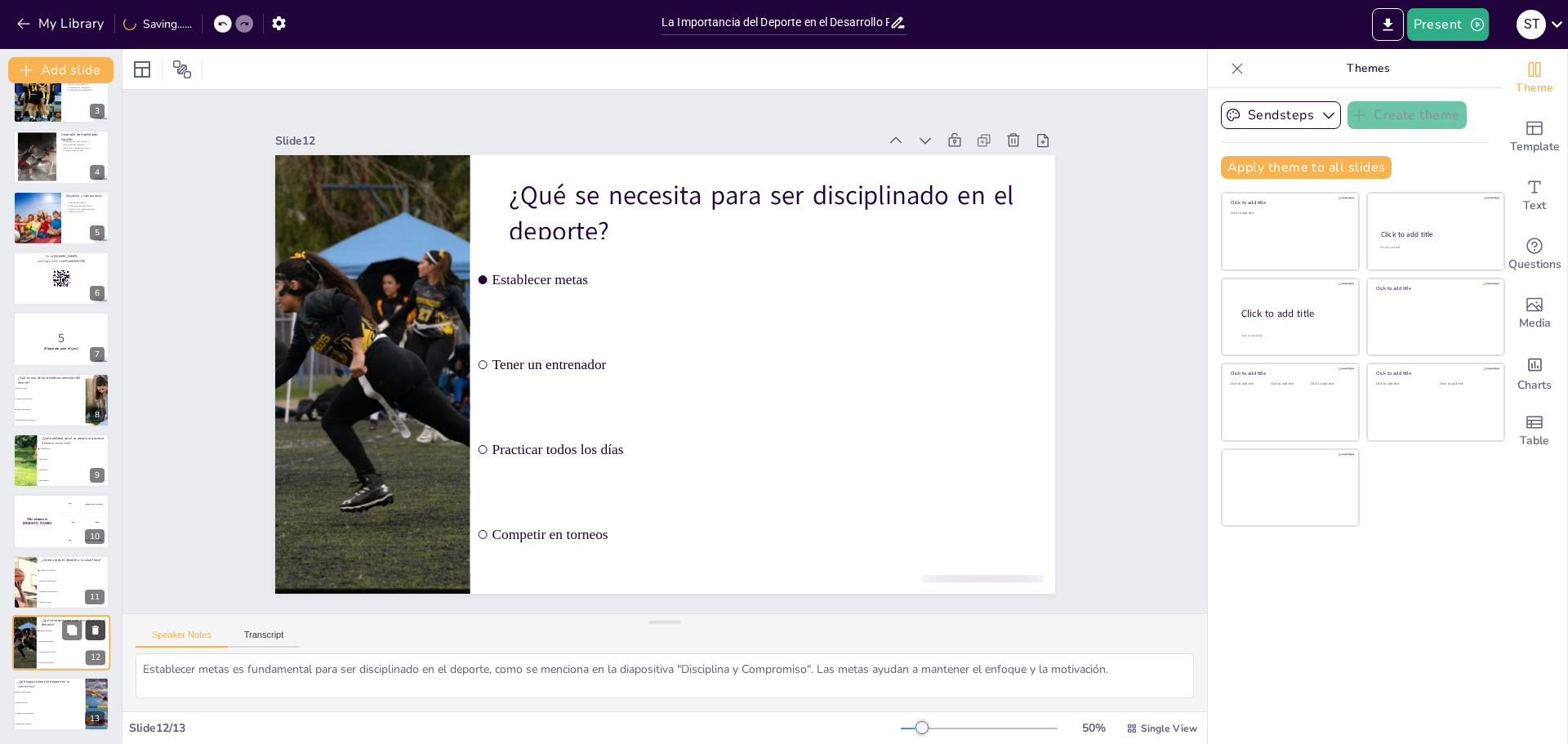
click at [99, 625] on icon at bounding box center [95, 630] width 12 height 12
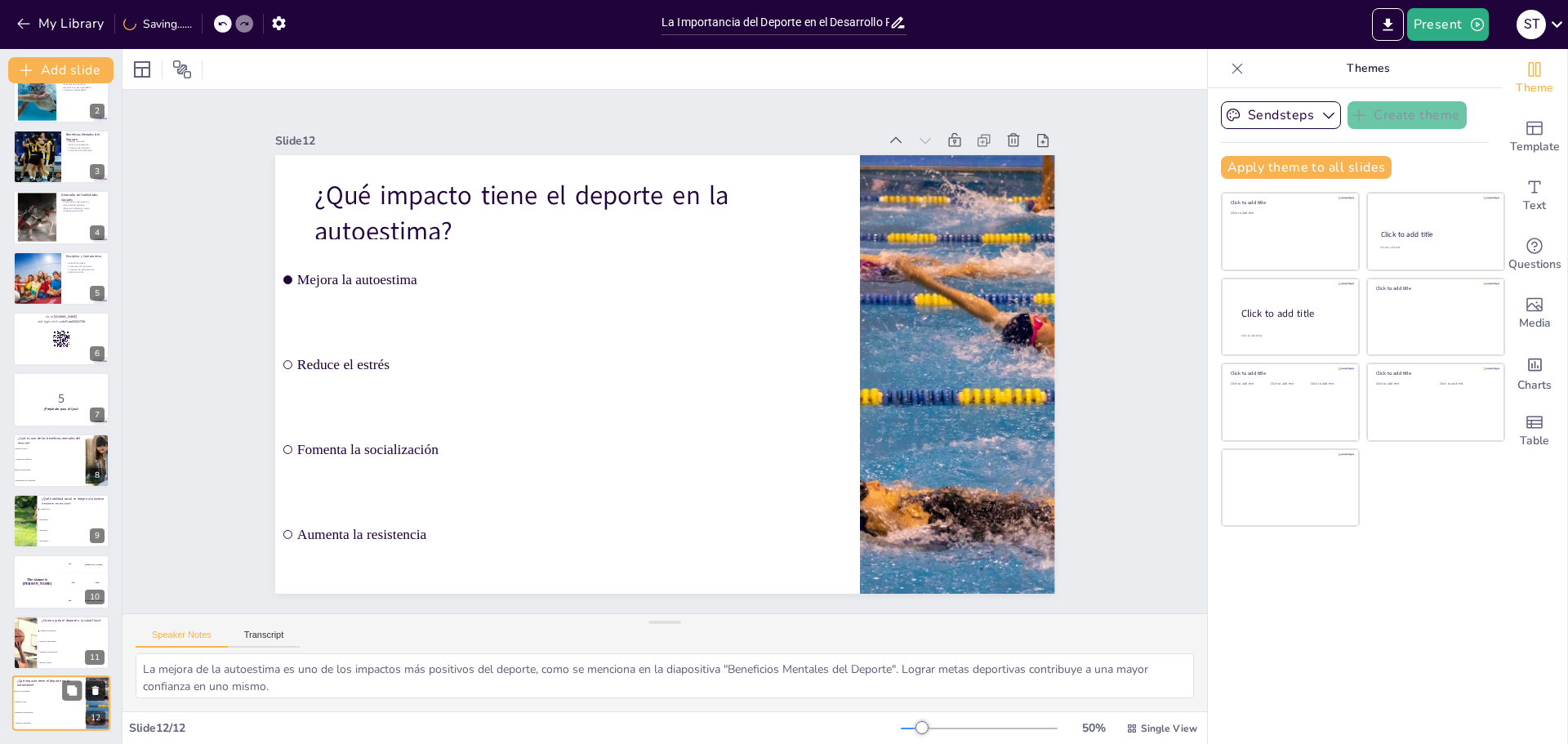
scroll to position [89, 0]
click at [28, 592] on div "The winner is [PERSON_NAME]" at bounding box center [37, 582] width 49 height 55
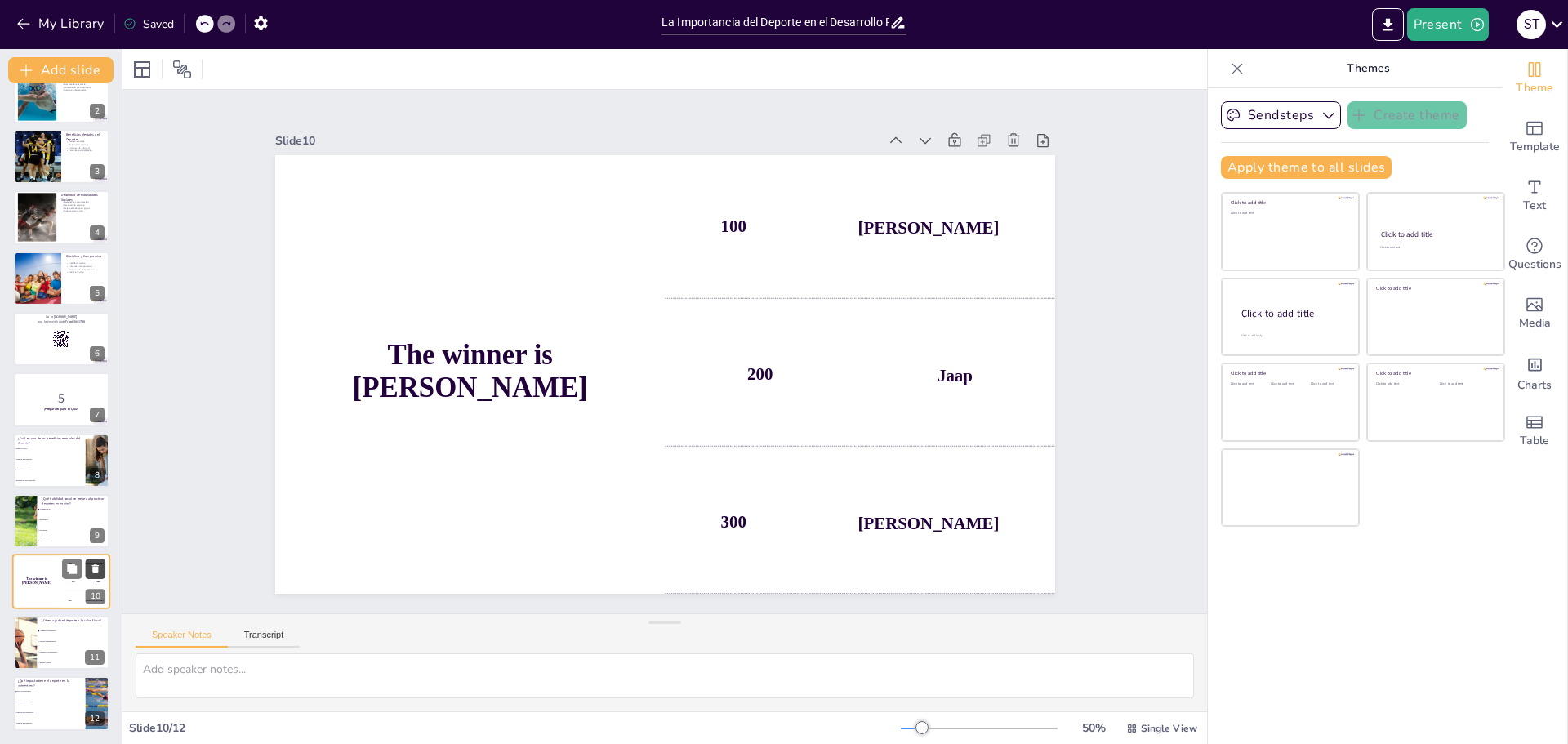
click at [93, 571] on icon at bounding box center [95, 570] width 6 height 9
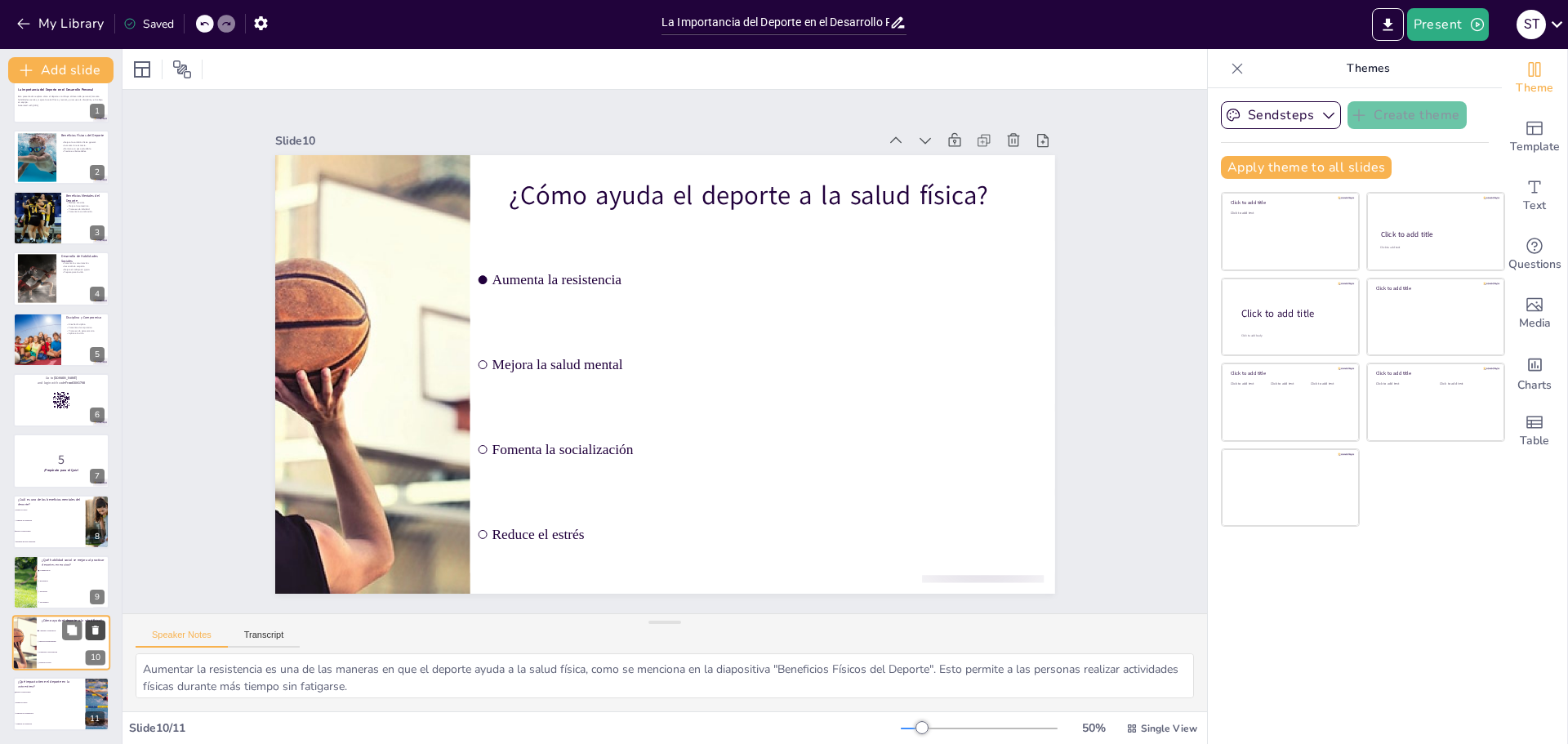
scroll to position [27, 0]
click at [38, 378] on p "Go to [DOMAIN_NAME]" at bounding box center [61, 377] width 89 height 4
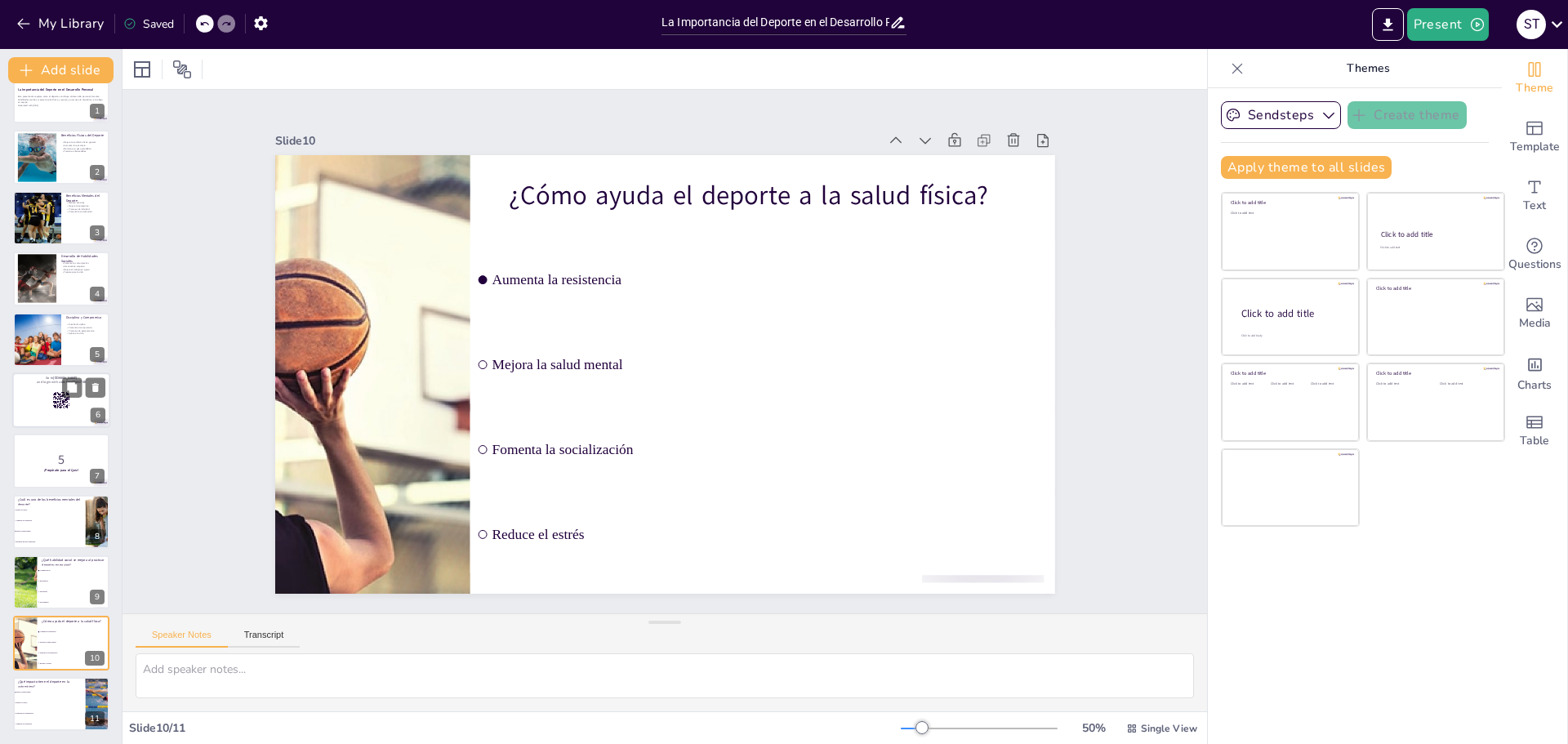
scroll to position [13, 0]
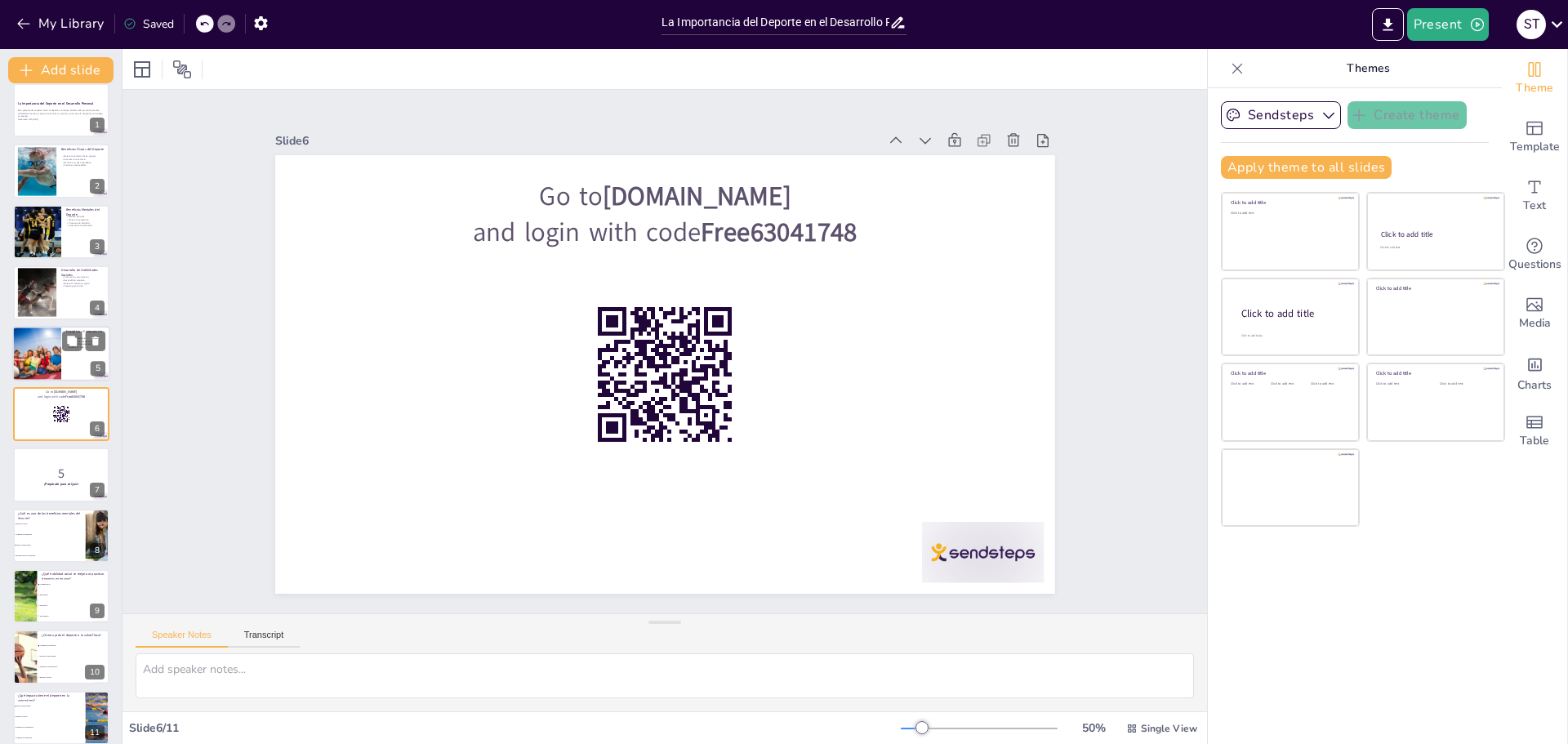
click at [28, 343] on div at bounding box center [37, 354] width 83 height 55
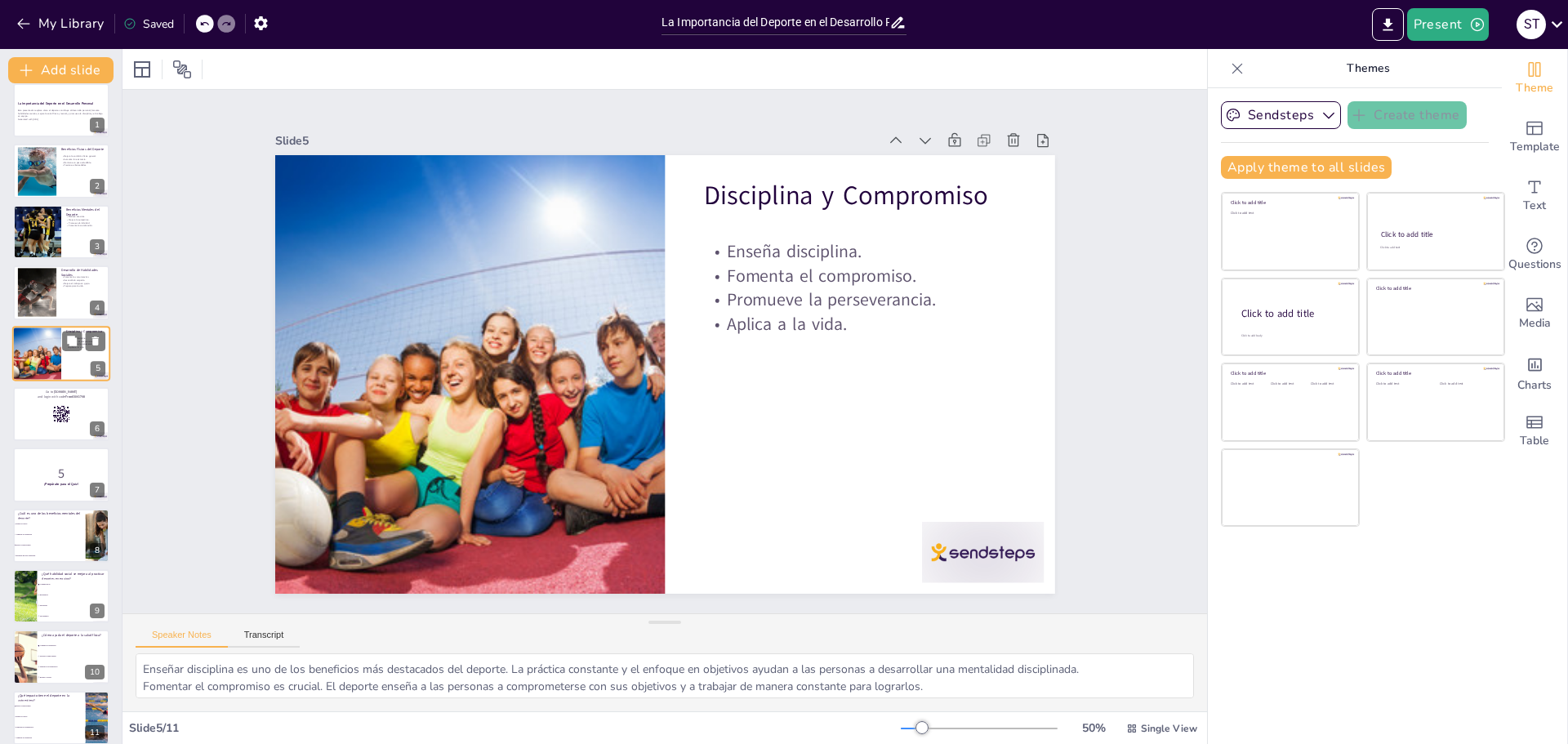
scroll to position [0, 0]
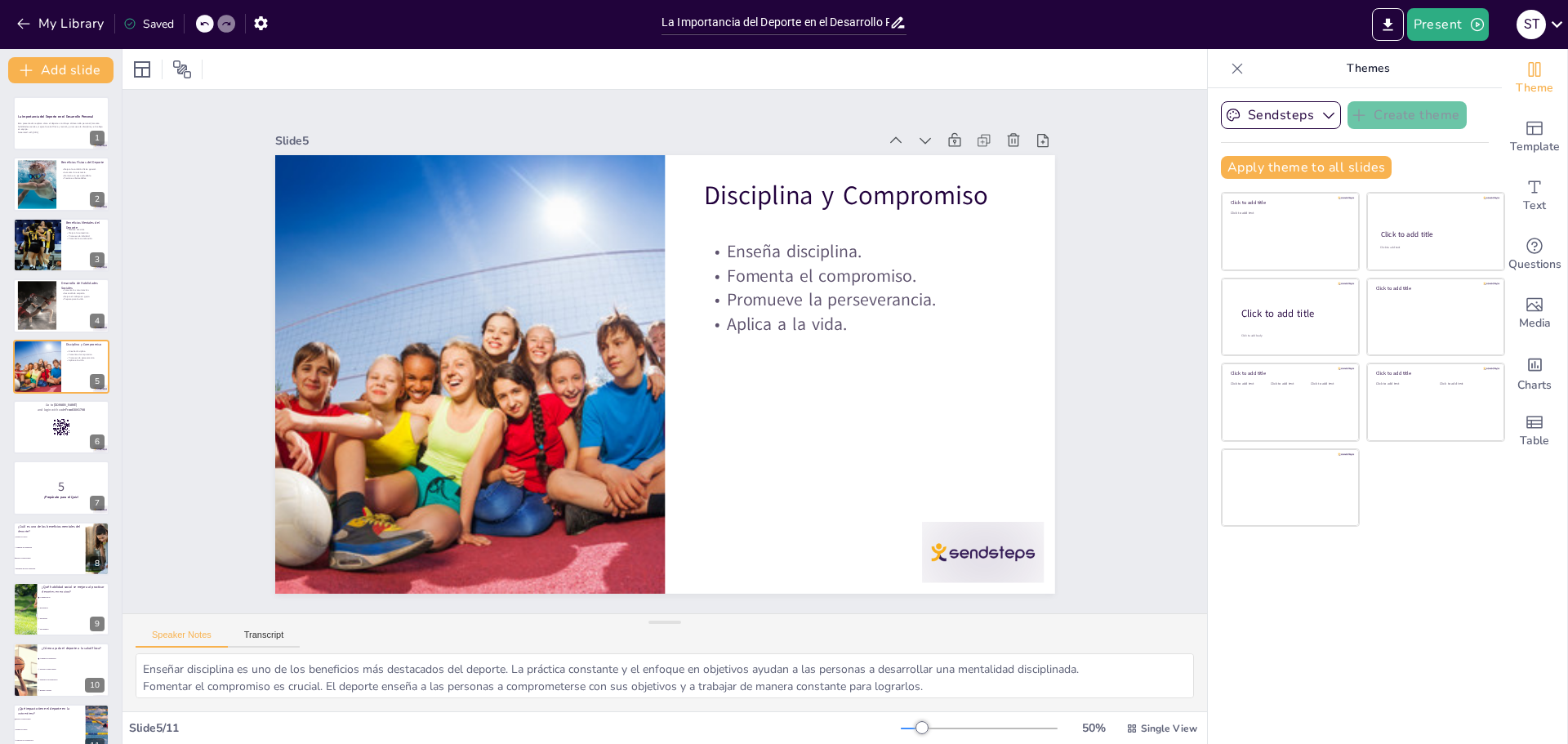
click at [1, 426] on div "La Importancia del Deporte en el Desarrollo Personal Esta presentación explora …" at bounding box center [61, 427] width 122 height 662
click at [20, 431] on div at bounding box center [62, 427] width 98 height 55
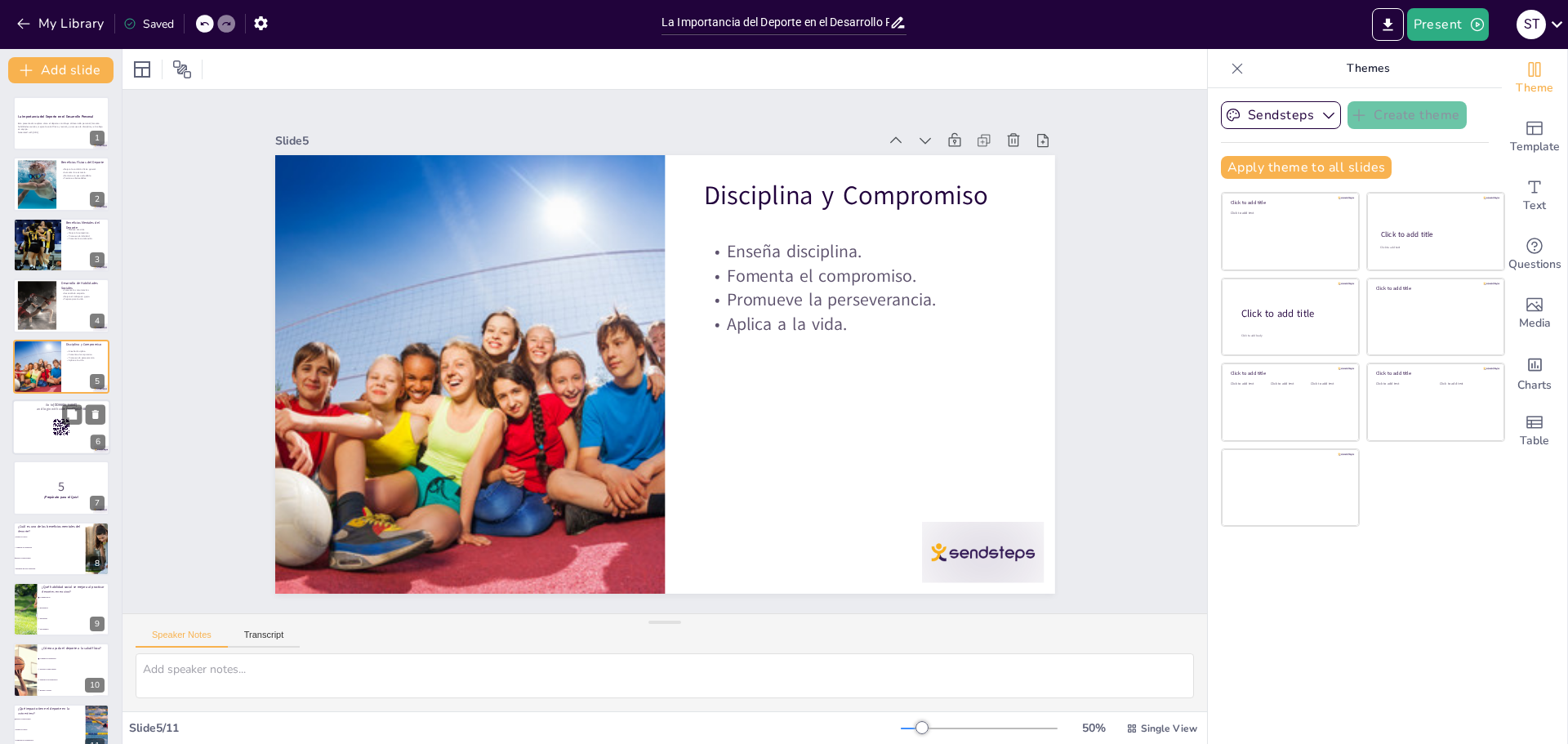
scroll to position [13, 0]
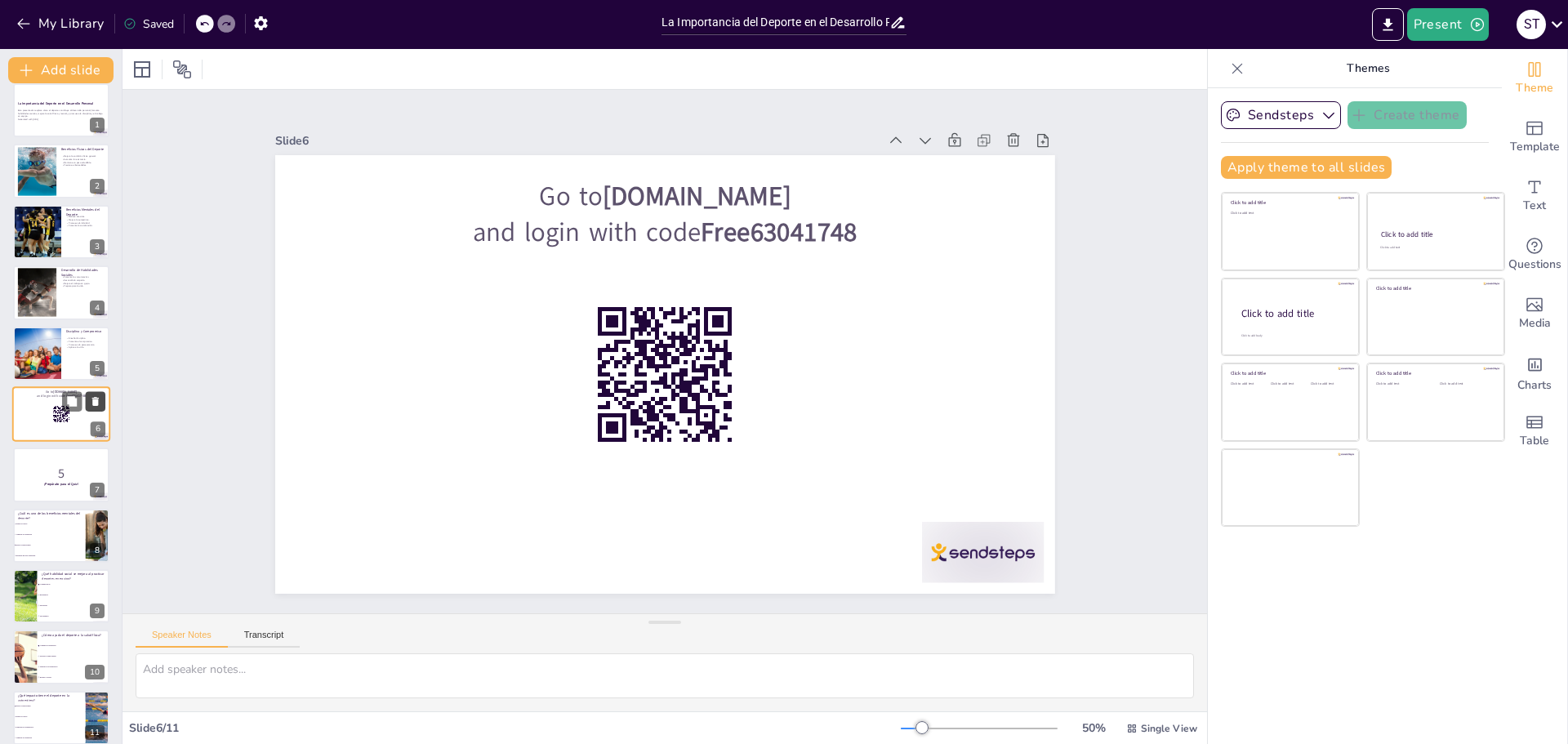
click at [94, 399] on icon at bounding box center [95, 402] width 6 height 9
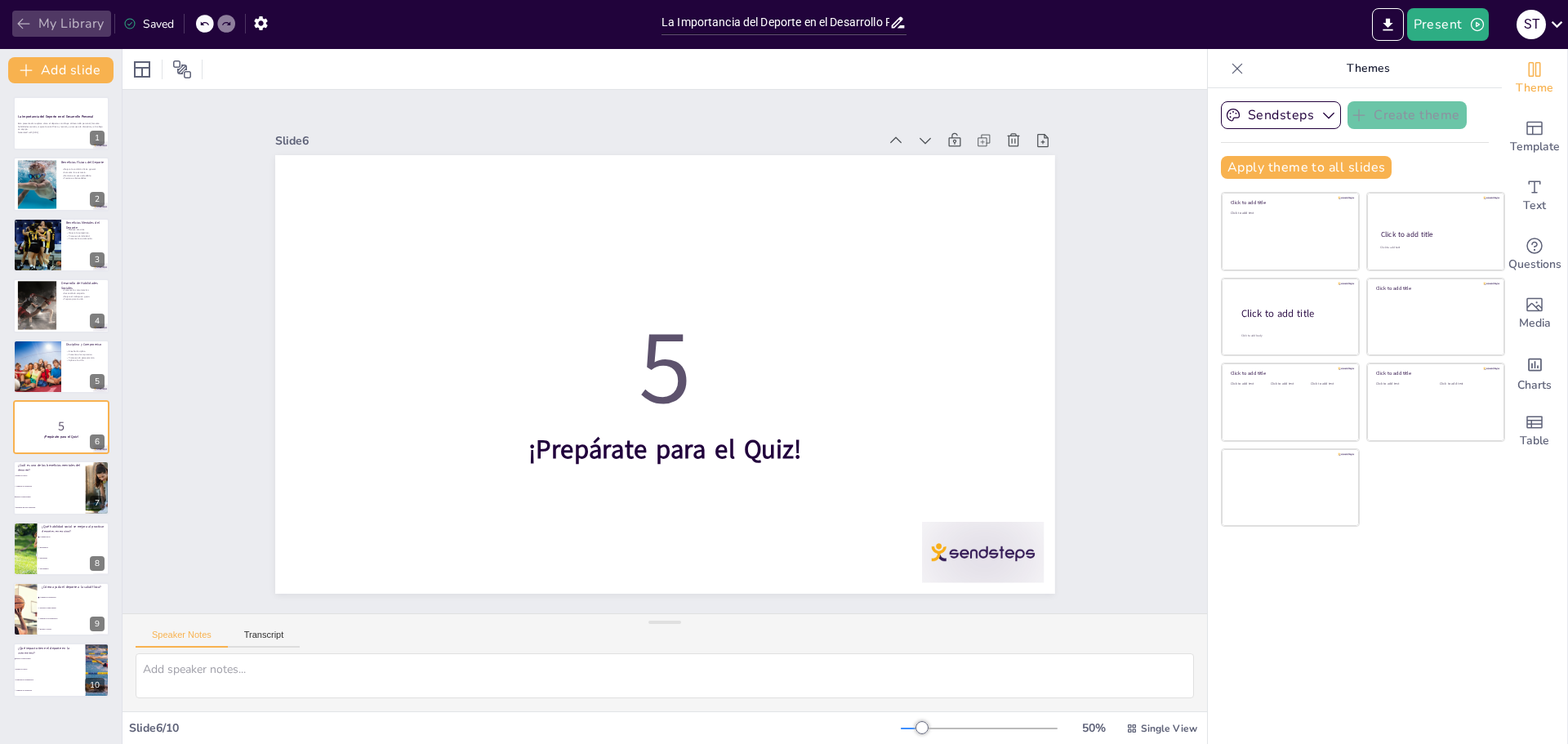
click at [62, 24] on button "My Library" at bounding box center [62, 23] width 99 height 26
